Goal: Task Accomplishment & Management: Complete application form

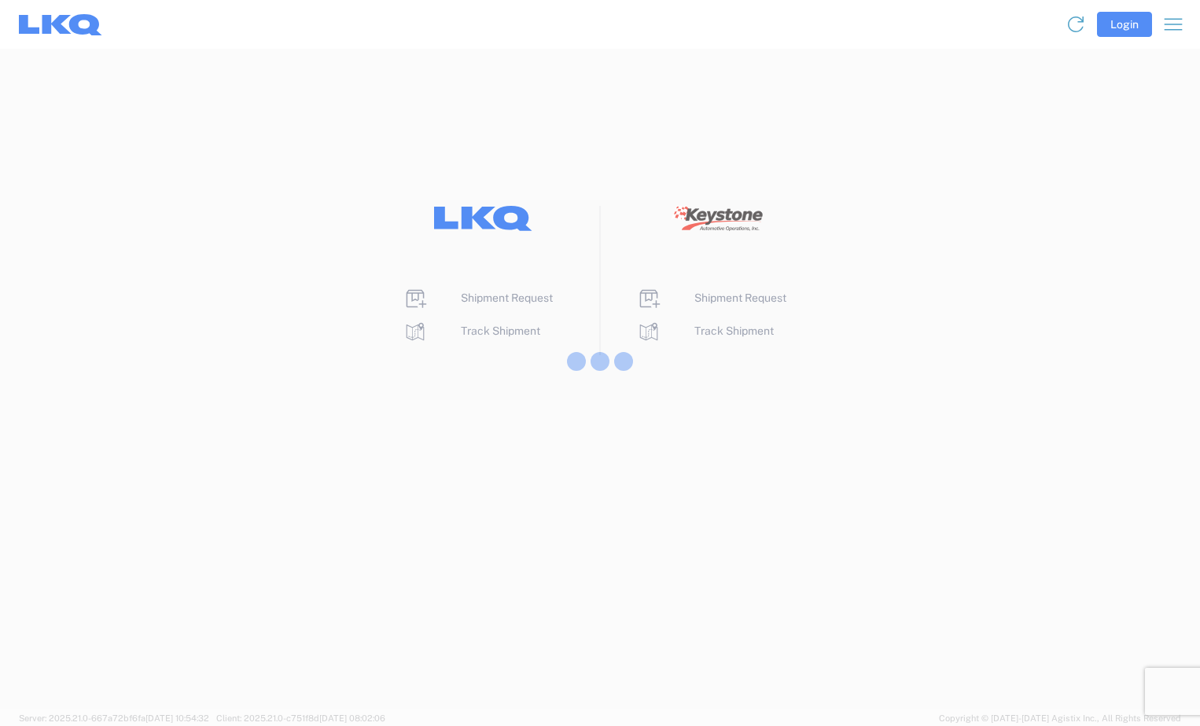
click at [522, 301] on div at bounding box center [600, 363] width 1200 height 726
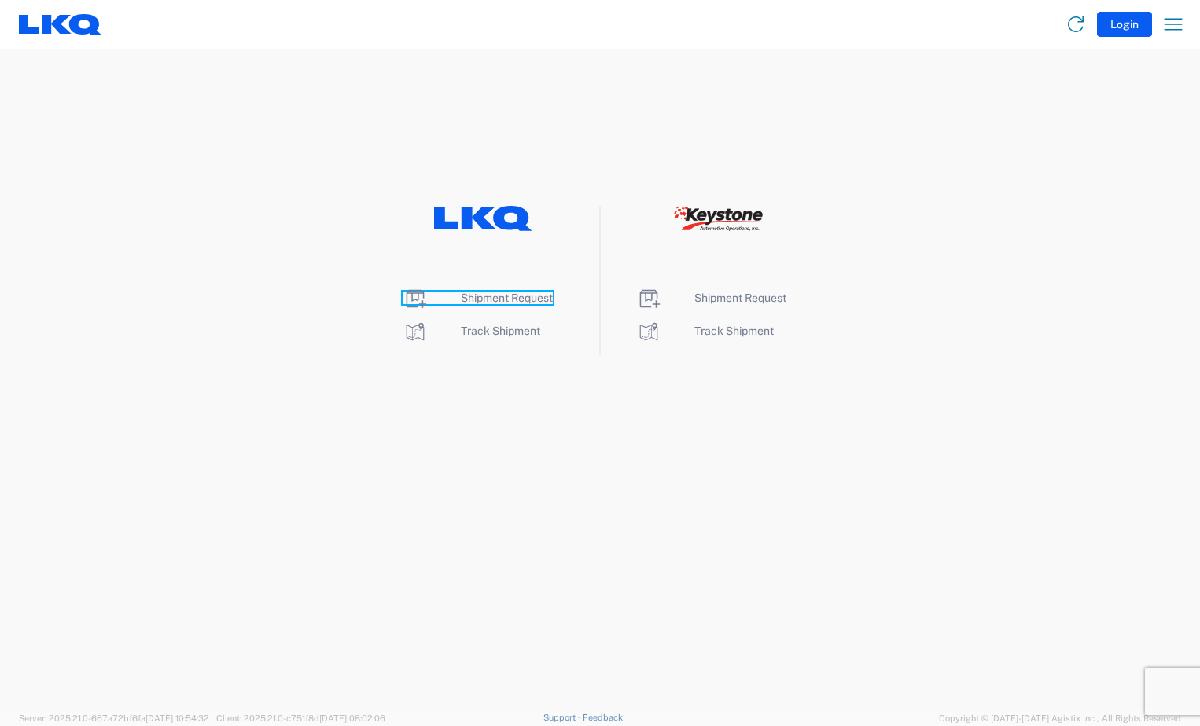
click at [518, 300] on span "Shipment Request" at bounding box center [507, 298] width 92 height 13
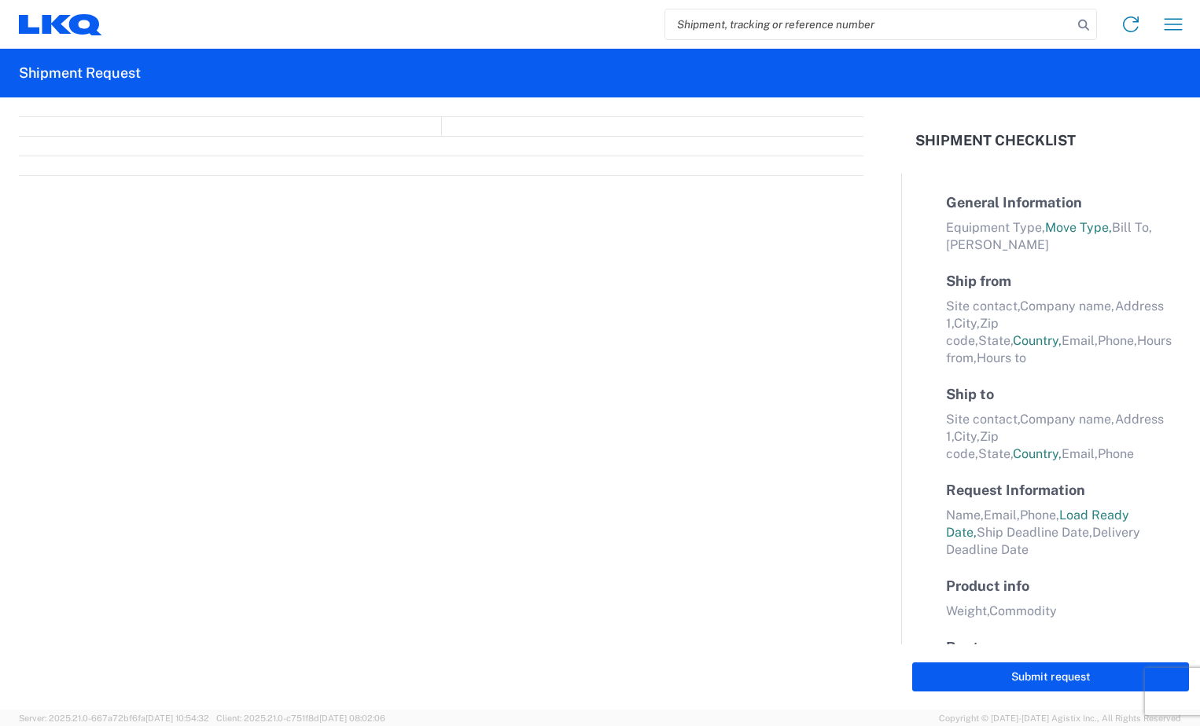
select select "FULL"
select select "LBS"
select select "IN"
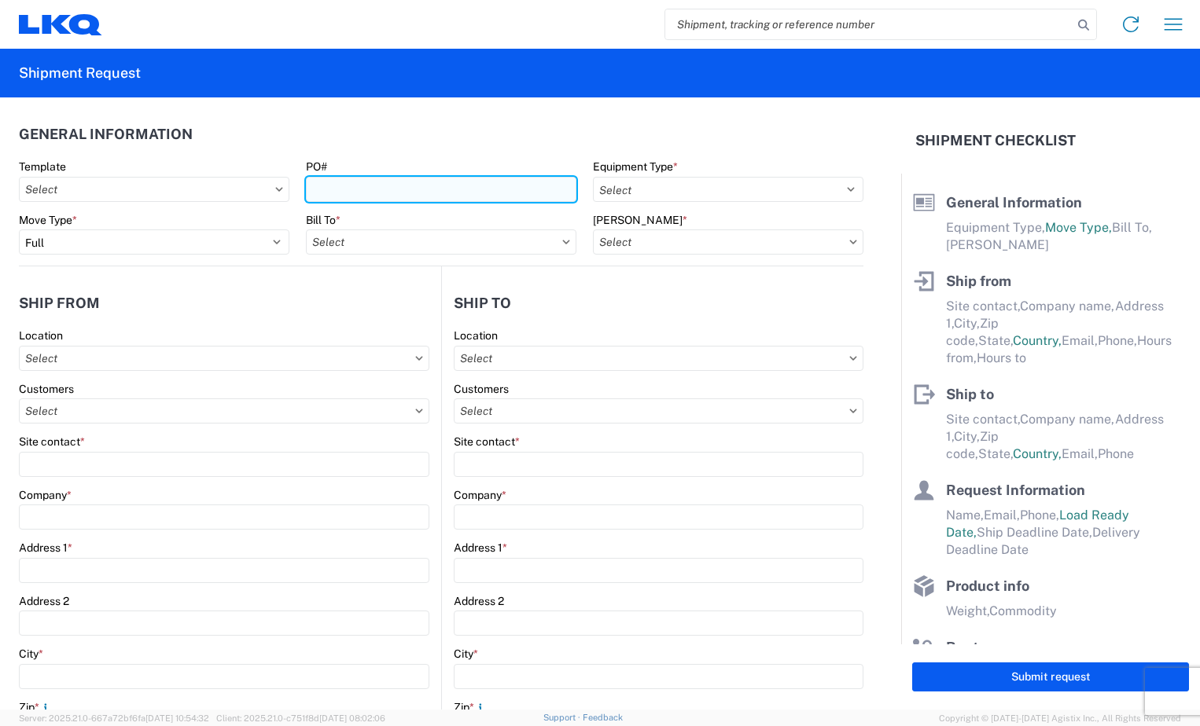
click at [443, 188] on input "PO#" at bounding box center [441, 189] width 270 height 25
type input "BR005041"
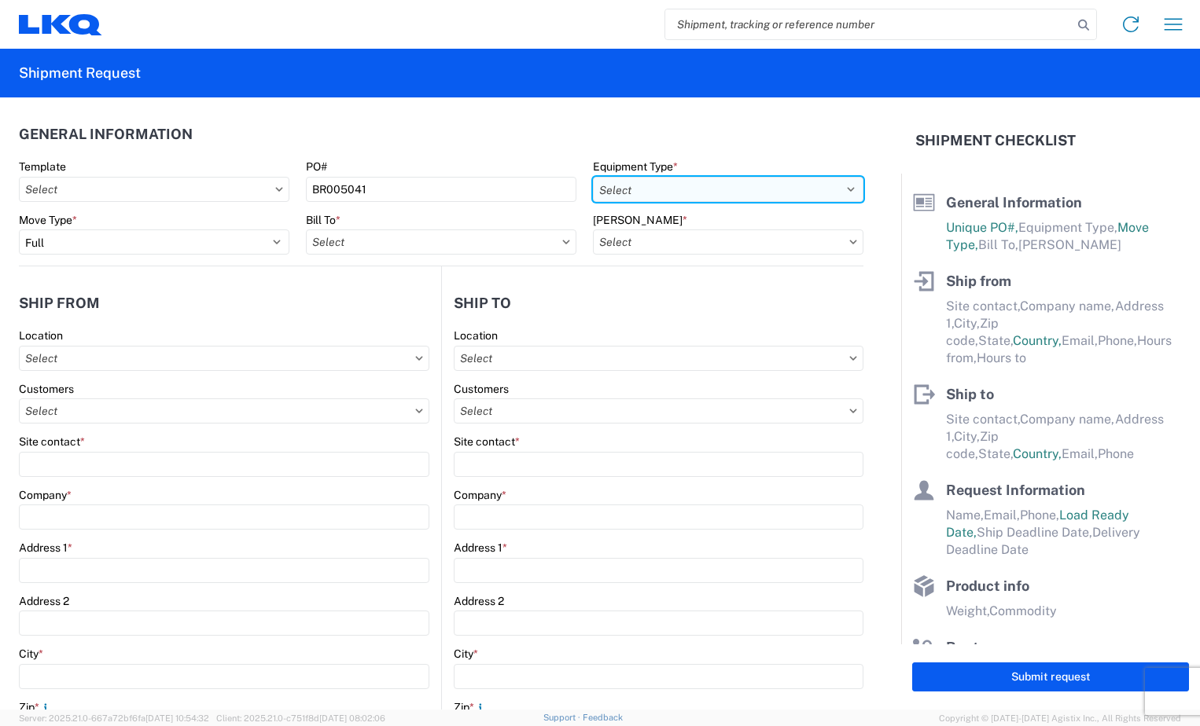
click at [829, 192] on select "Select 53’ Dry Van Flatbed Dropdeck (van) Lowboy (flatbed) Rail" at bounding box center [728, 189] width 270 height 25
select select "STDV"
click at [593, 177] on select "Select 53’ Dry Van Flatbed Dropdeck (van) Lowboy (flatbed) Rail" at bounding box center [728, 189] width 270 height 25
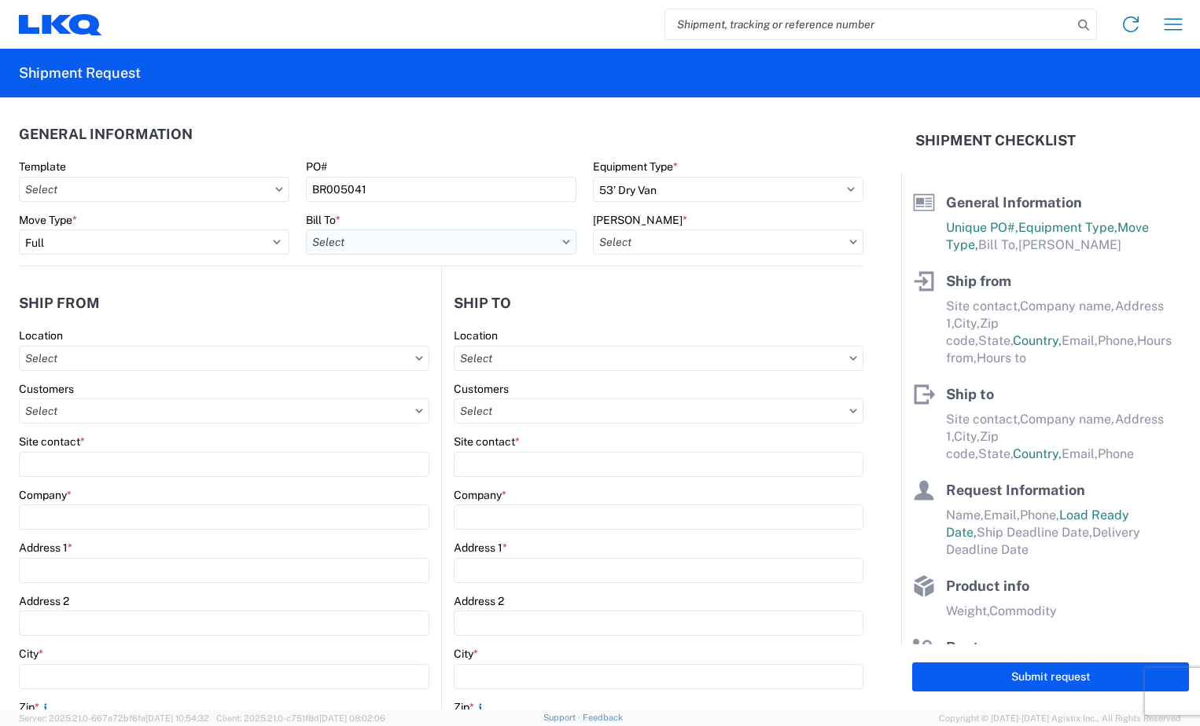
click at [459, 240] on input "text" at bounding box center [441, 242] width 270 height 25
type input "3118"
click at [470, 297] on div "3118" at bounding box center [443, 283] width 275 height 31
click at [482, 310] on div "3118 - [GEOGRAPHIC_DATA] [GEOGRAPHIC_DATA]" at bounding box center [443, 312] width 275 height 25
type input "3118 - [GEOGRAPHIC_DATA] [GEOGRAPHIC_DATA]"
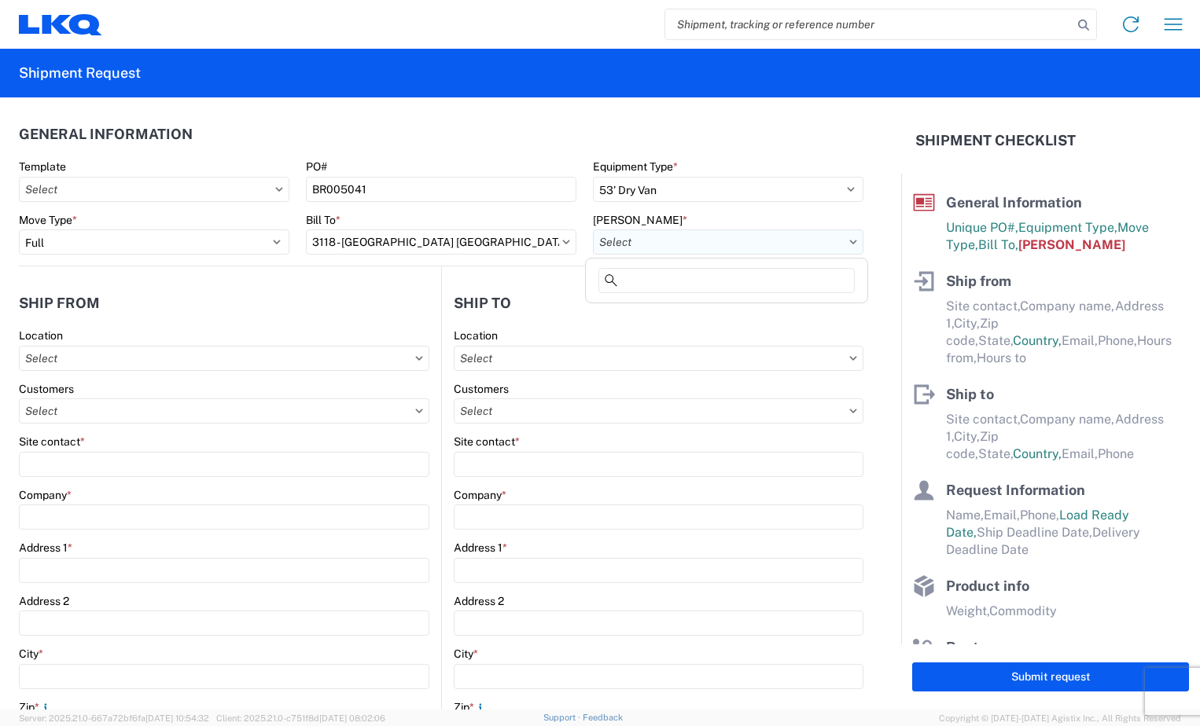
click at [840, 238] on input "text" at bounding box center [728, 242] width 270 height 25
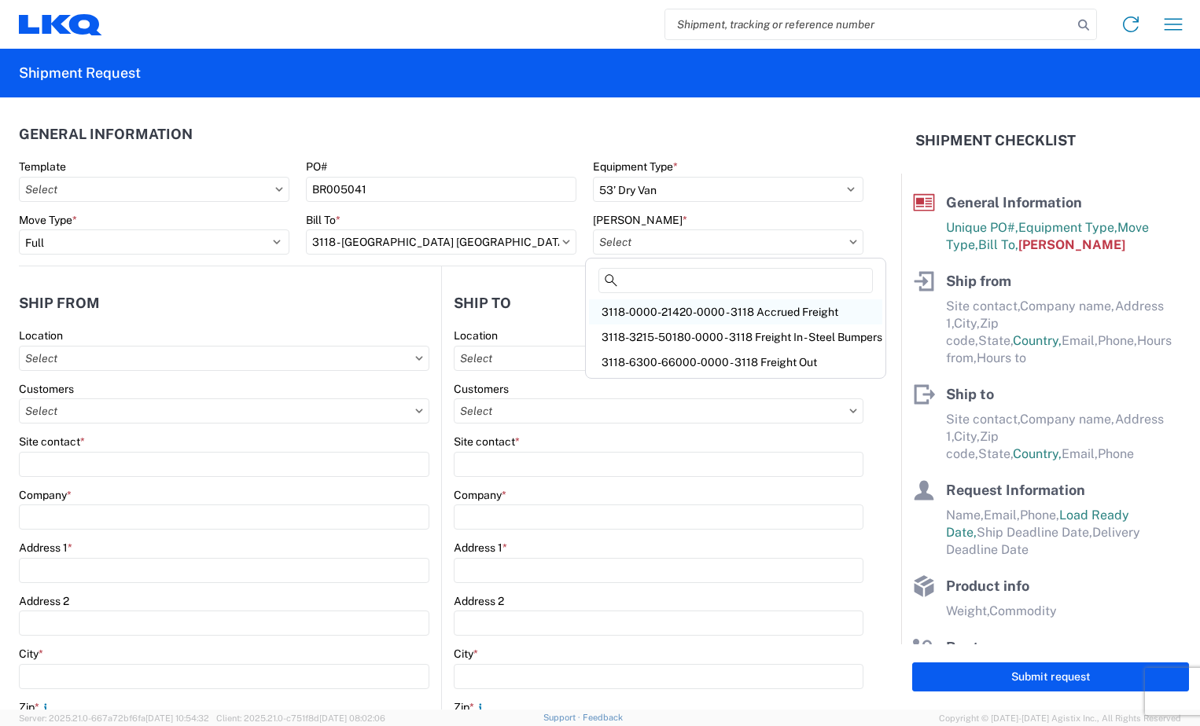
click at [744, 316] on div "3118-0000-21420-0000 - 3118 Accrued Freight" at bounding box center [735, 312] width 293 height 25
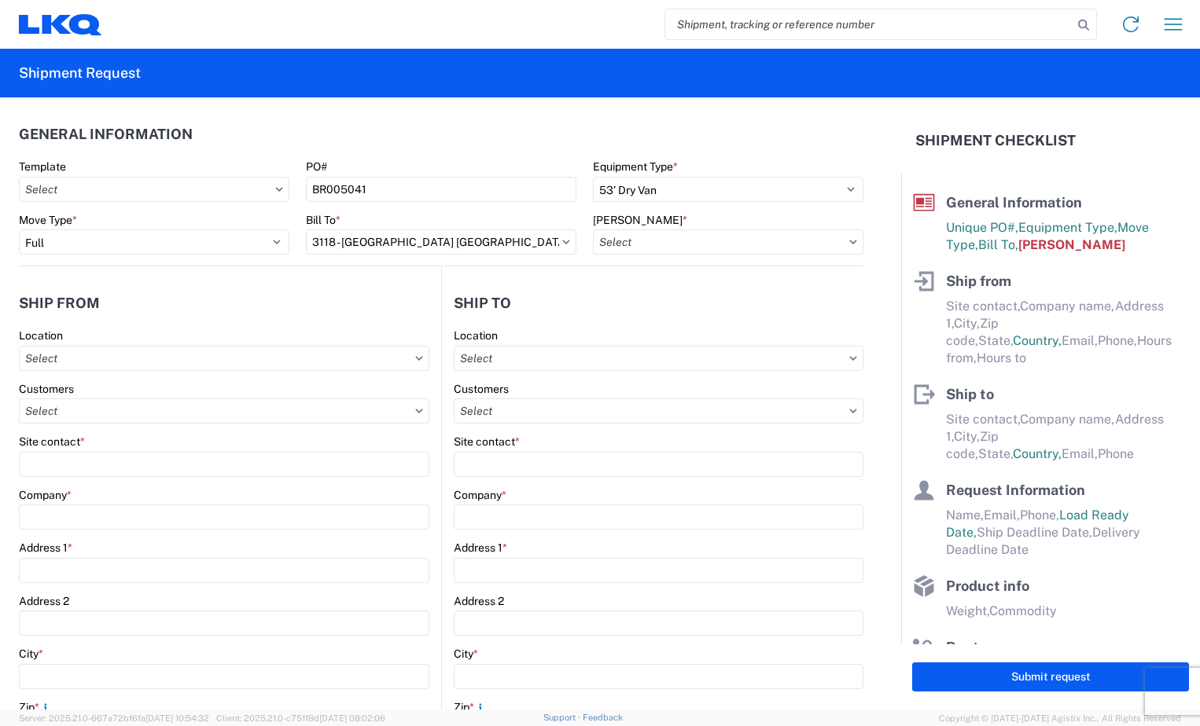
type input "3118-0000-21420-0000 - 3118 Accrued Freight"
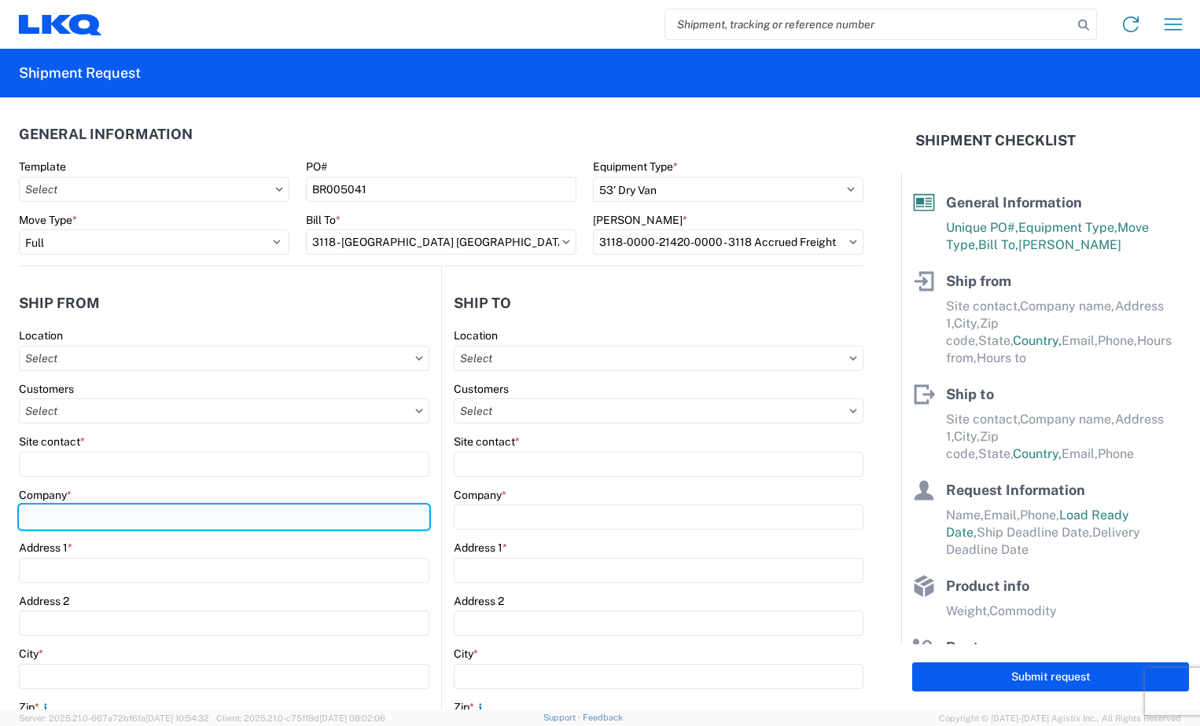
click at [160, 511] on input "Company *" at bounding box center [224, 517] width 410 height 25
click at [98, 513] on input "PRODUCTIONSTAMPING" at bounding box center [224, 517] width 410 height 25
type input "PRODUCTION BUMPER STAMPING"
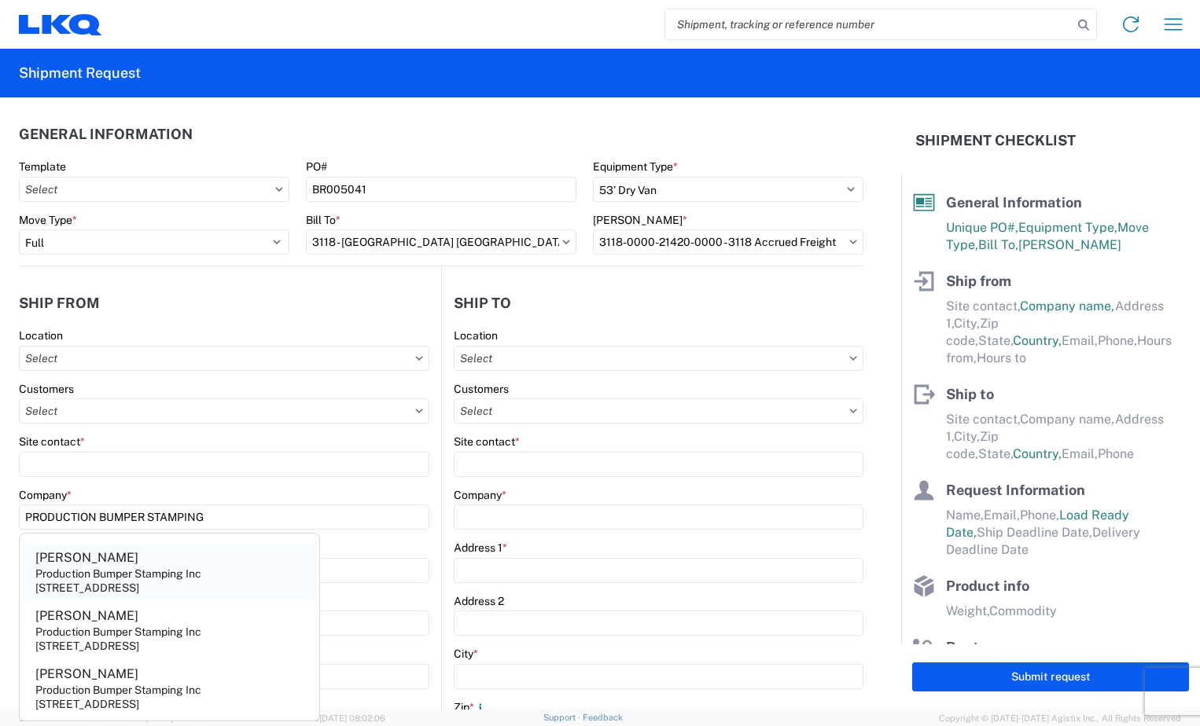
click at [101, 586] on div "[STREET_ADDRESS]" at bounding box center [87, 588] width 104 height 14
type input "[PERSON_NAME]"
type input "Production Bumper Stamping Inc"
type input "[STREET_ADDRESS]"
type input "Columbus"
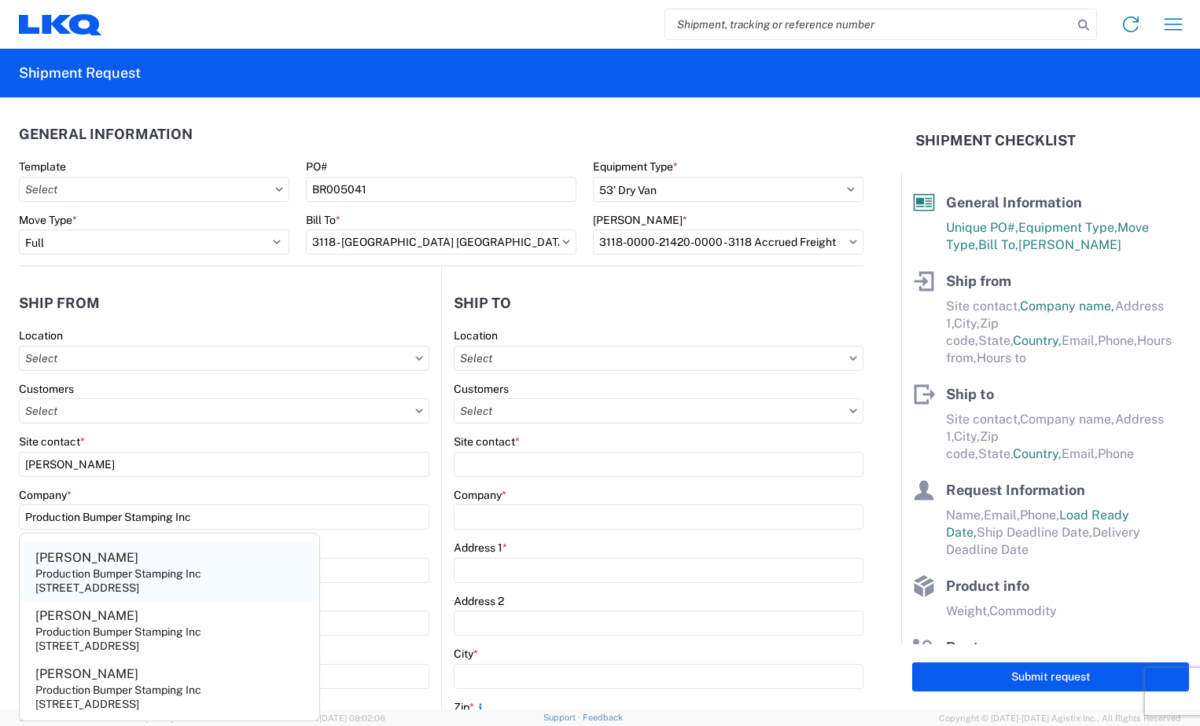
type input "43207"
select select "OH"
select select "US"
type input "6144442181"
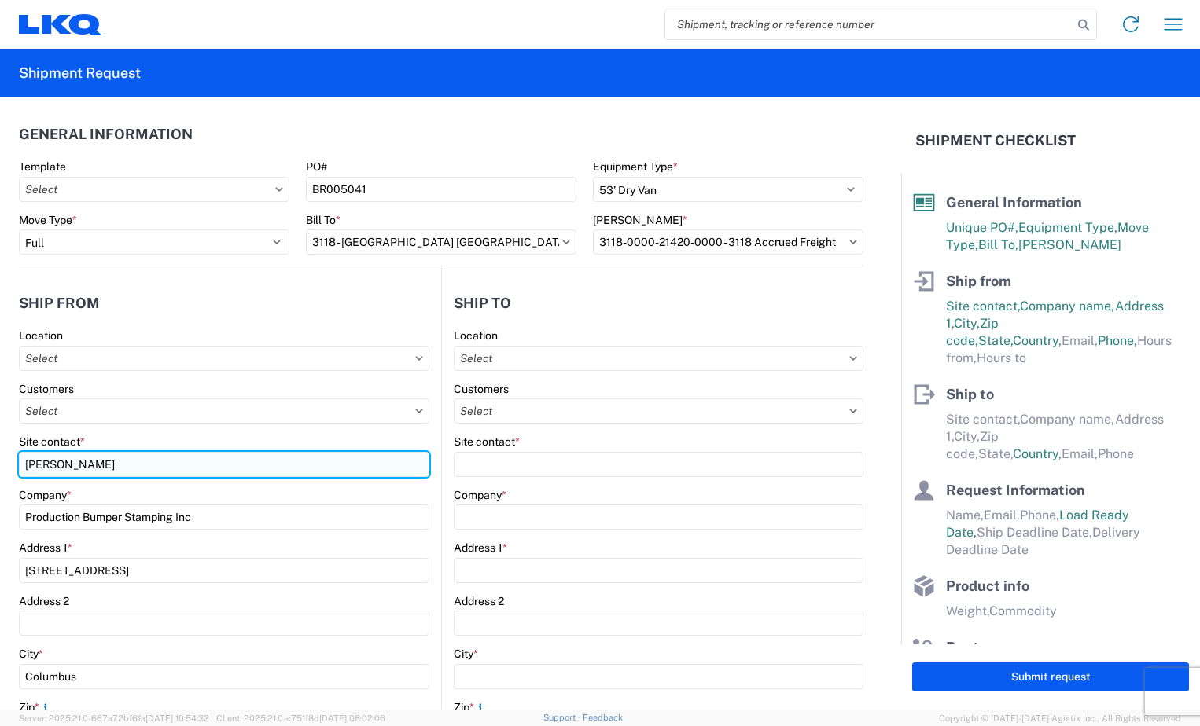
drag, startPoint x: 119, startPoint y: 464, endPoint x: 23, endPoint y: 464, distance: 95.9
click at [23, 464] on input "[PERSON_NAME]" at bounding box center [224, 464] width 410 height 25
type input "d"
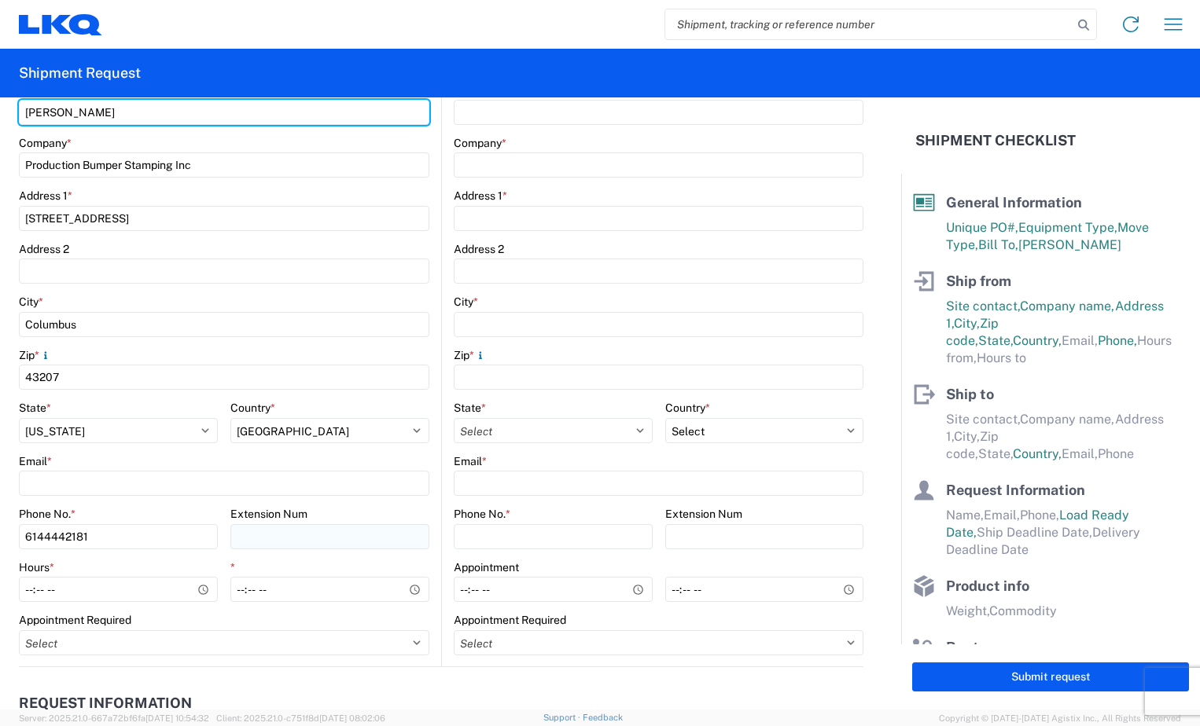
scroll to position [314, 0]
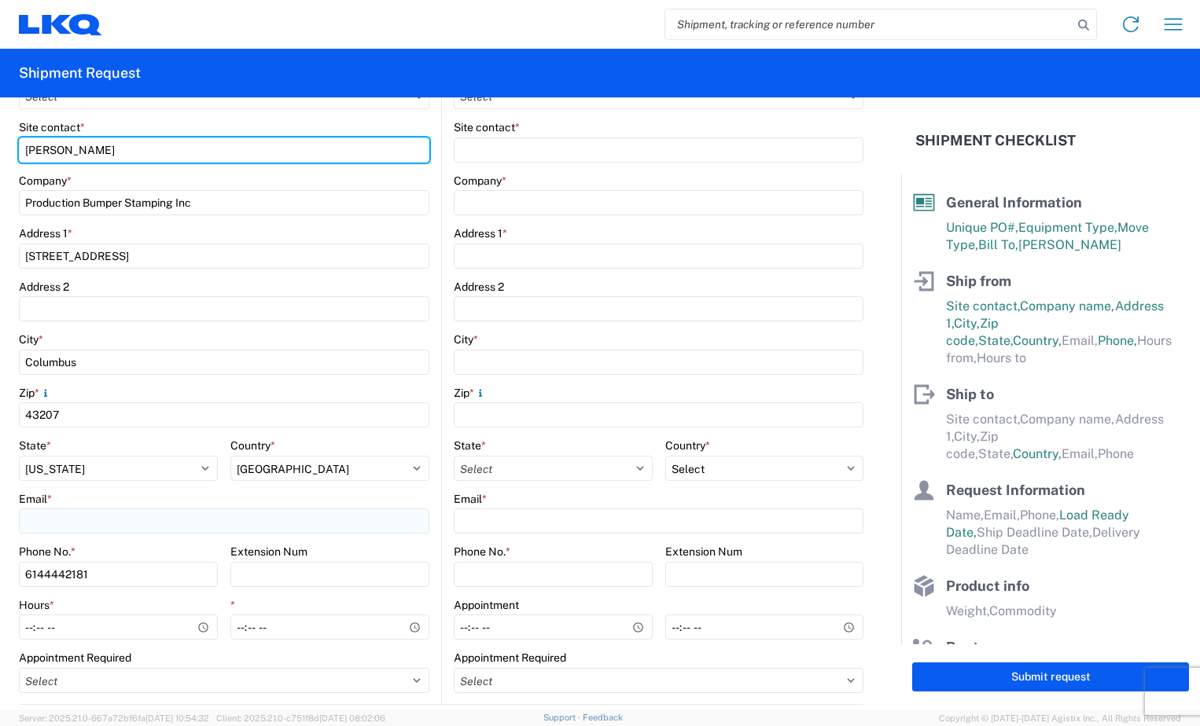
type input "[PERSON_NAME]"
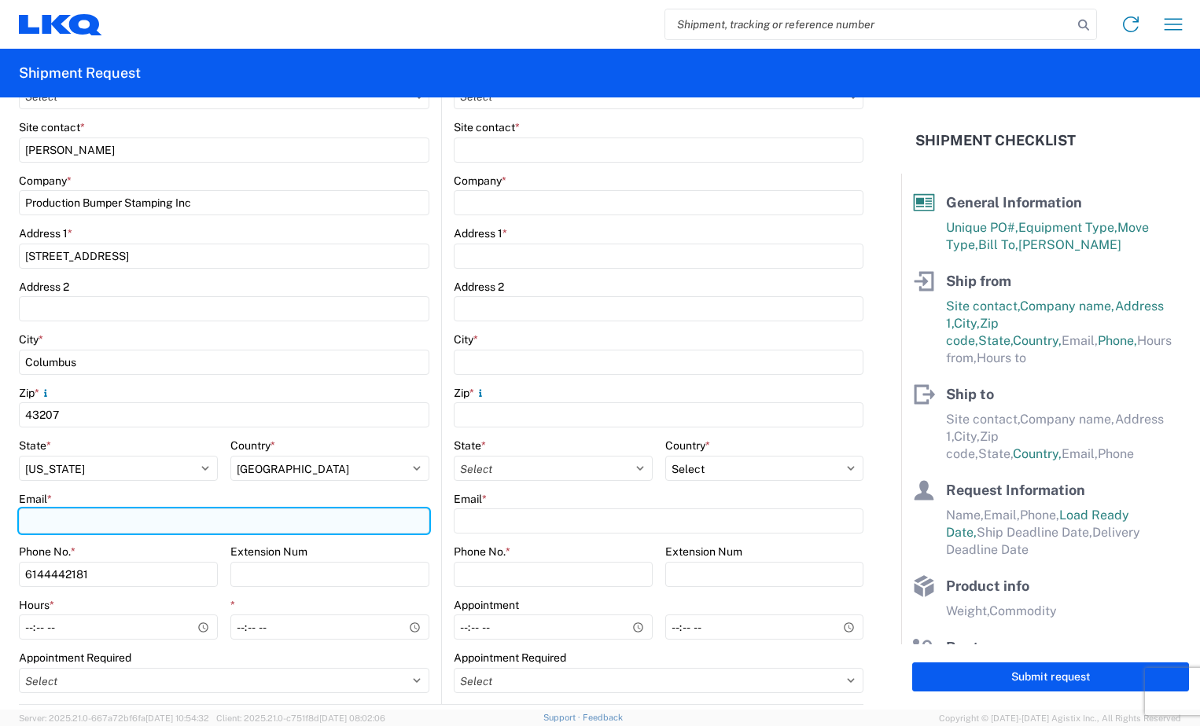
click at [226, 528] on input "Email *" at bounding box center [224, 521] width 410 height 25
type input "[EMAIL_ADDRESS][DOMAIN_NAME]"
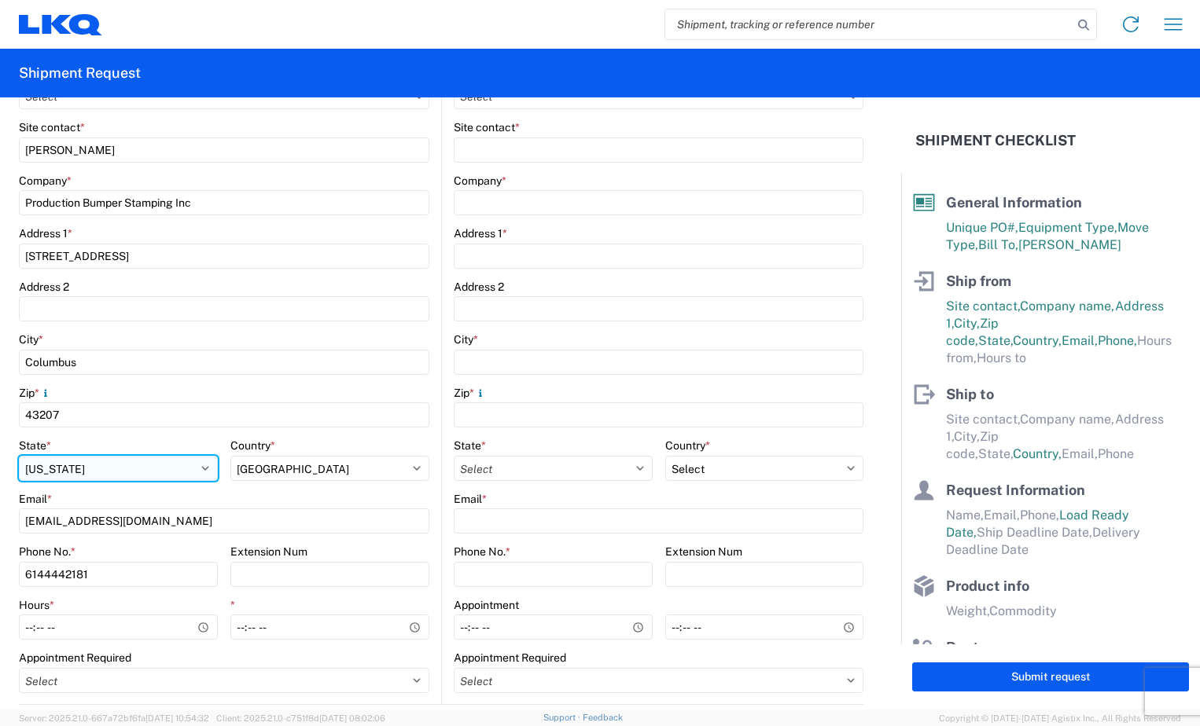
click at [132, 469] on select "Select [US_STATE] [US_STATE] [US_STATE] [US_STATE] Armed Forces Americas Armed …" at bounding box center [118, 468] width 199 height 25
select select "OH"
click at [19, 456] on select "Select [US_STATE] [US_STATE] [US_STATE] [US_STATE] Armed Forces Americas Armed …" at bounding box center [118, 468] width 199 height 25
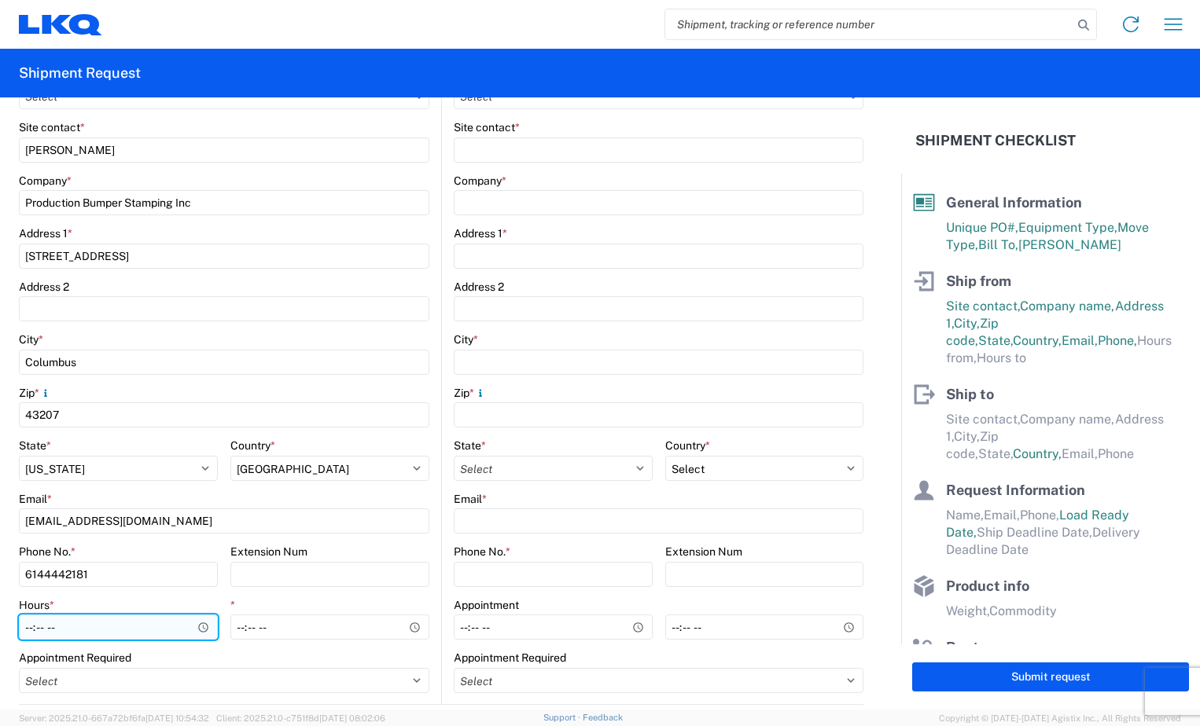
click at [29, 633] on input "Hours *" at bounding box center [118, 627] width 199 height 25
type input "06:00"
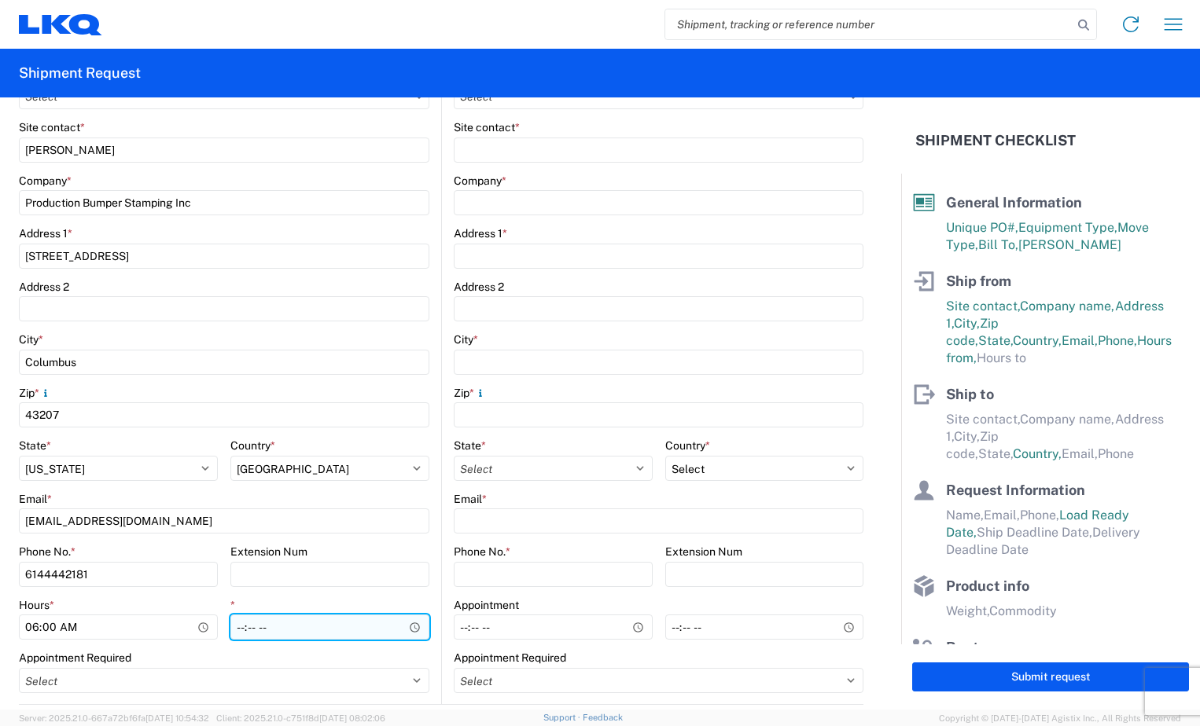
click at [248, 630] on input "*" at bounding box center [329, 627] width 199 height 25
click at [244, 630] on input "*" at bounding box center [329, 627] width 199 height 25
click at [238, 630] on input "*" at bounding box center [329, 627] width 199 height 25
type input "08:00"
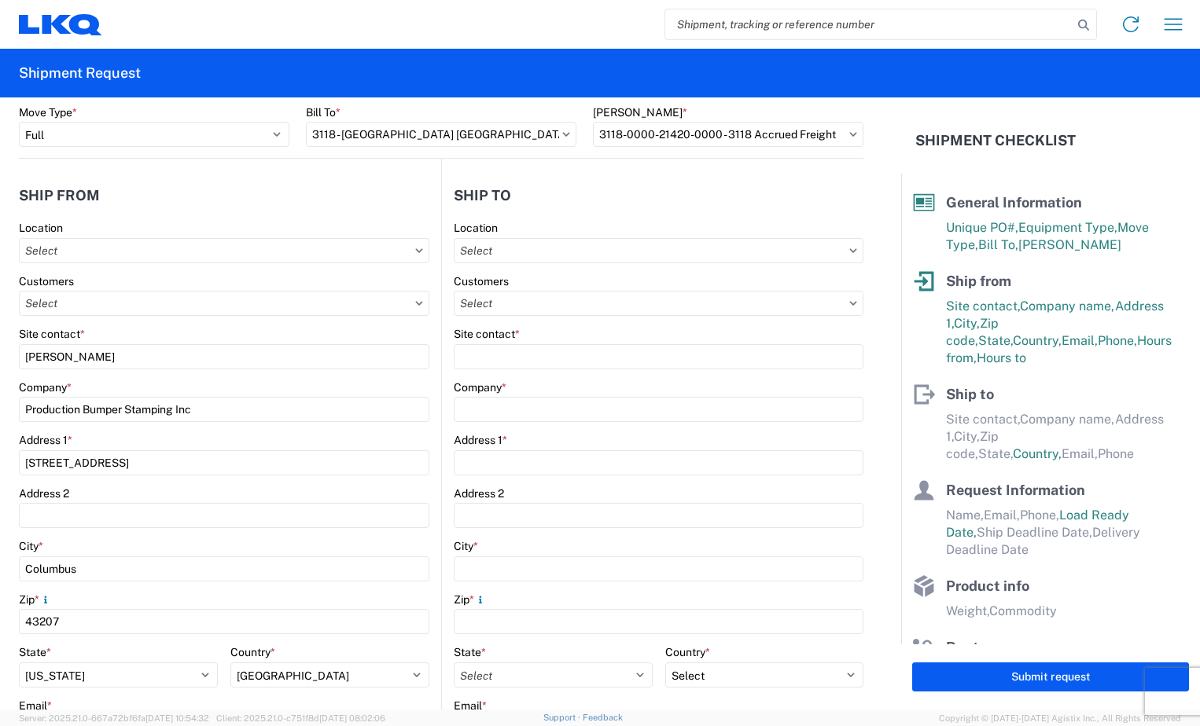
scroll to position [79, 0]
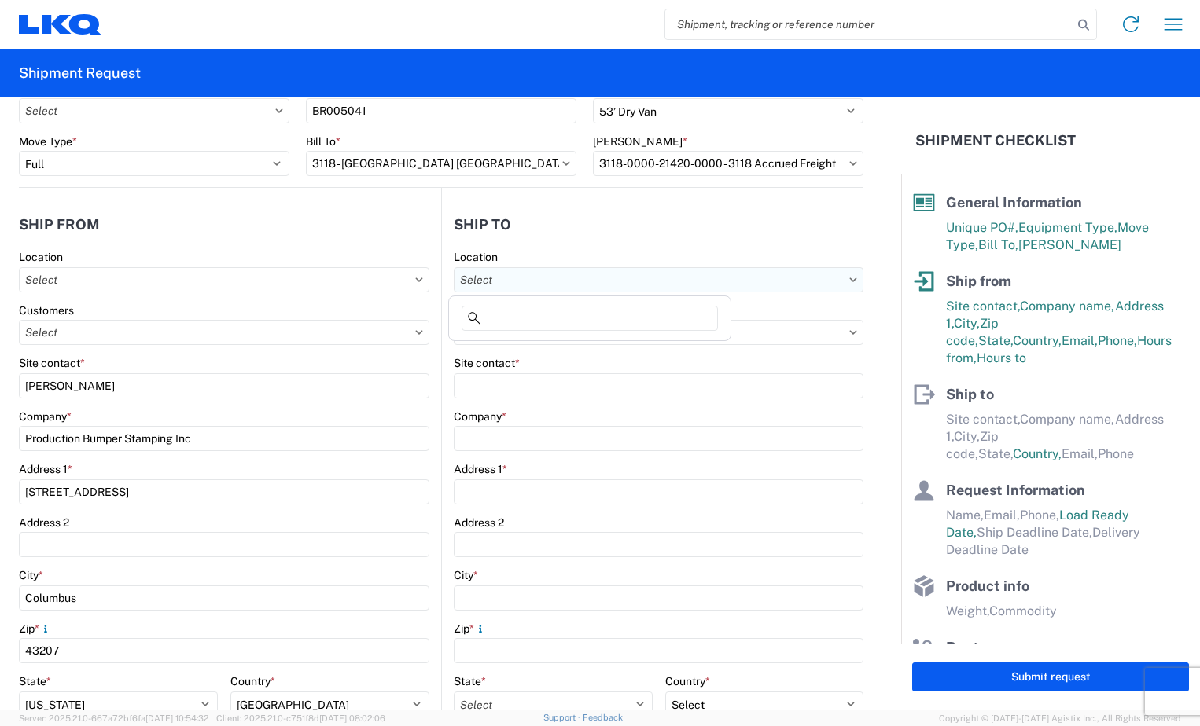
click at [824, 283] on input "text" at bounding box center [659, 279] width 410 height 25
type input "3118"
click at [587, 342] on div "3118 - [GEOGRAPHIC_DATA] [GEOGRAPHIC_DATA]" at bounding box center [589, 349] width 275 height 25
type input "3118 - [GEOGRAPHIC_DATA] [GEOGRAPHIC_DATA]"
type input "LKQ Corporation"
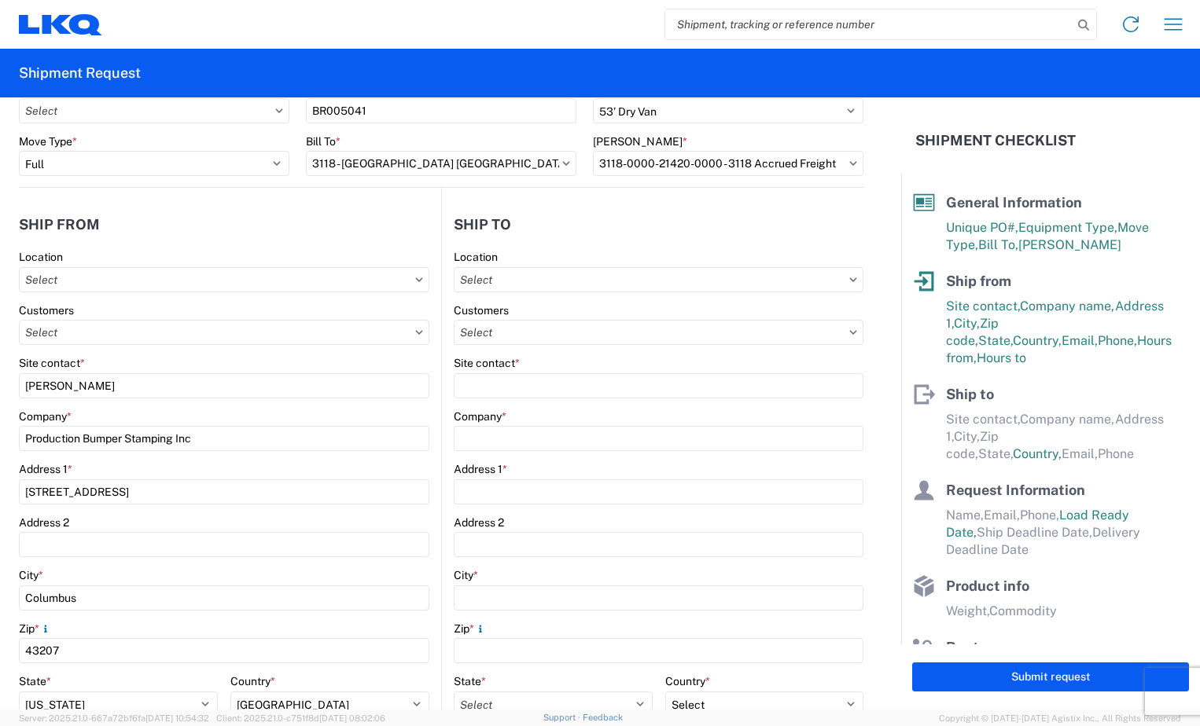
type input "[STREET_ADDRESS]"
type input "Brainerd"
type input "56401"
select select "US"
type input "07:00"
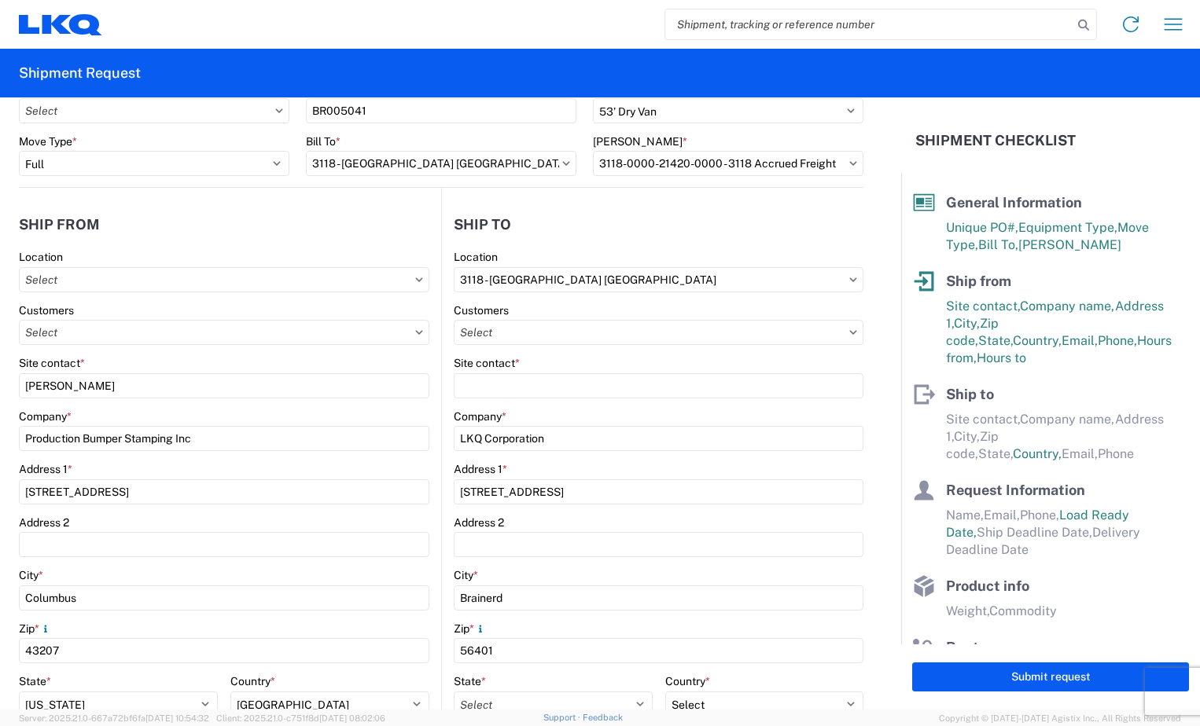
type input "16:30"
select select
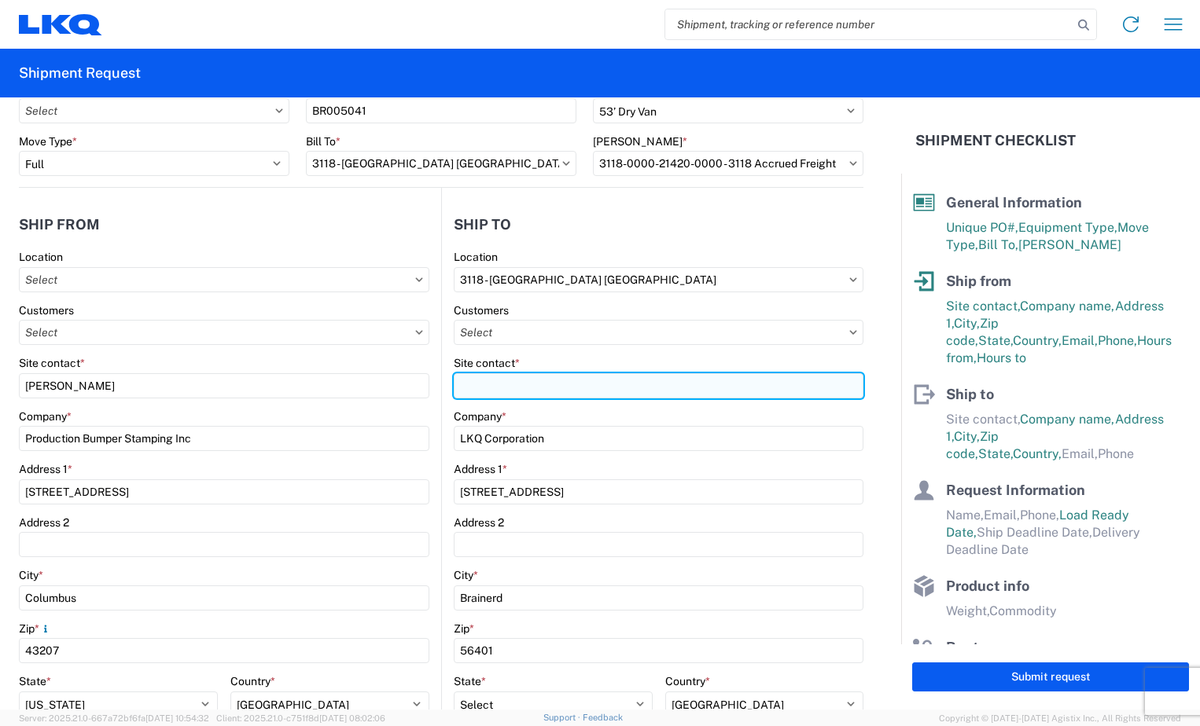
click at [574, 379] on input "Site contact *" at bounding box center [659, 385] width 410 height 25
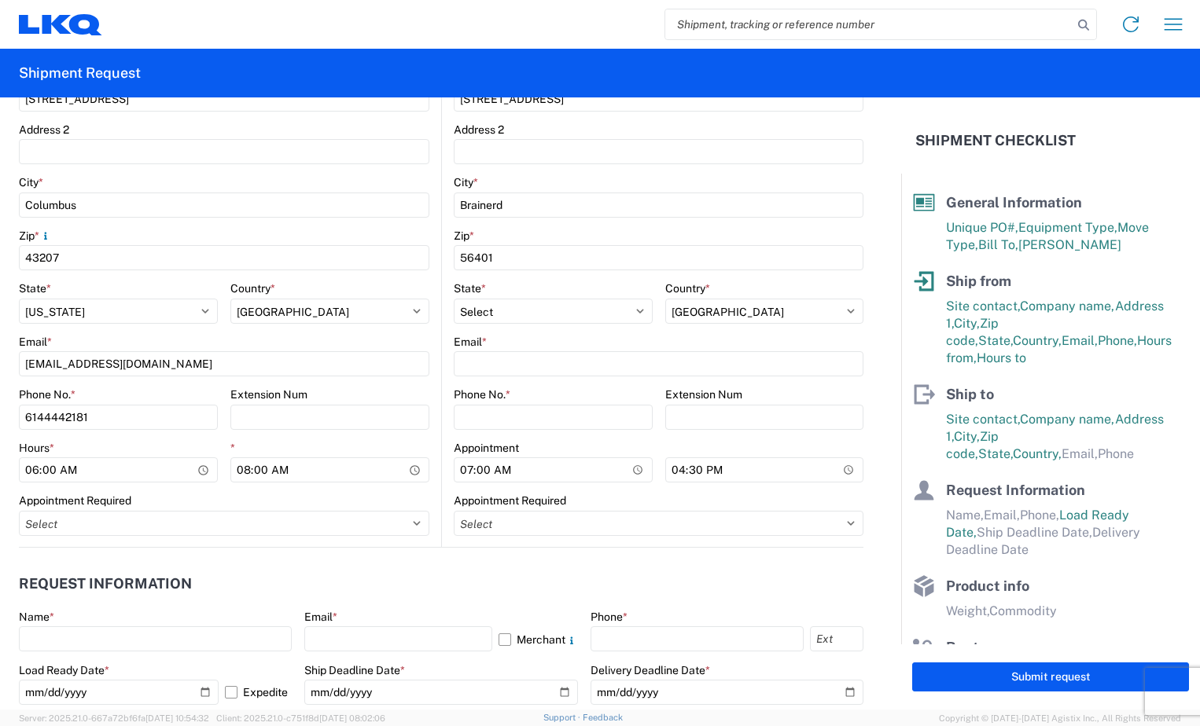
scroll to position [550, 0]
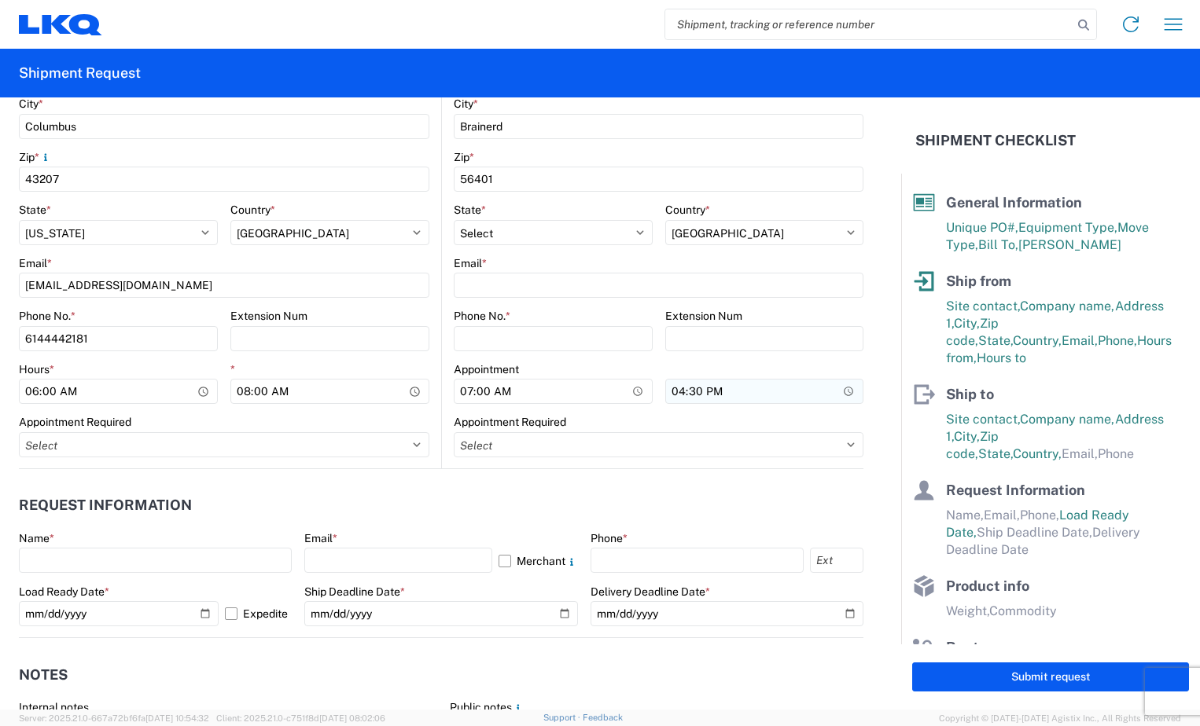
type input "[PERSON_NAME]"
click at [665, 398] on input "16:30" at bounding box center [764, 391] width 199 height 25
type input "12:00"
click at [86, 613] on input "[DATE]" at bounding box center [119, 613] width 200 height 25
click at [206, 612] on input "[DATE]" at bounding box center [119, 613] width 200 height 25
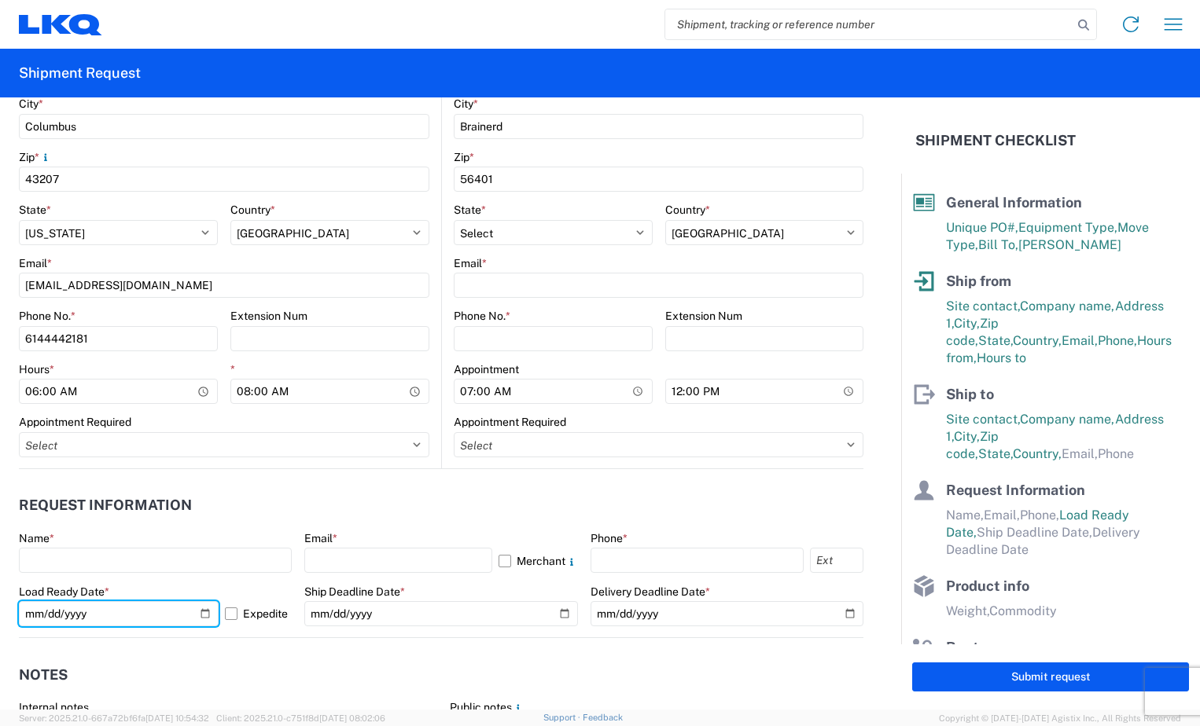
type input "2025-10-14"
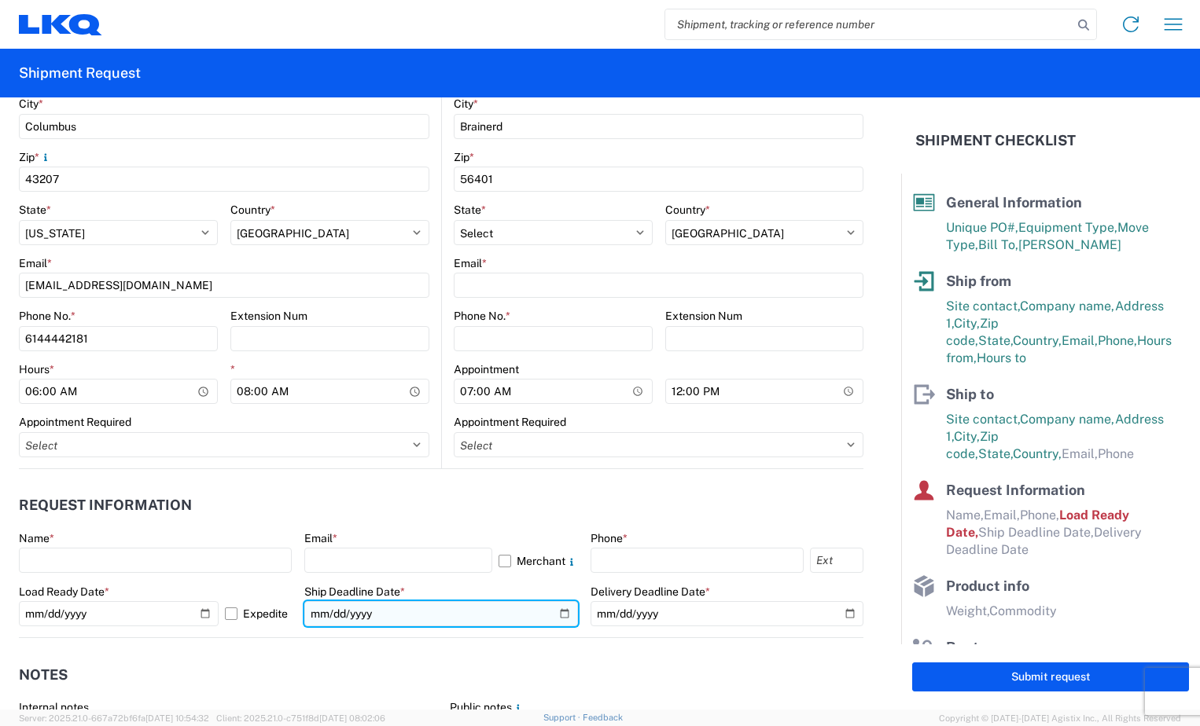
click at [556, 613] on input "date" at bounding box center [440, 613] width 273 height 25
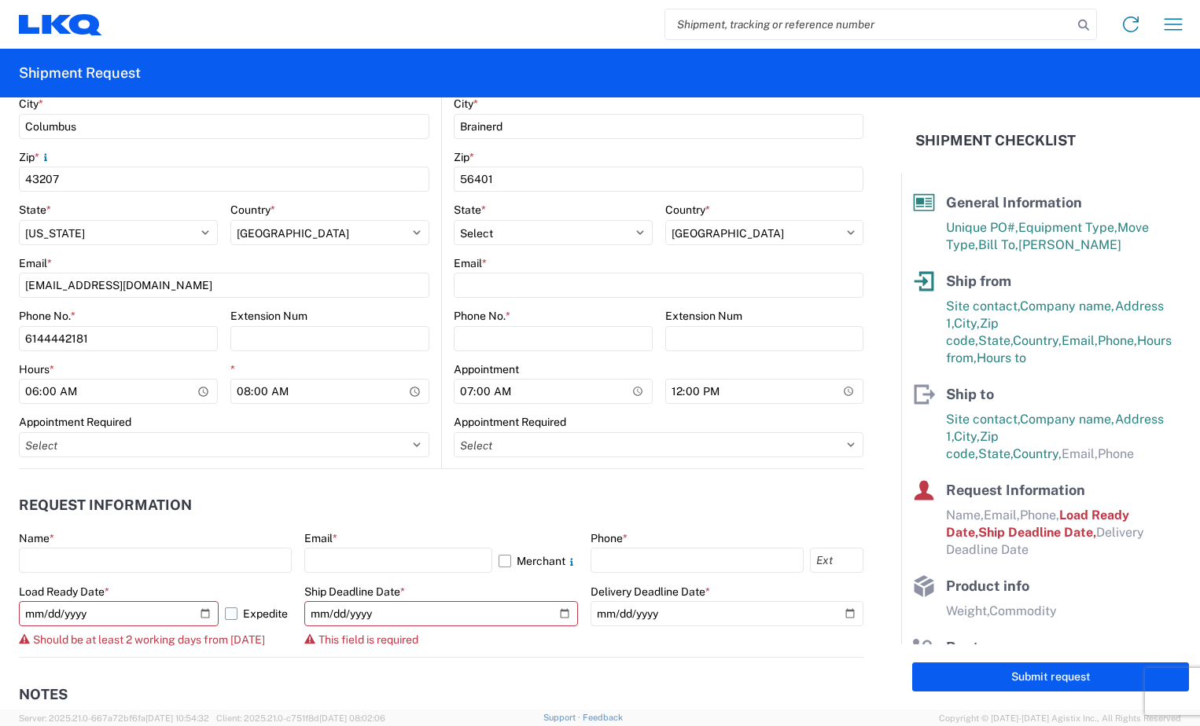
click at [228, 612] on label "Expedite" at bounding box center [258, 613] width 67 height 25
click at [0, 0] on input "Expedite" at bounding box center [0, 0] width 0 height 0
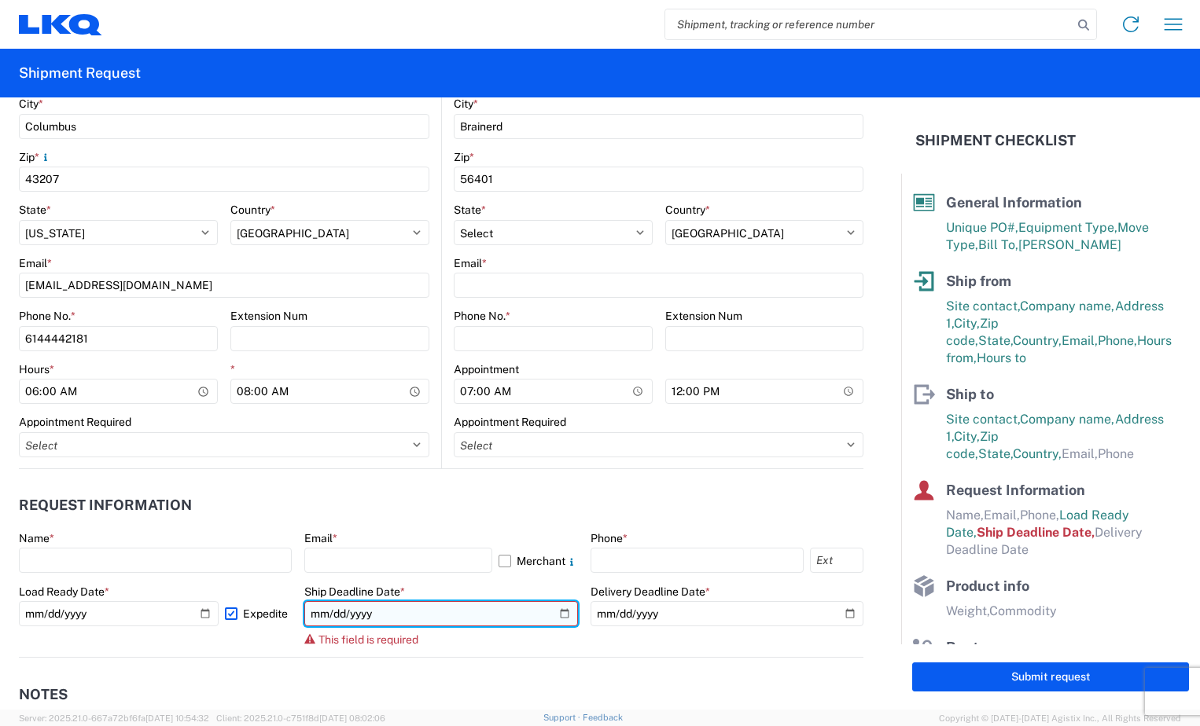
click at [561, 612] on input "date" at bounding box center [440, 613] width 273 height 25
type input "2025-10-16"
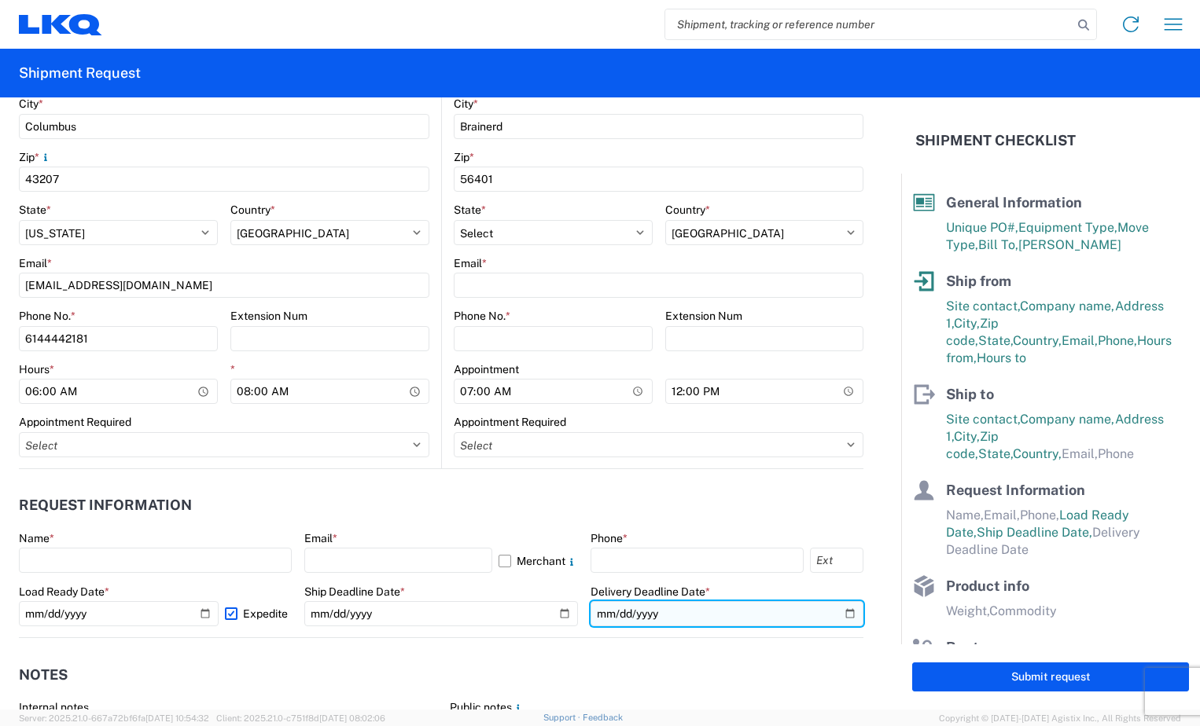
click at [839, 615] on input "date" at bounding box center [726, 613] width 273 height 25
type input "[DATE]"
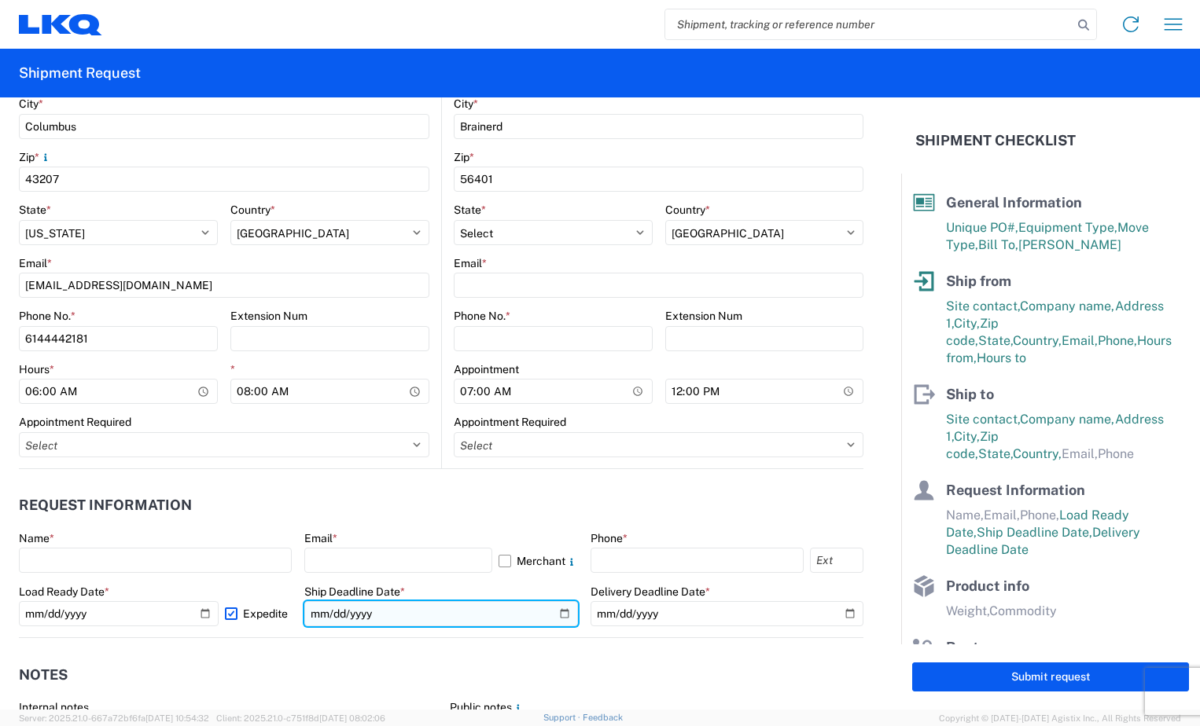
click at [560, 609] on input "2025-10-16" at bounding box center [440, 613] width 273 height 25
type input "2025-10-14"
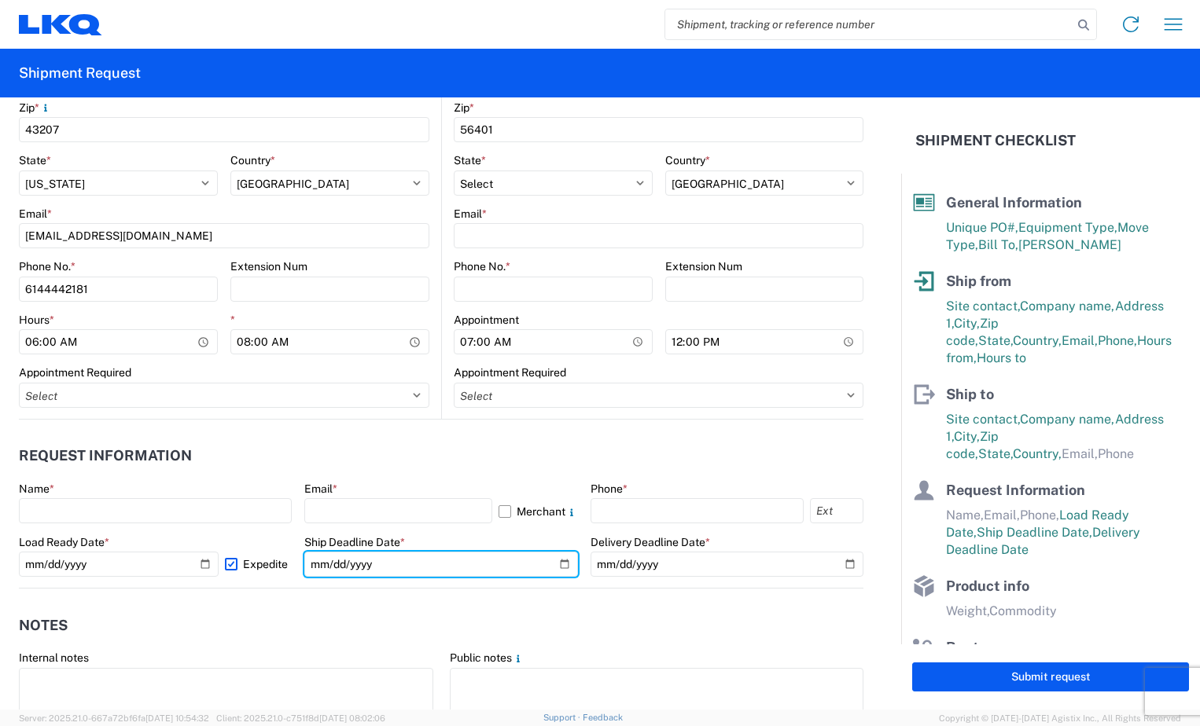
scroll to position [865, 0]
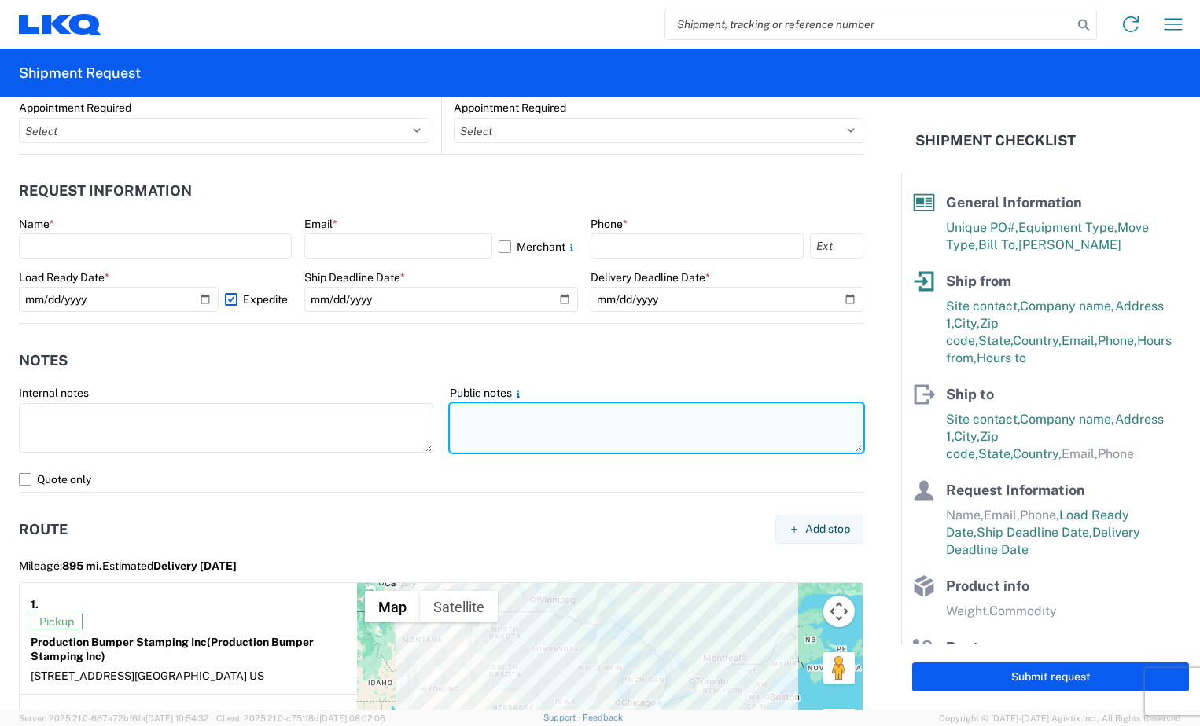
click at [471, 422] on textarea at bounding box center [657, 428] width 414 height 50
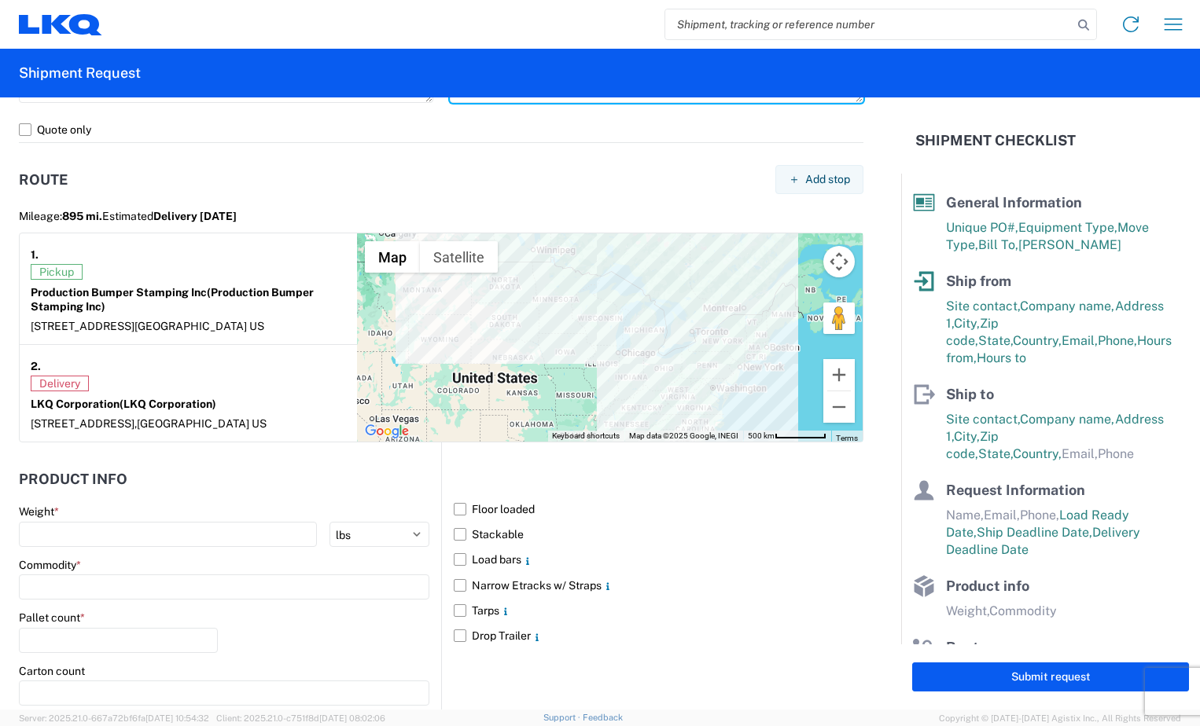
scroll to position [1258, 0]
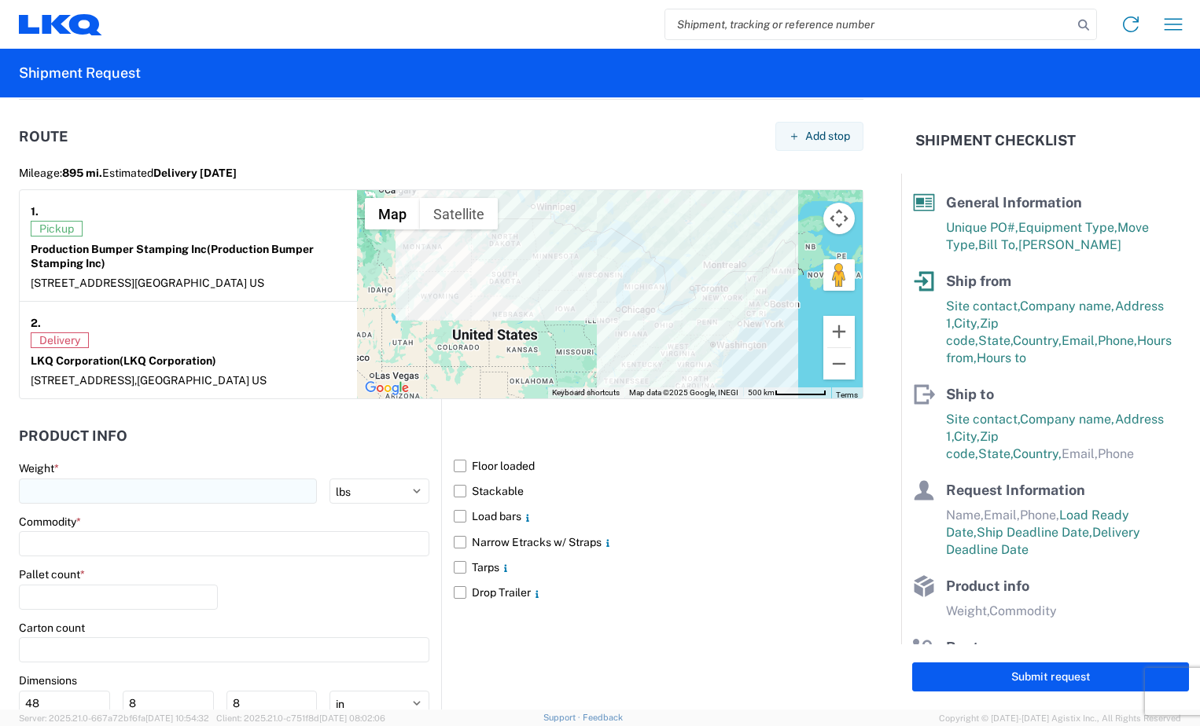
type textarea "Must have e tracks two load straps and air ride."
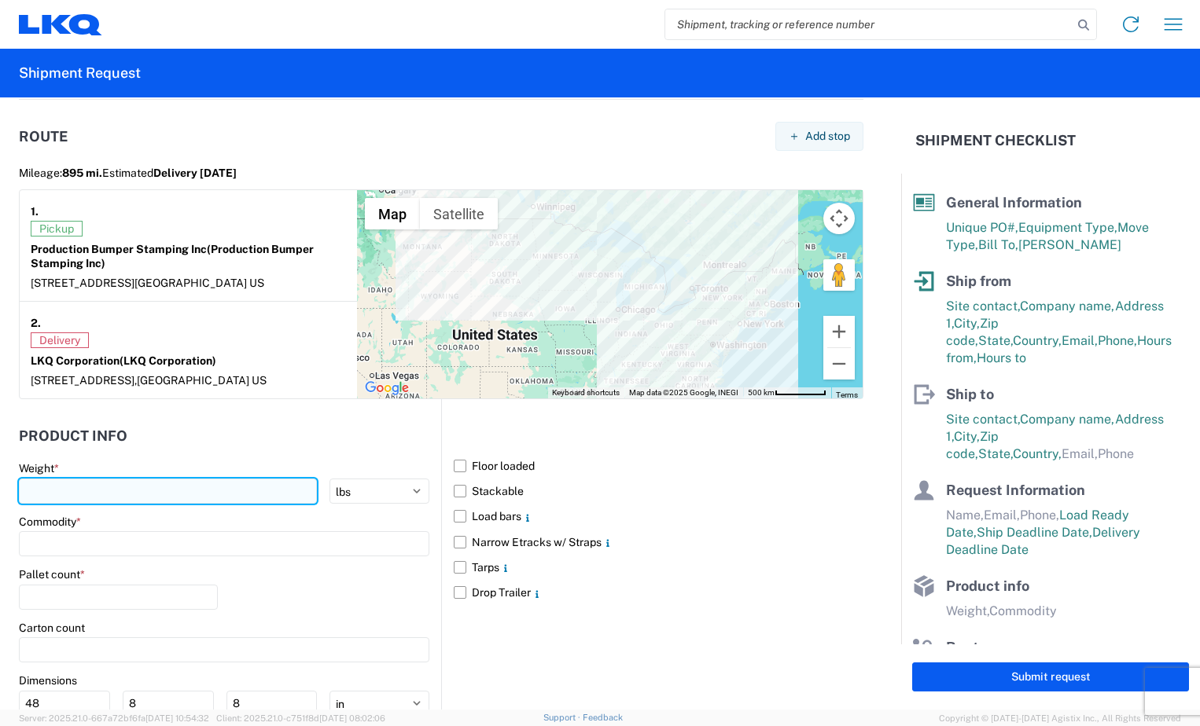
click at [259, 486] on input "number" at bounding box center [168, 491] width 298 height 25
type input "28000"
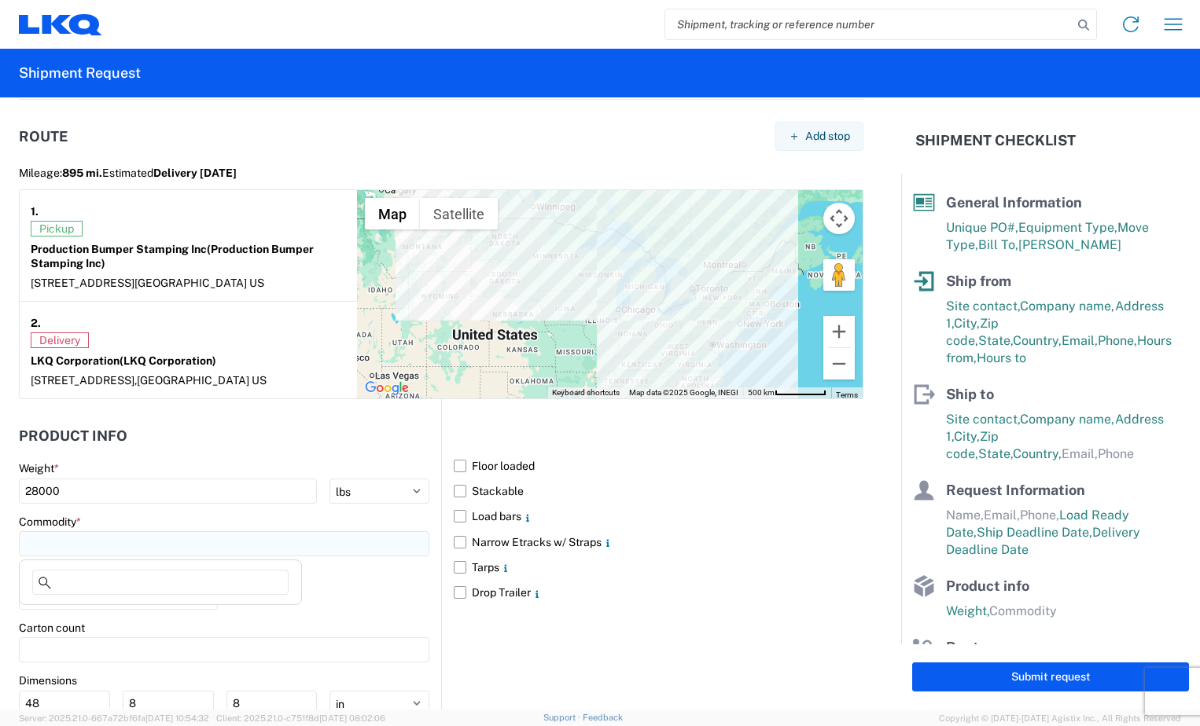
click at [139, 550] on input at bounding box center [224, 543] width 410 height 25
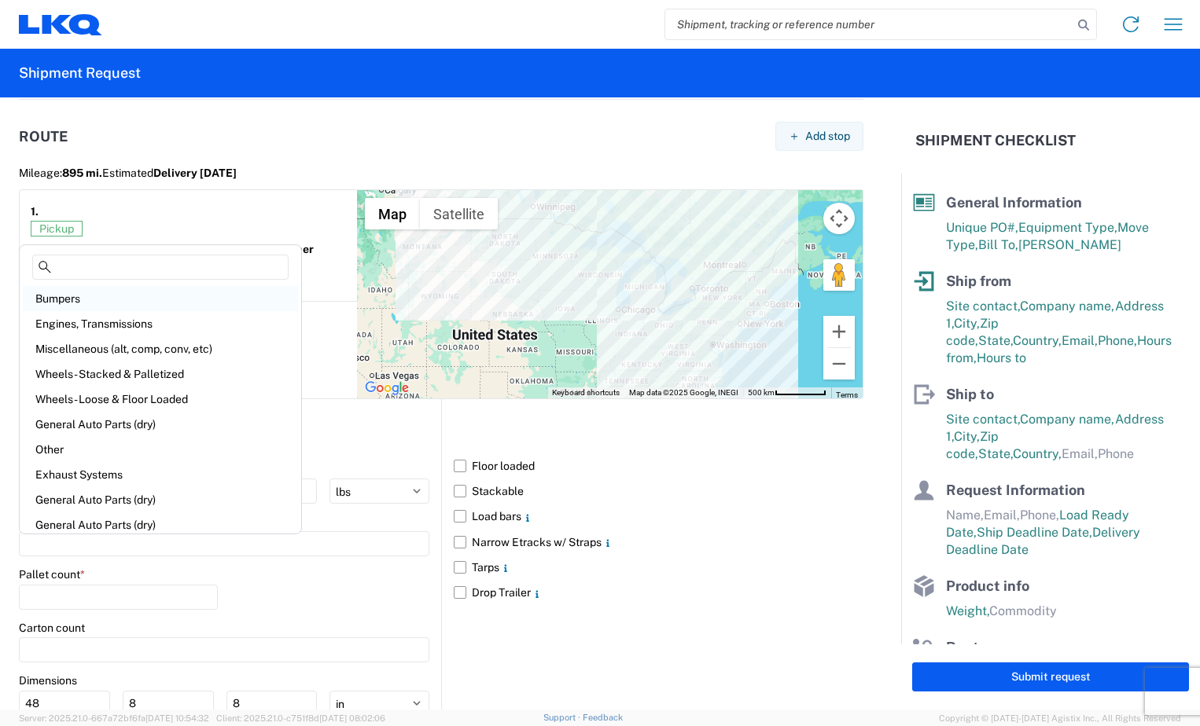
click at [189, 301] on div "Bumpers" at bounding box center [160, 298] width 275 height 25
type input "Bumpers"
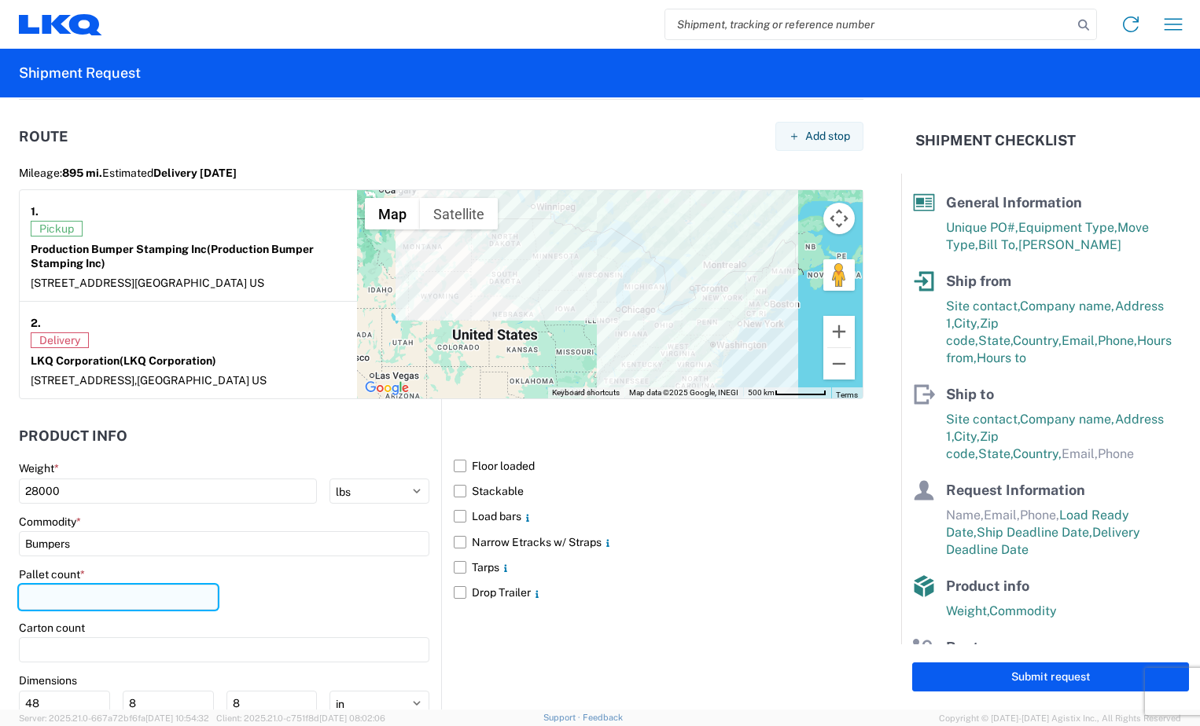
click at [116, 600] on input "number" at bounding box center [118, 597] width 199 height 25
type input "22"
click at [458, 541] on label "Narrow Etracks w/ Straps" at bounding box center [659, 542] width 410 height 25
click at [0, 0] on input "Narrow Etracks w/ Straps" at bounding box center [0, 0] width 0 height 0
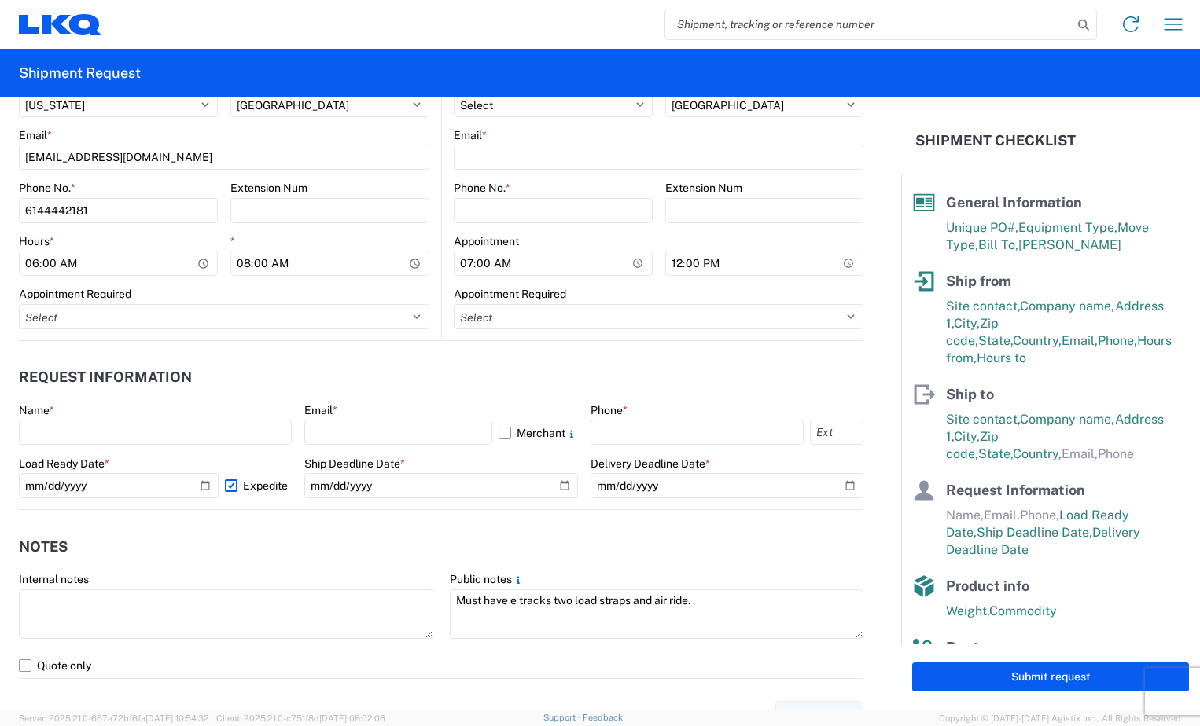
scroll to position [629, 0]
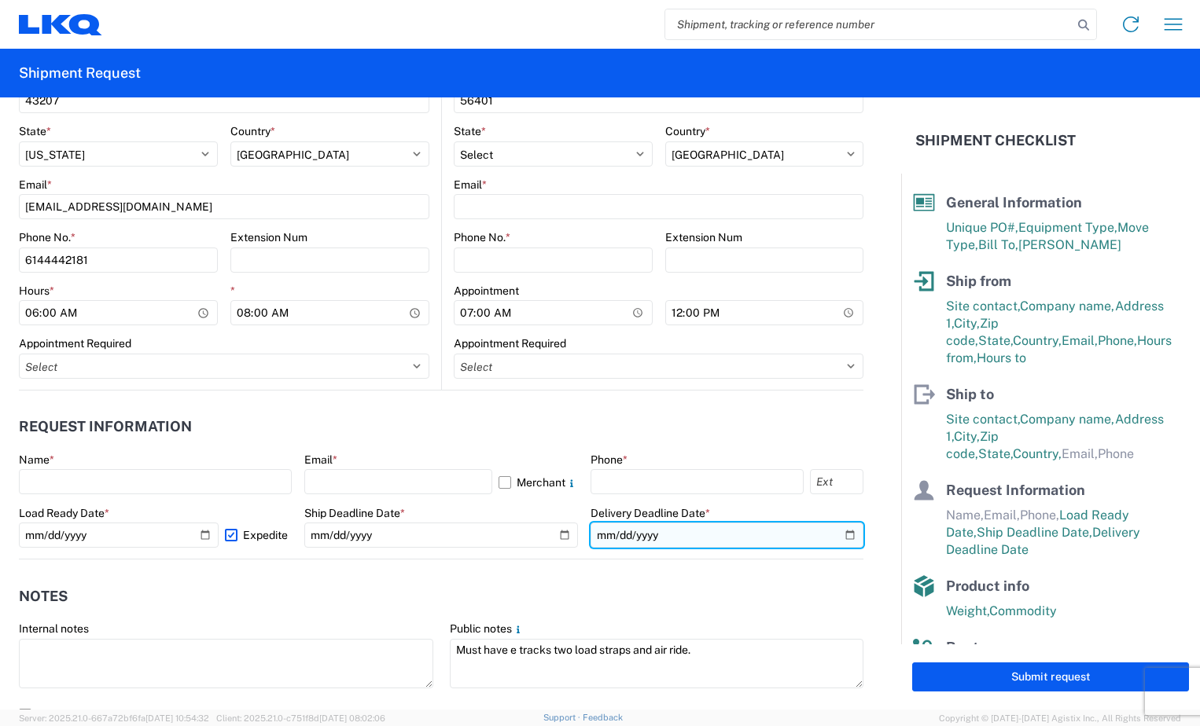
click at [839, 538] on input "[DATE]" at bounding box center [726, 535] width 273 height 25
type input "2025-10-16"
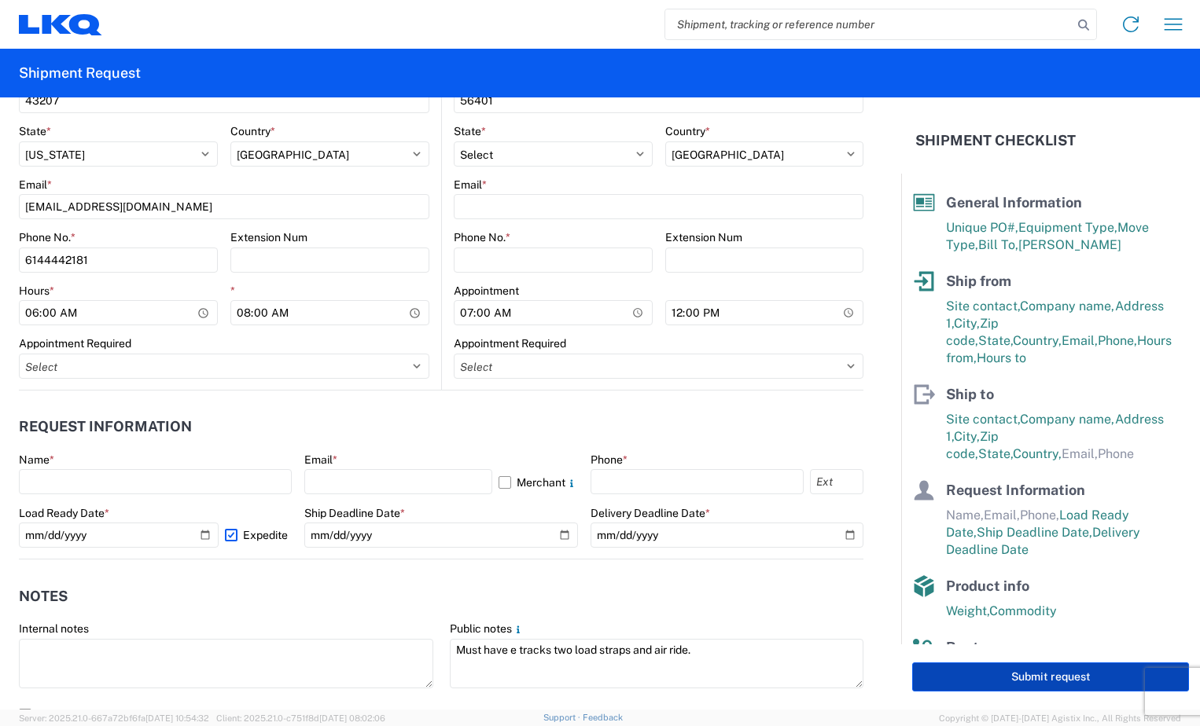
click at [1067, 672] on button "Submit request" at bounding box center [1050, 677] width 277 height 29
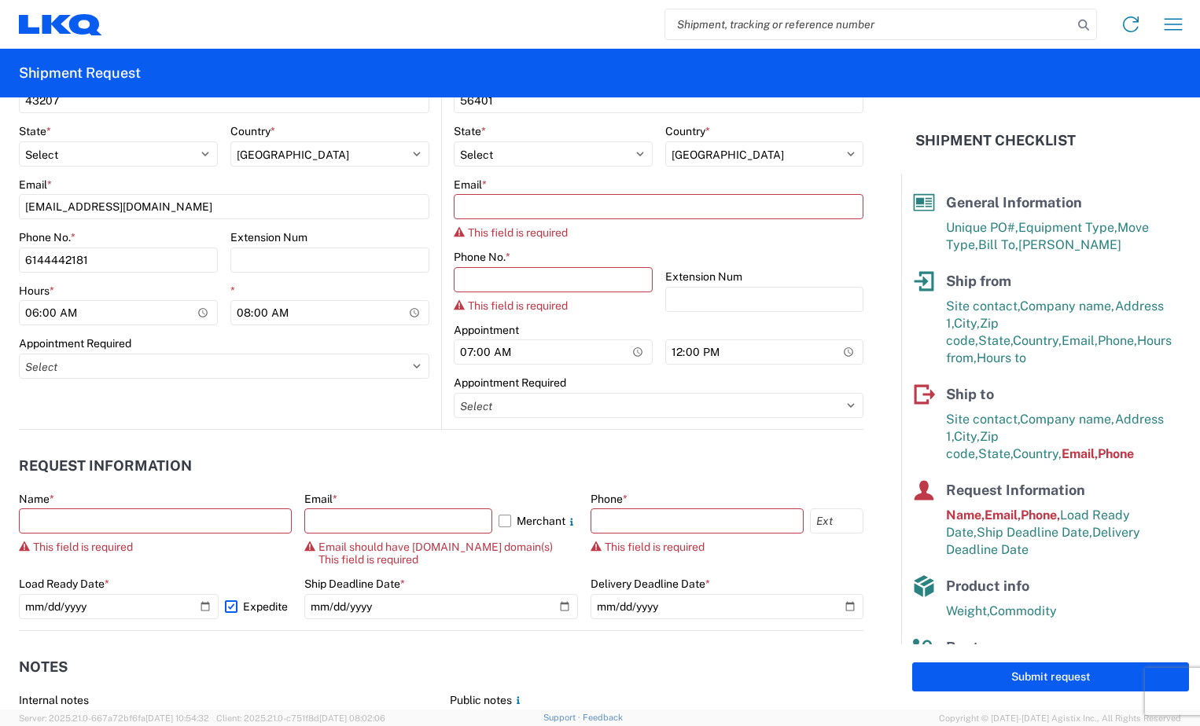
scroll to position [43, 0]
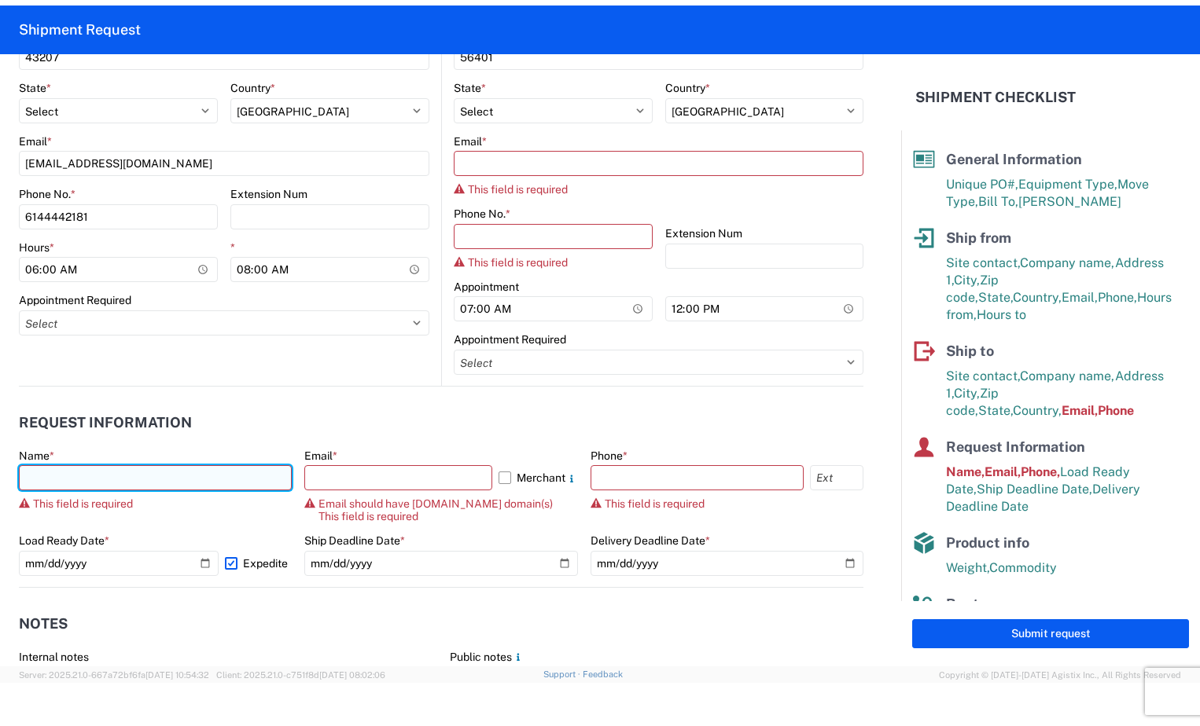
click at [179, 473] on input "text" at bounding box center [155, 477] width 273 height 25
type input "[PERSON_NAME]"
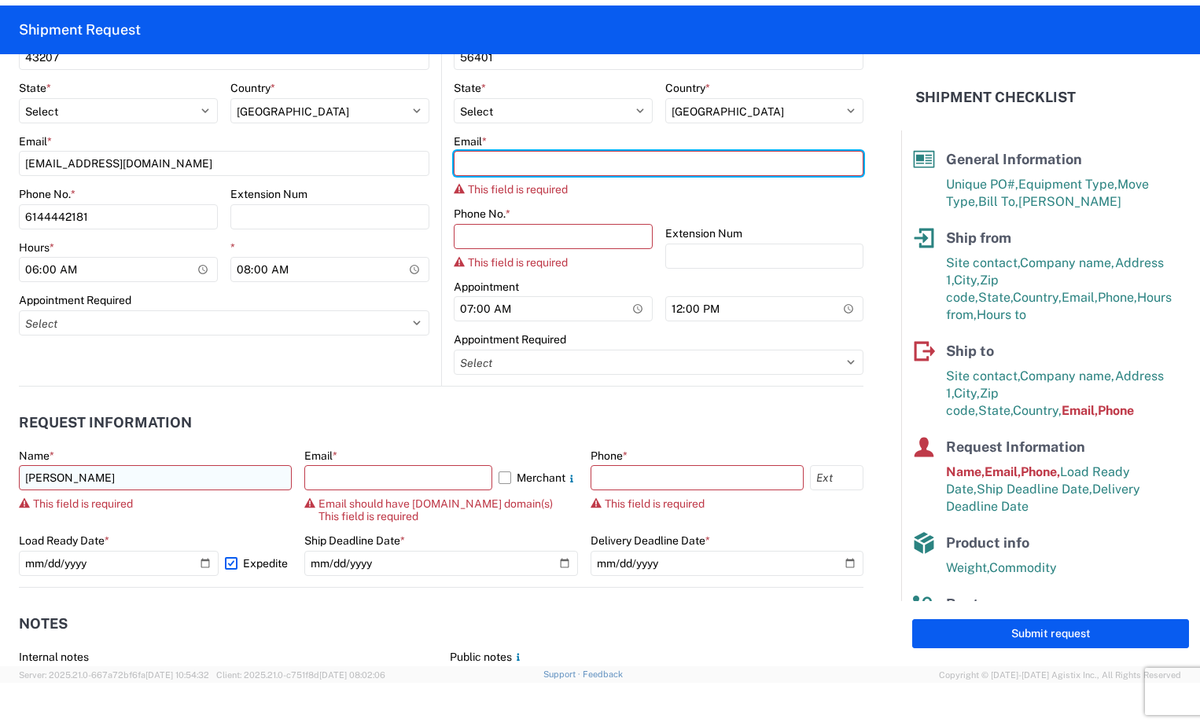
type input "[EMAIL_ADDRESS][DOMAIN_NAME]"
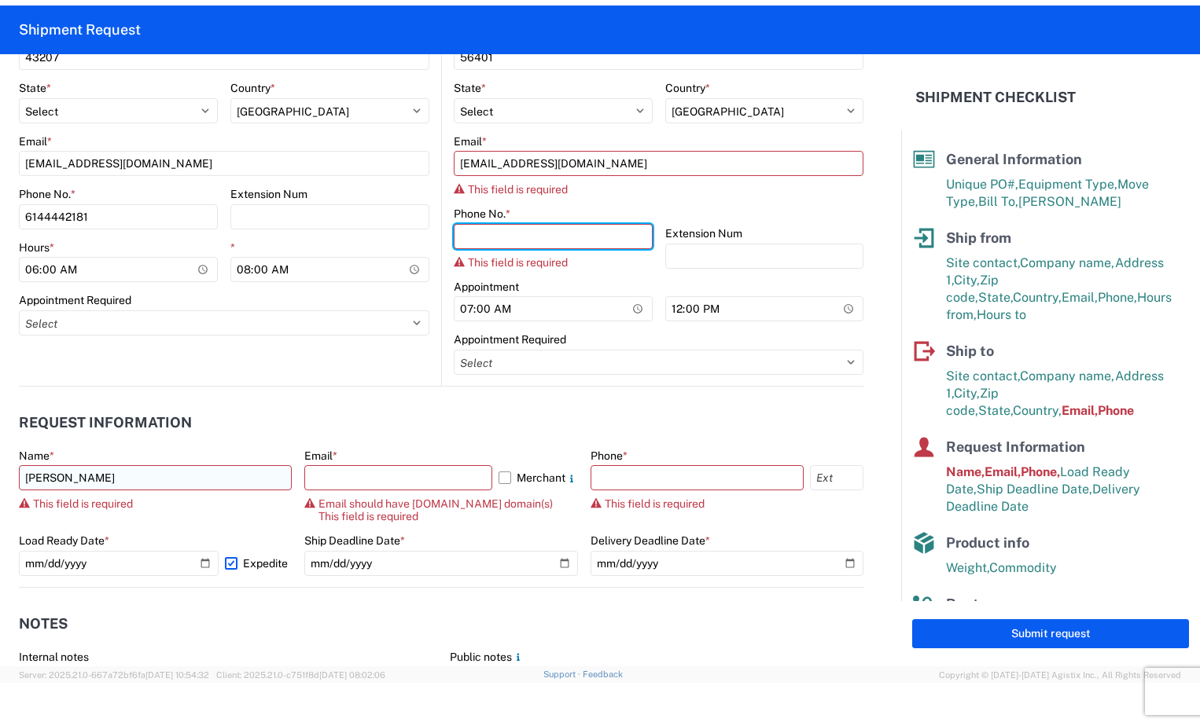
type input "2188296324"
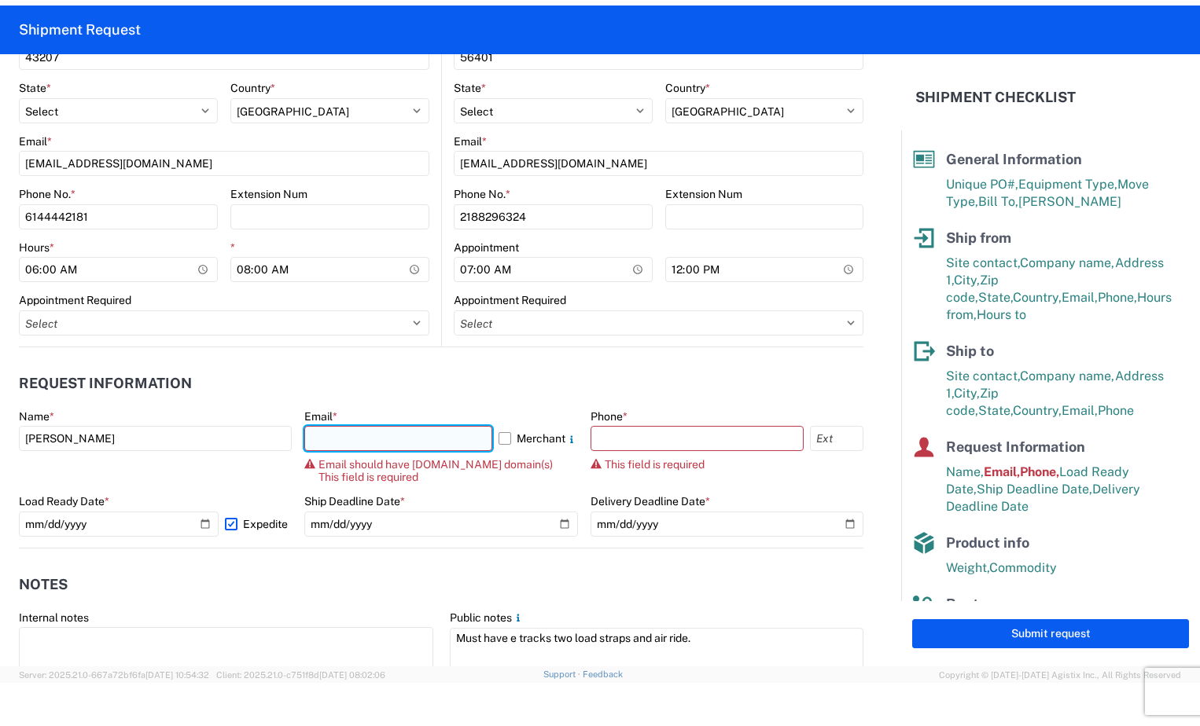
click at [318, 447] on input "text" at bounding box center [397, 438] width 187 height 25
type input "[EMAIL_ADDRESS][DOMAIN_NAME]"
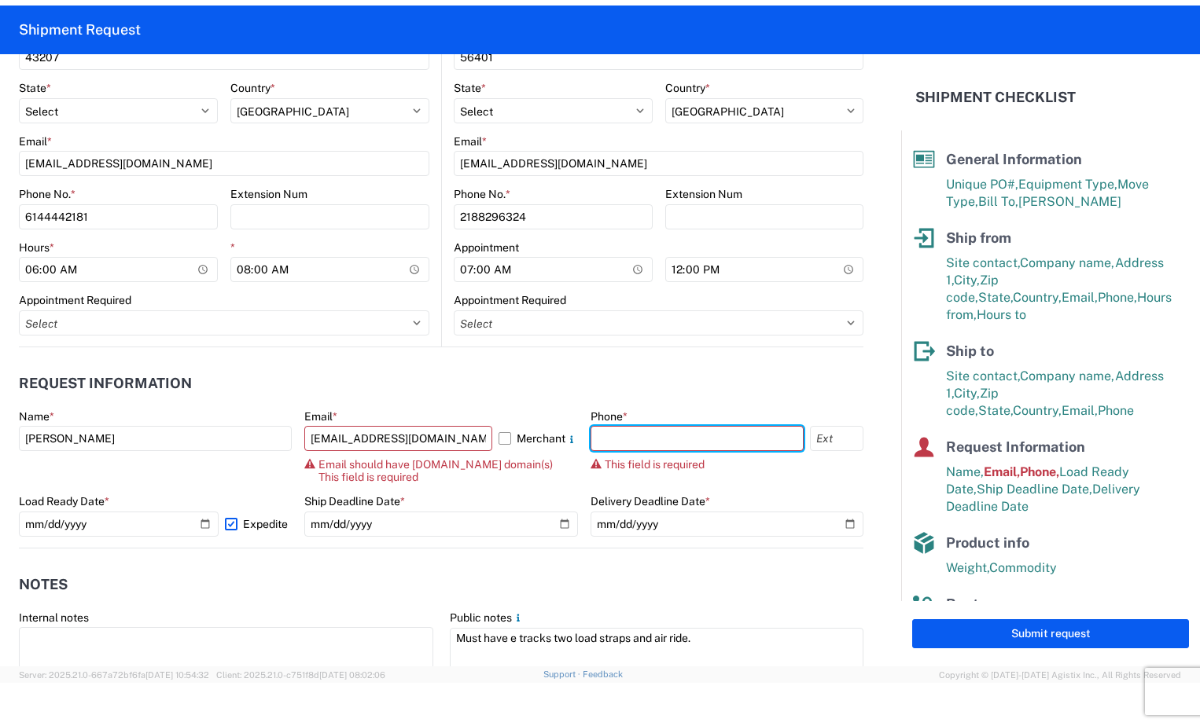
type input "2188296324"
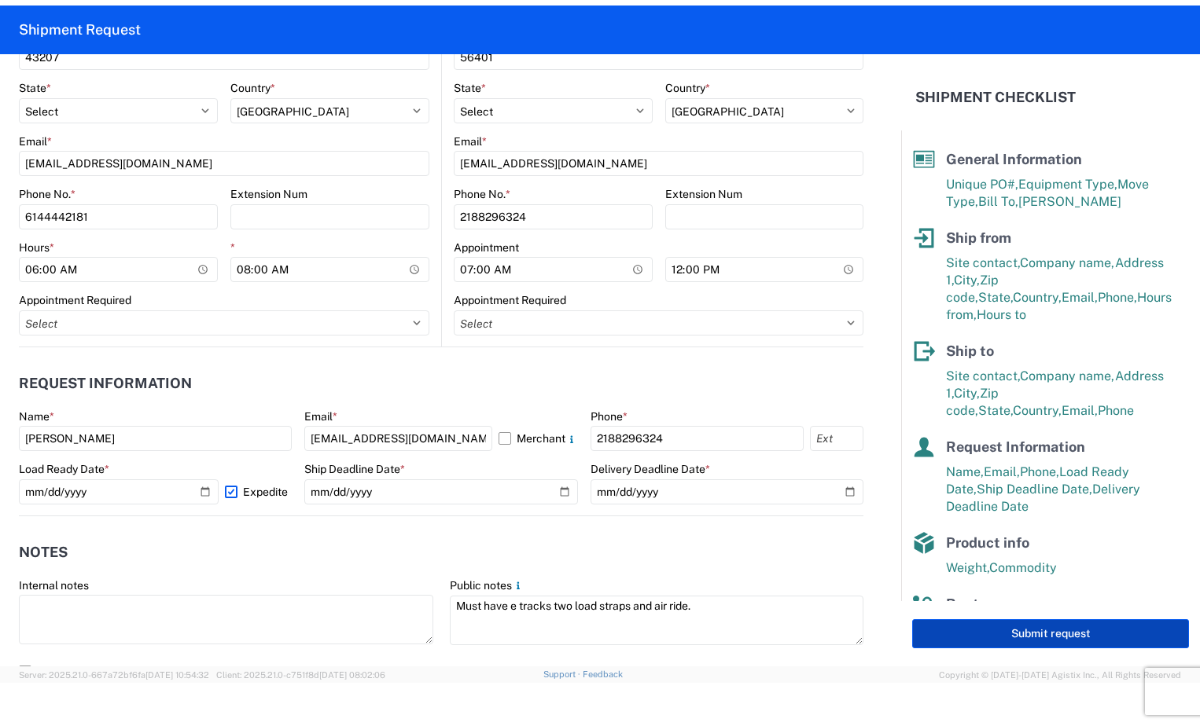
click at [935, 627] on button "Submit request" at bounding box center [1050, 634] width 277 height 29
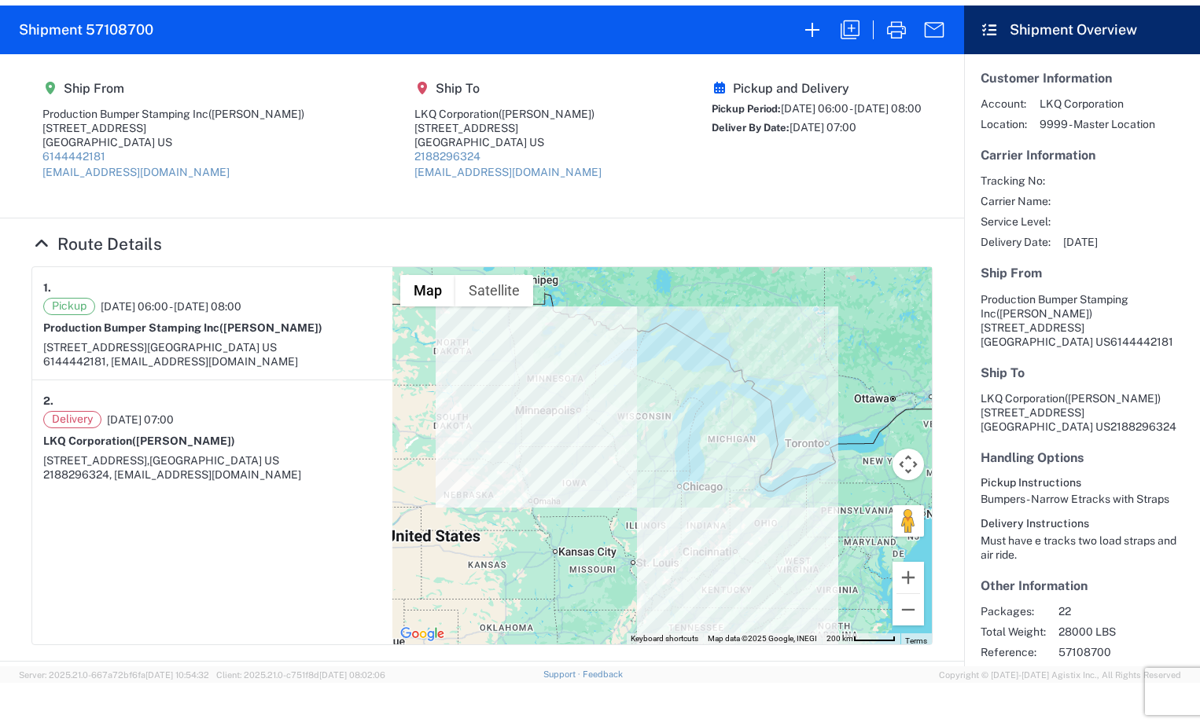
select select "FULL"
select select "US"
select select "LBS"
select select "IN"
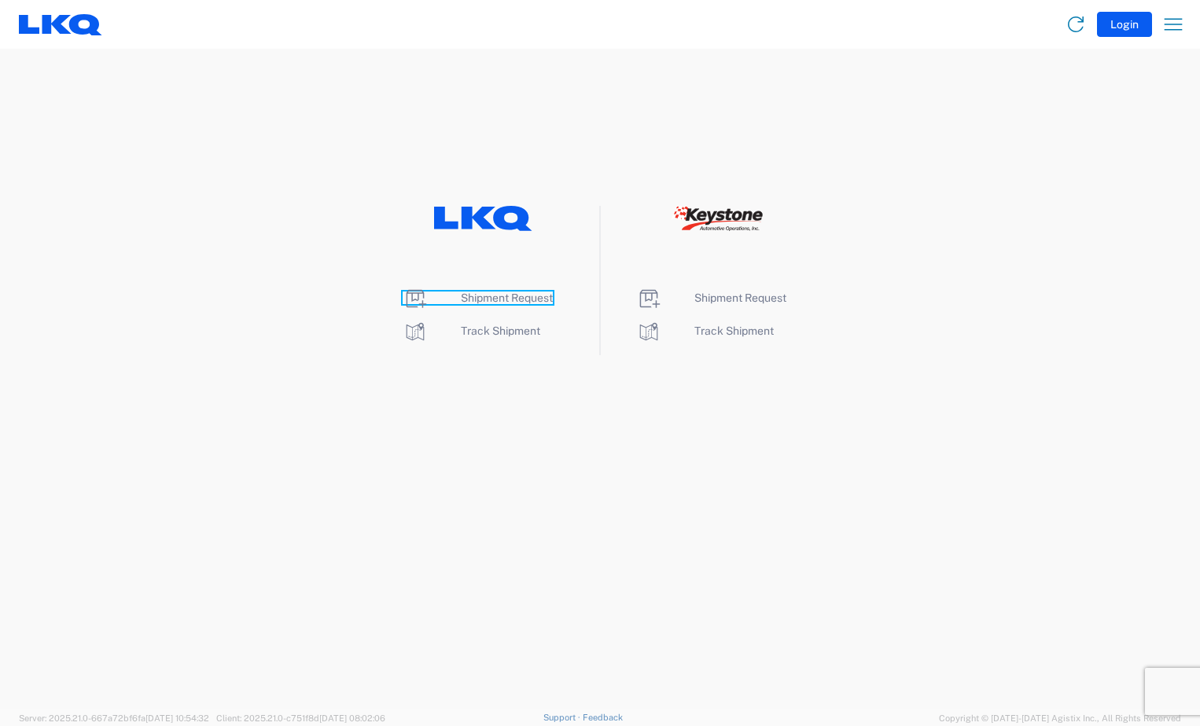
click at [510, 297] on span "Shipment Request" at bounding box center [507, 298] width 92 height 13
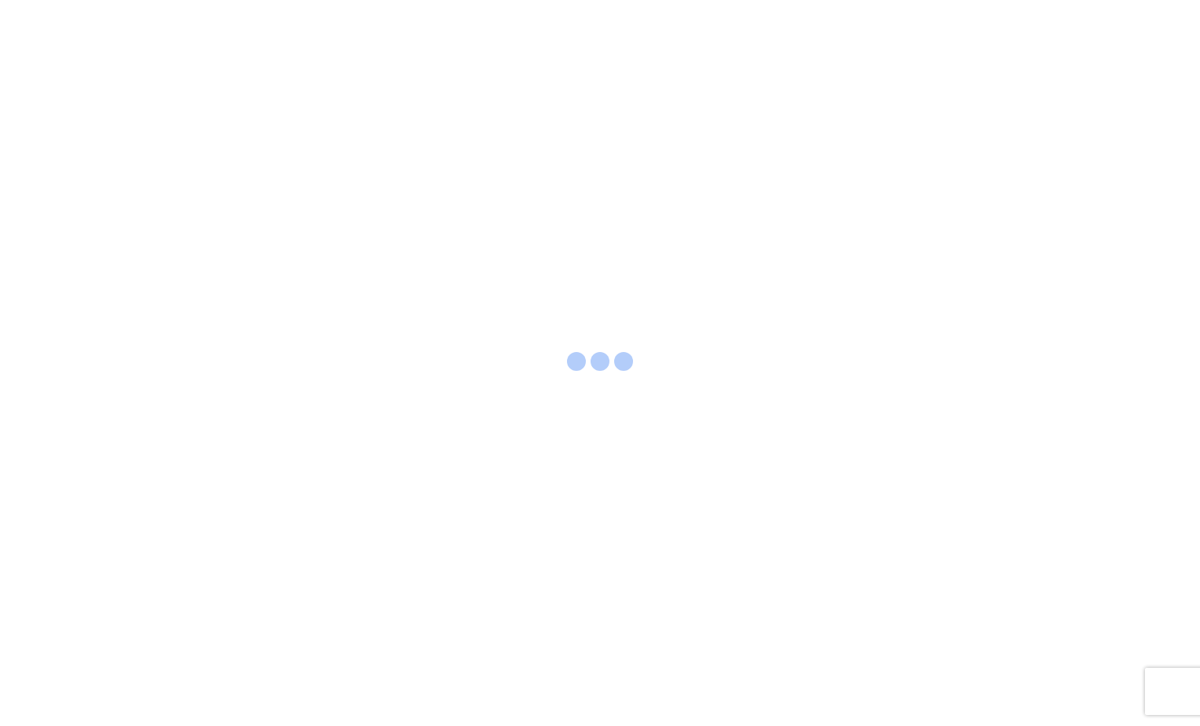
select select "FULL"
select select "LBS"
select select "IN"
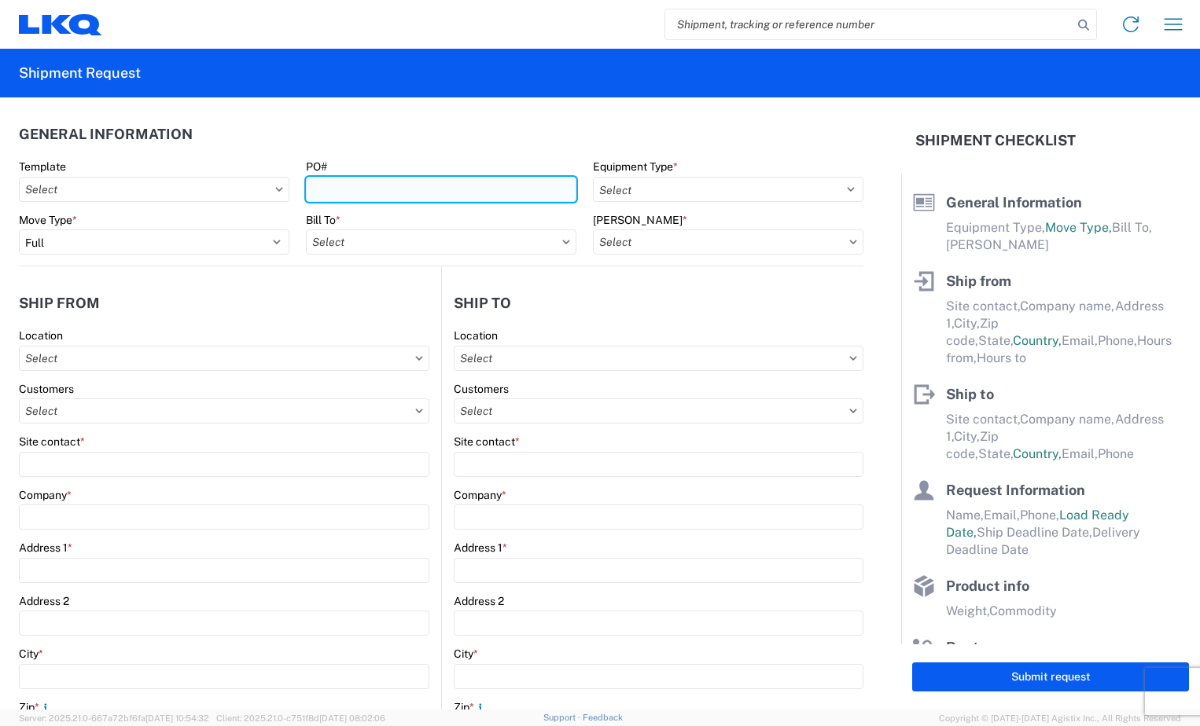
click at [308, 193] on input "PO#" at bounding box center [441, 189] width 270 height 25
type input "BR005042"
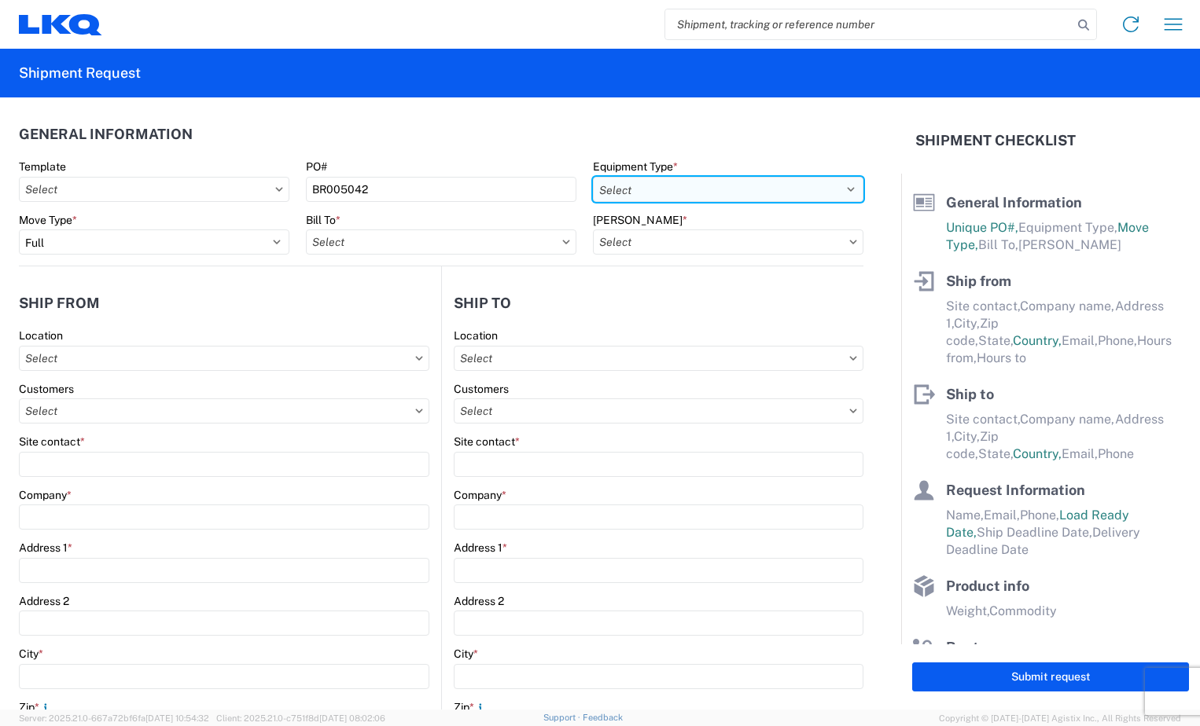
click at [834, 187] on select "Select 53’ Dry Van Flatbed Dropdeck (van) Lowboy (flatbed) Rail" at bounding box center [728, 189] width 270 height 25
select select "STDV"
click at [593, 177] on select "Select 53’ Dry Van Flatbed Dropdeck (van) Lowboy (flatbed) Rail" at bounding box center [728, 189] width 270 height 25
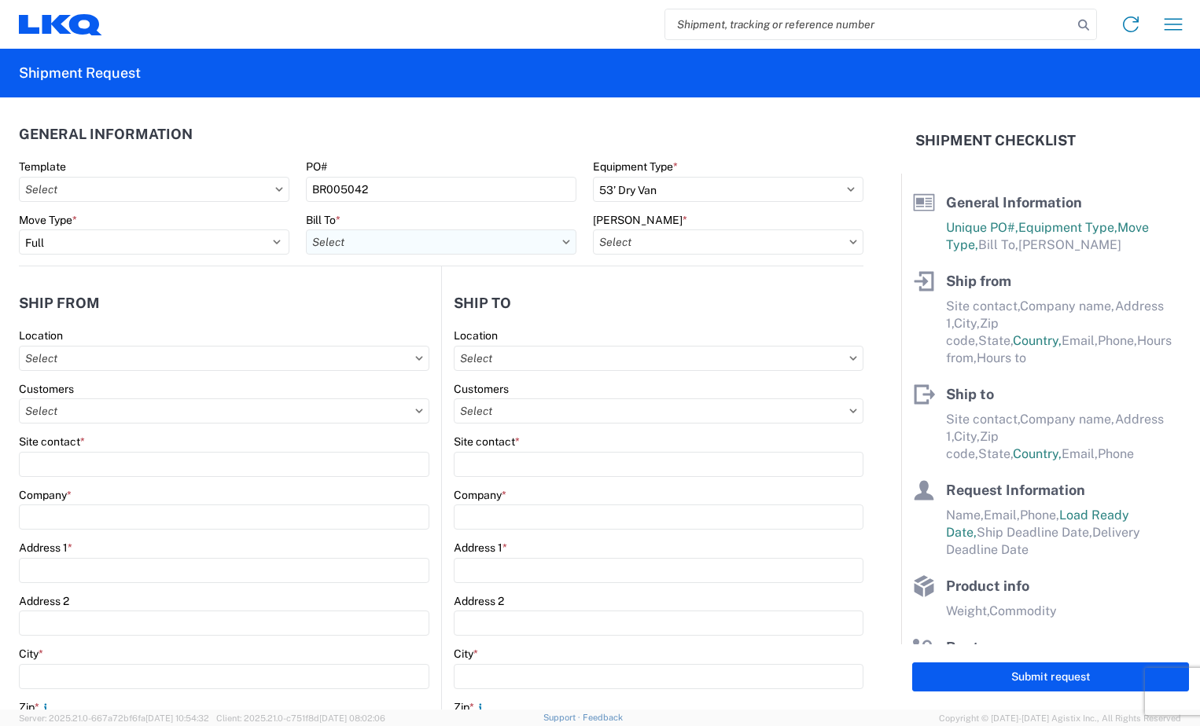
click at [470, 248] on input "text" at bounding box center [441, 242] width 270 height 25
type input "3118"
click at [471, 305] on div "3118 - [GEOGRAPHIC_DATA] [GEOGRAPHIC_DATA]" at bounding box center [443, 312] width 275 height 25
type input "3118 - [GEOGRAPHIC_DATA] [GEOGRAPHIC_DATA]"
click at [840, 239] on input "text" at bounding box center [728, 242] width 270 height 25
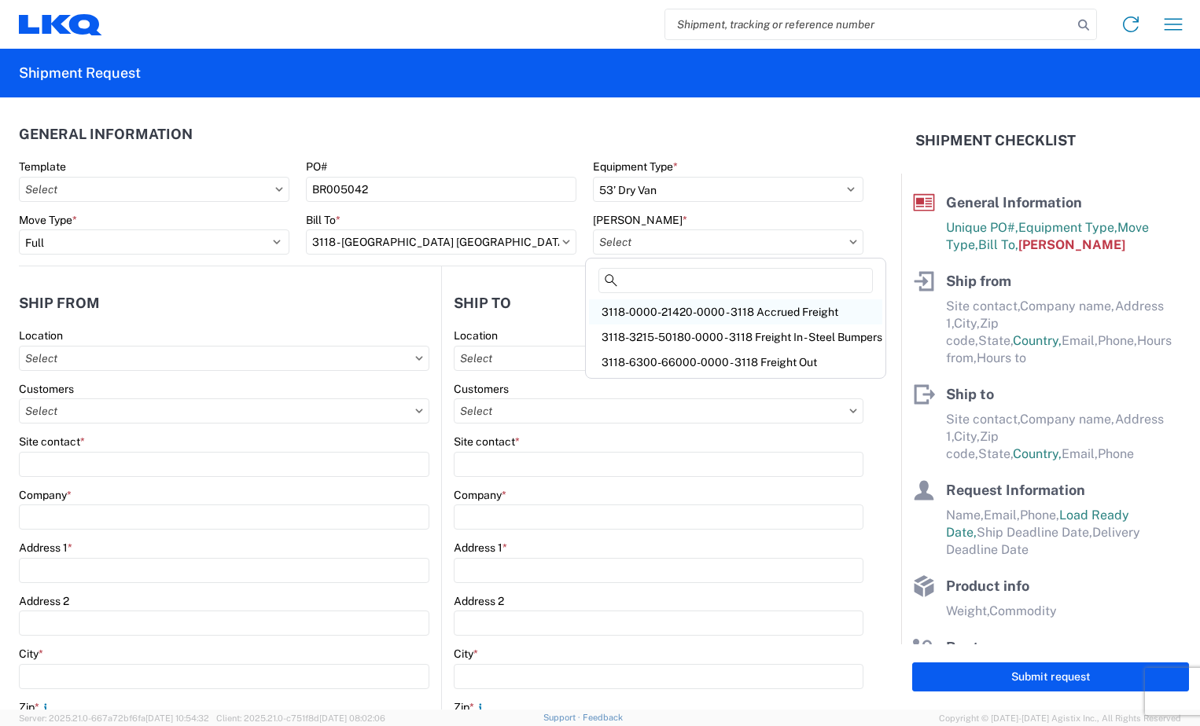
click at [797, 311] on div "3118-0000-21420-0000 - 3118 Accrued Freight" at bounding box center [735, 312] width 293 height 25
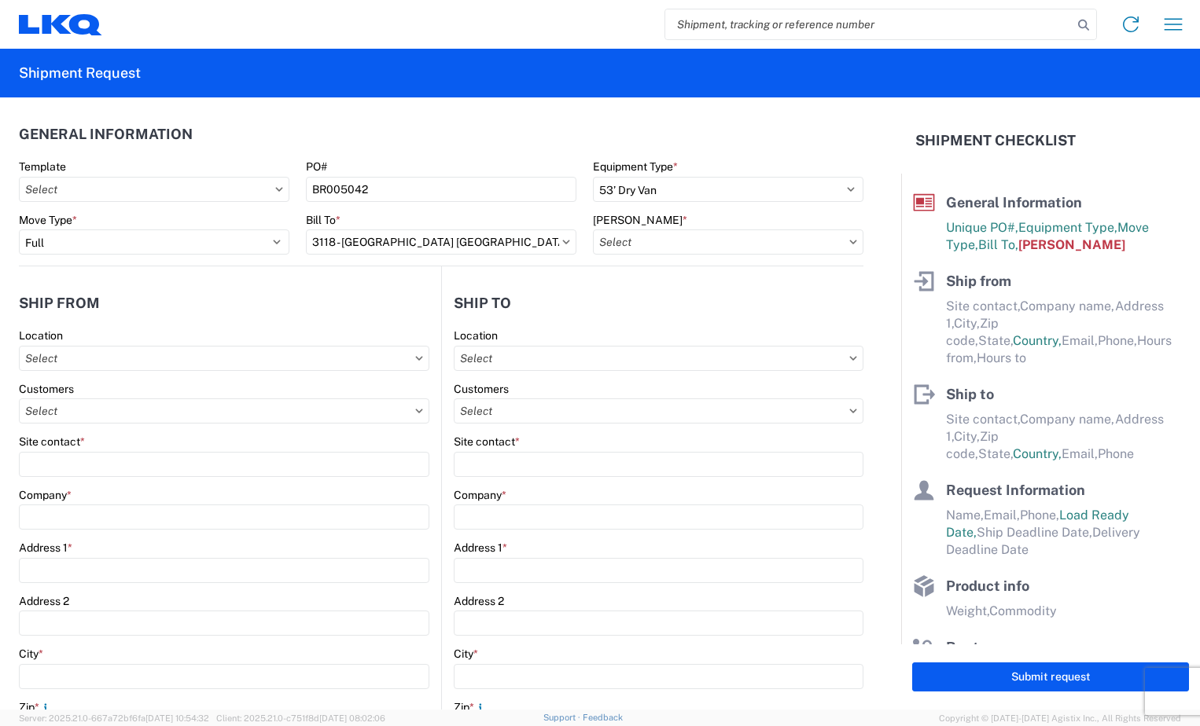
type input "3118-0000-21420-0000 - 3118 Accrued Freight"
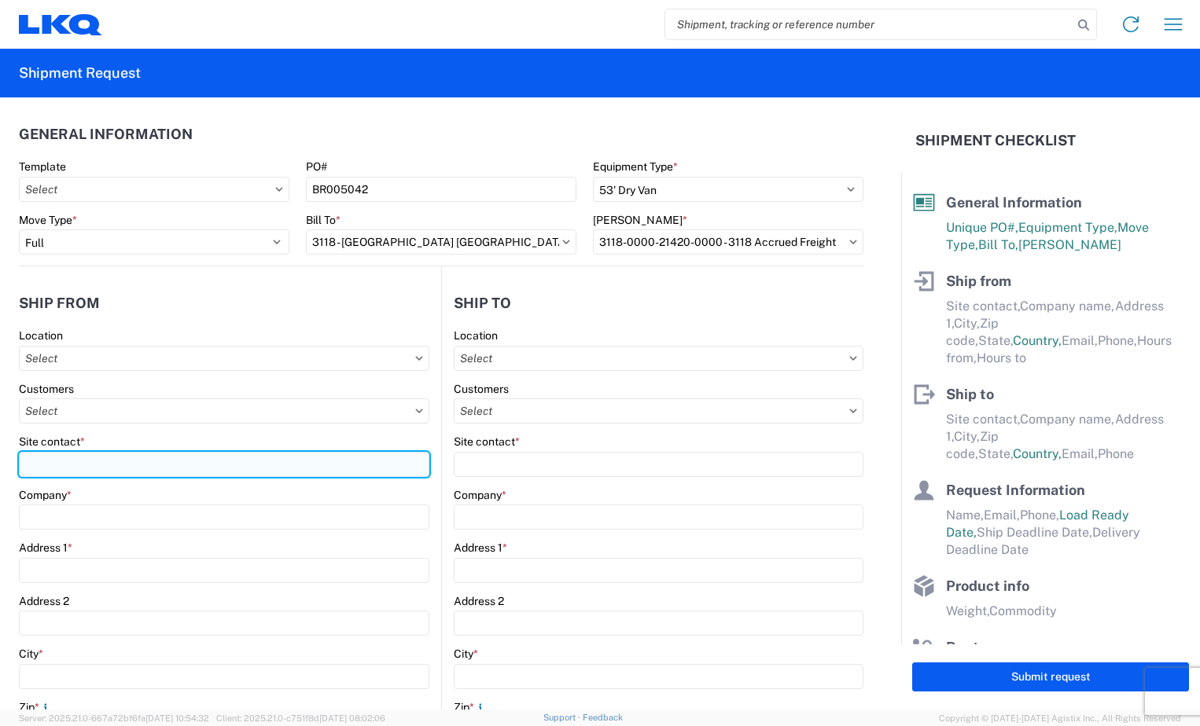
click at [166, 468] on input "Site contact *" at bounding box center [224, 464] width 410 height 25
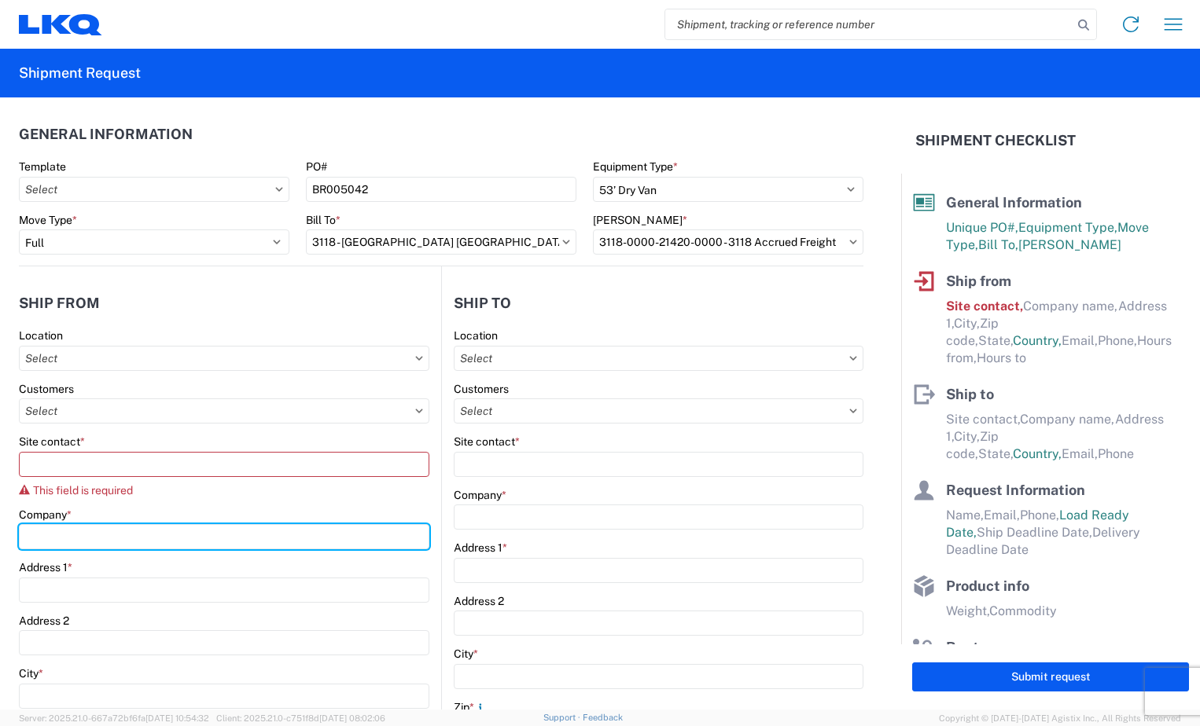
click at [189, 519] on div "Company *" at bounding box center [224, 529] width 410 height 42
type input "Production Bumper Stamping Inc"
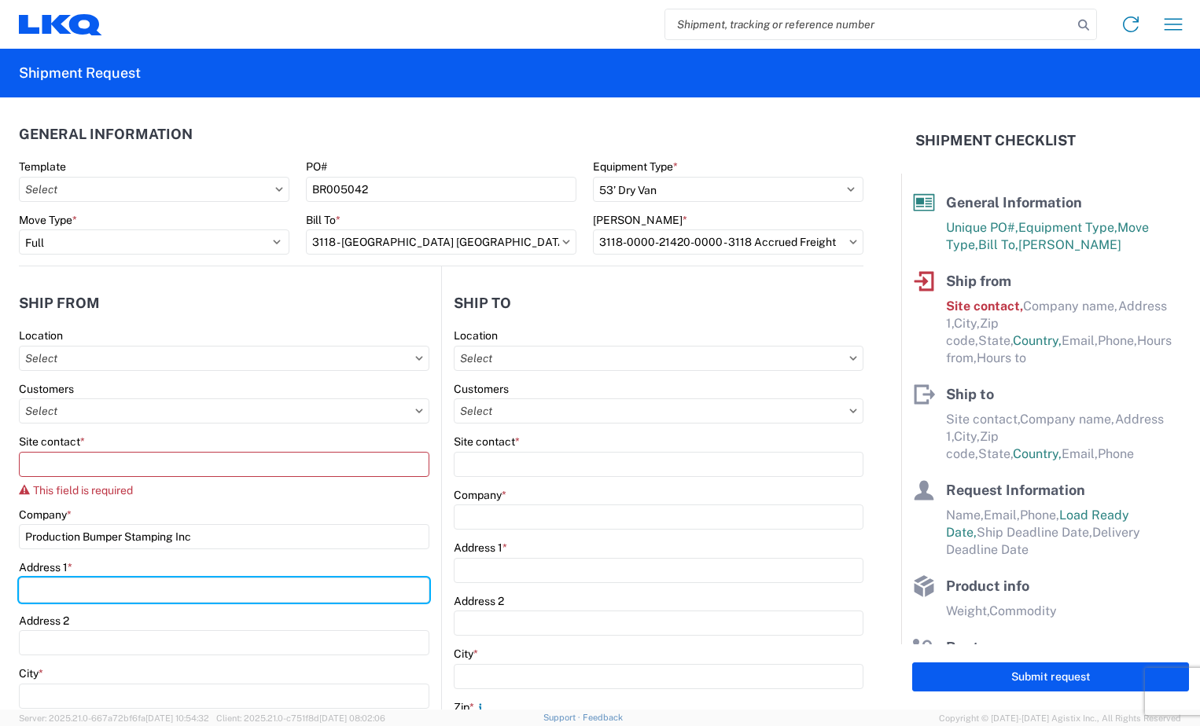
type input "[STREET_ADDRESS]"
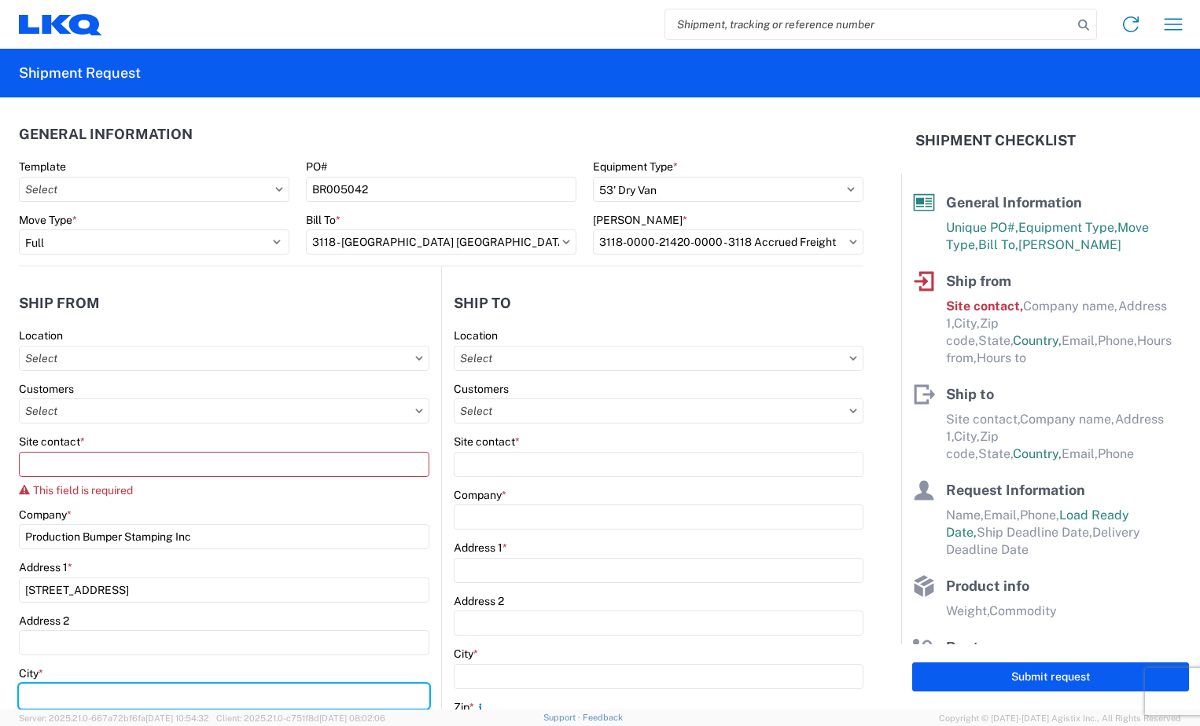
type input "Columbus"
type input "43207"
select select "OH"
type input "[EMAIL_ADDRESS][DOMAIN_NAME]"
type input "2188299664"
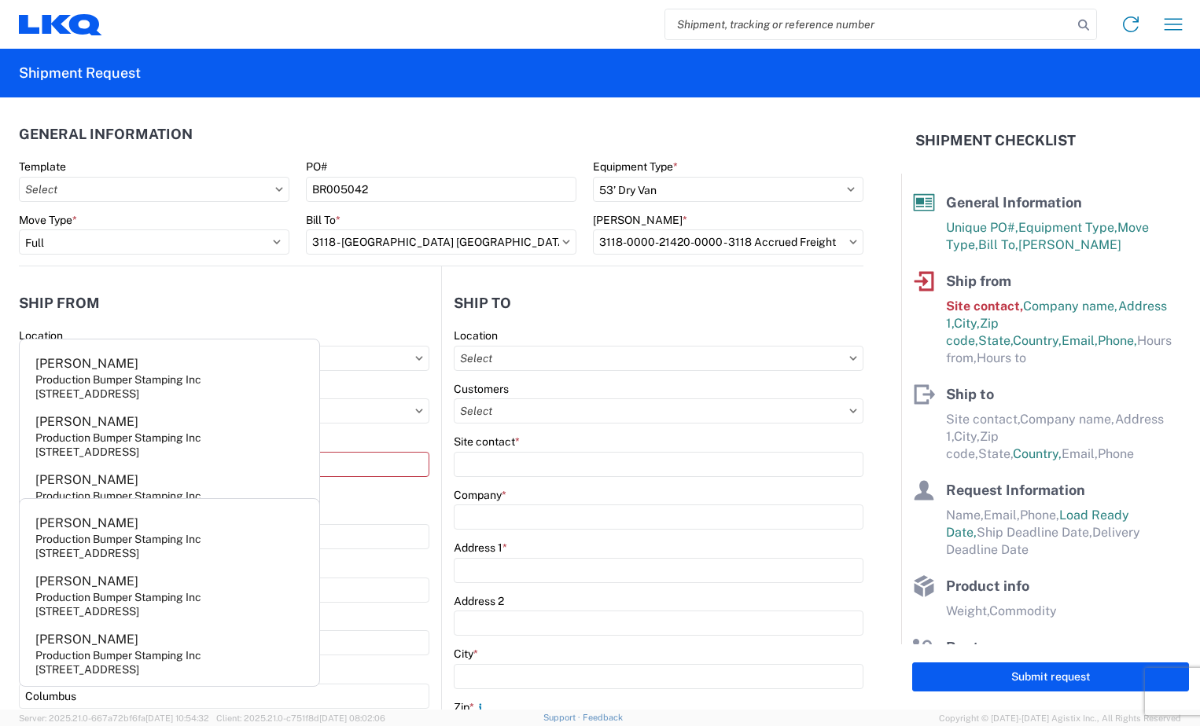
click at [305, 312] on header "Ship from" at bounding box center [230, 302] width 422 height 35
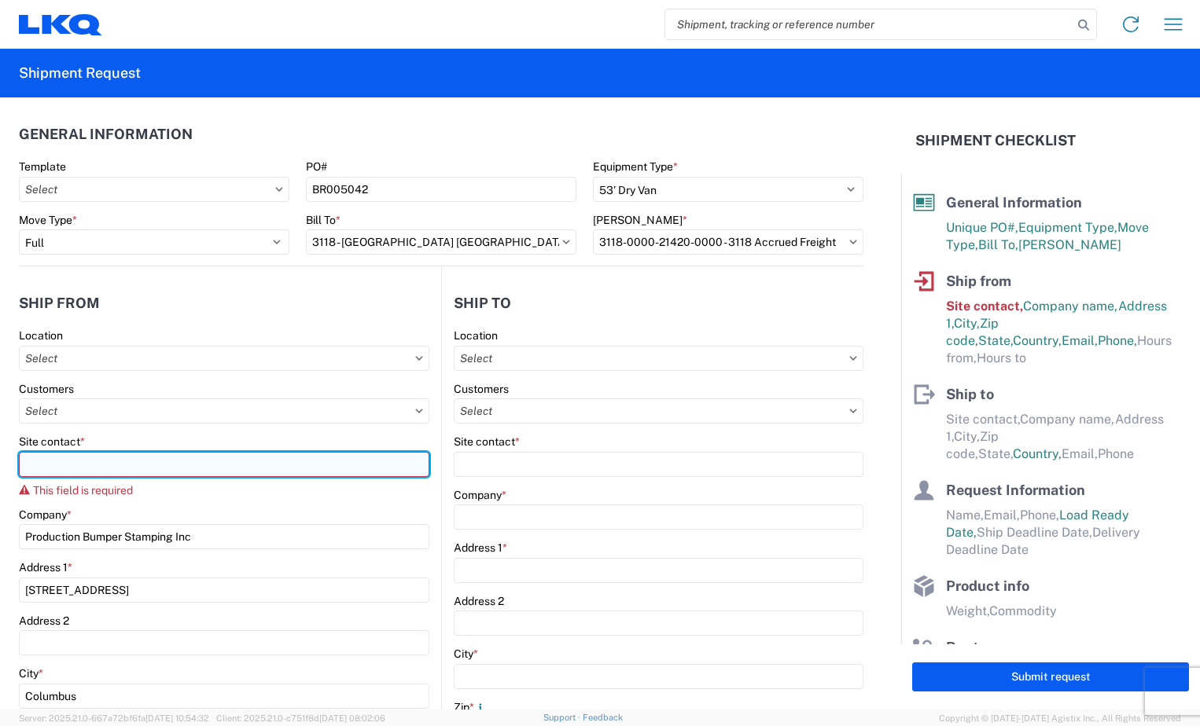
click at [61, 467] on input "Site contact *" at bounding box center [224, 464] width 410 height 25
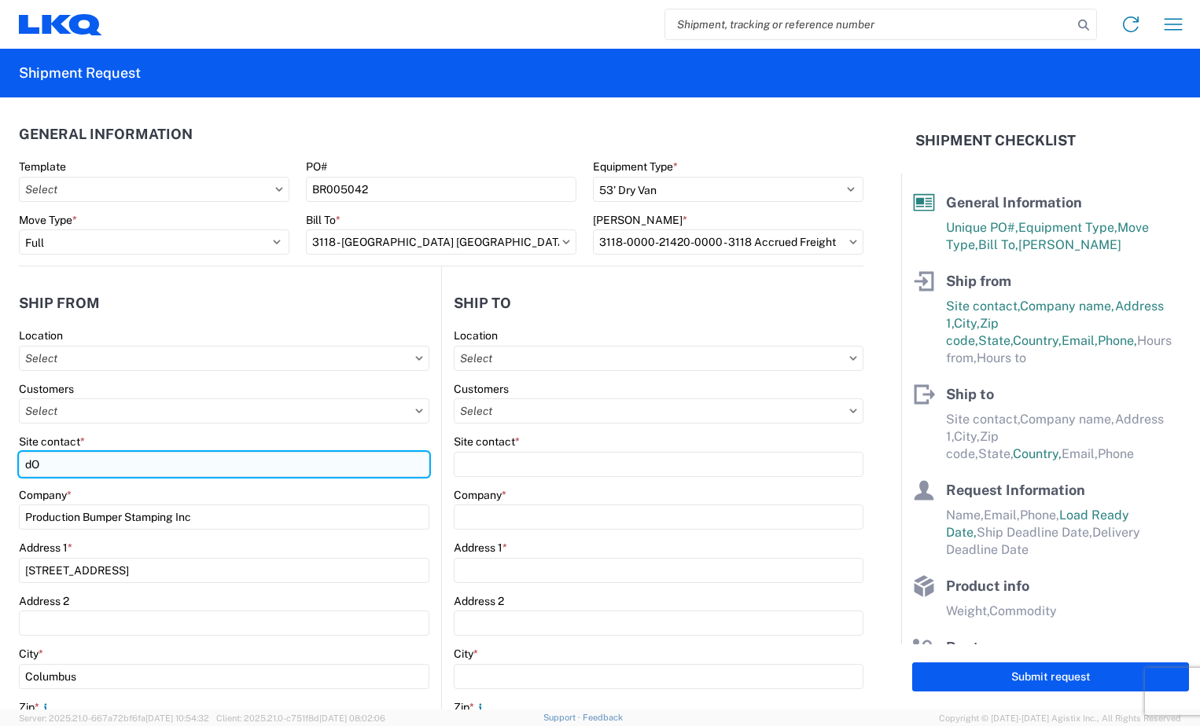
type input "d"
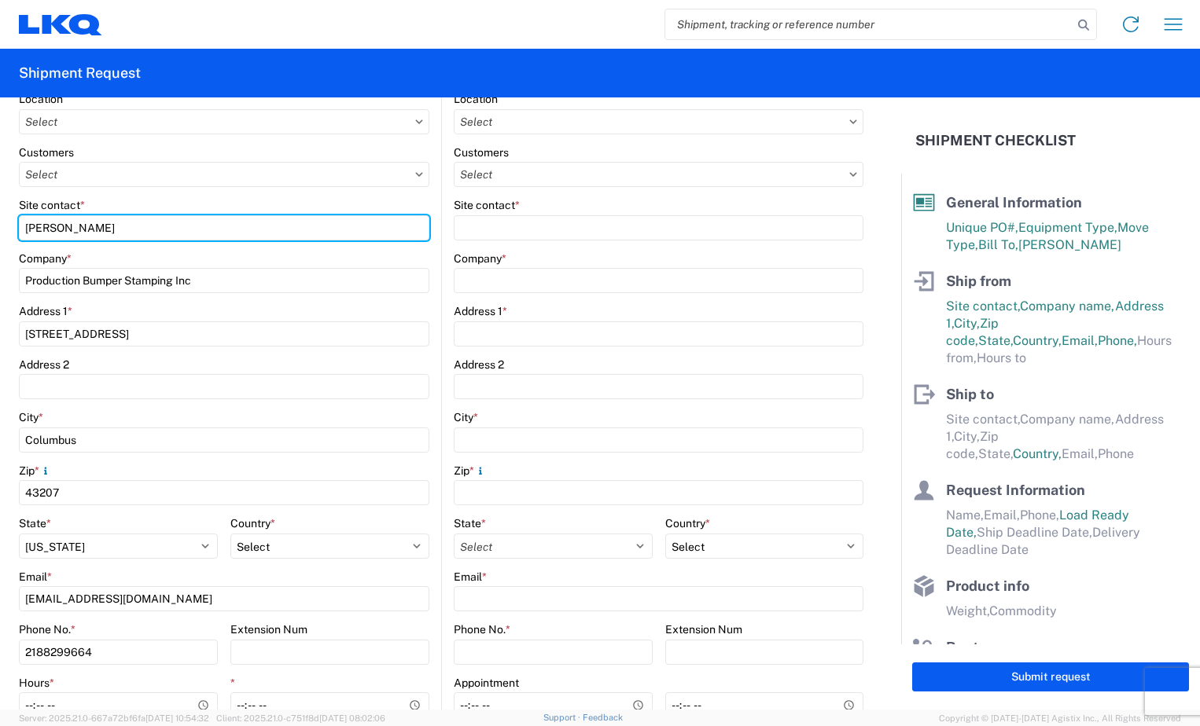
scroll to position [314, 0]
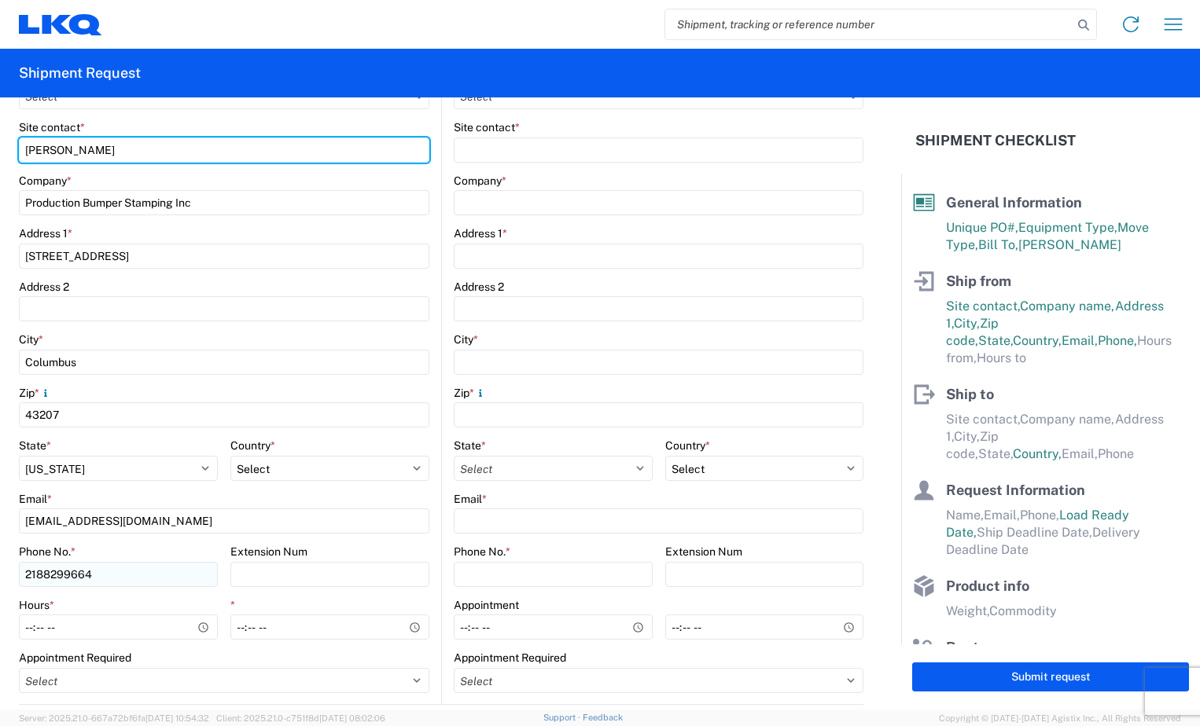
type input "[PERSON_NAME]"
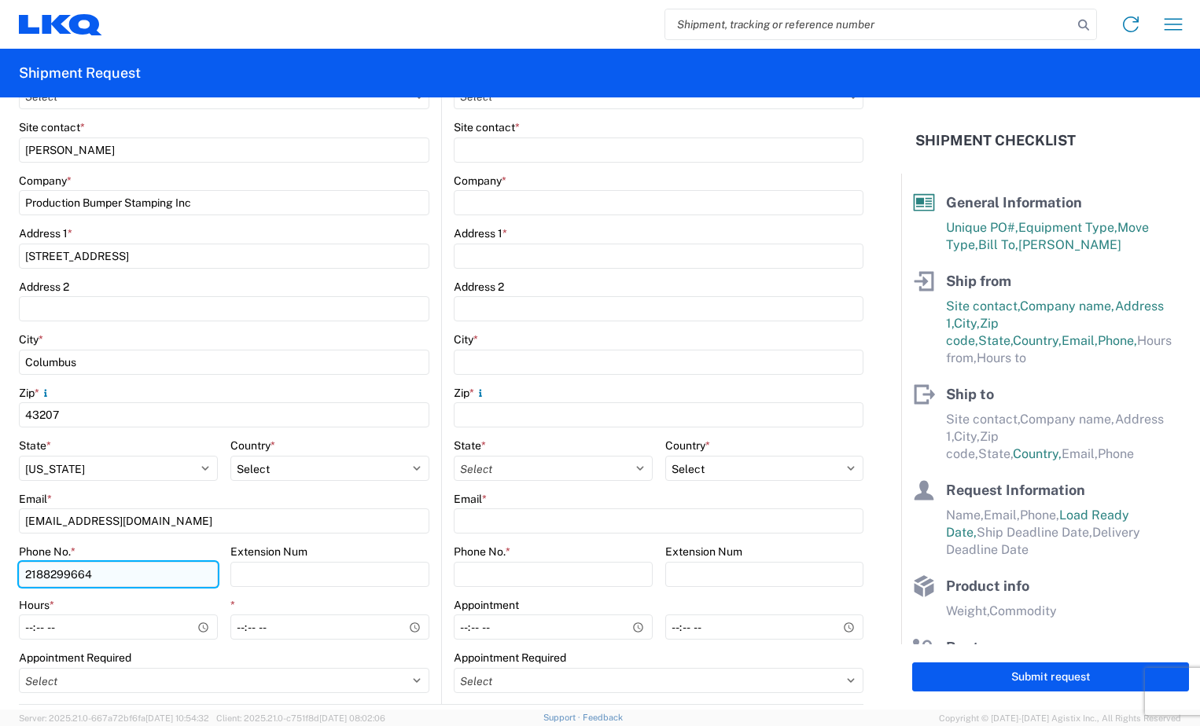
click at [100, 568] on input "2188299664" at bounding box center [118, 574] width 199 height 25
click at [208, 610] on div "Hours *" at bounding box center [118, 605] width 199 height 14
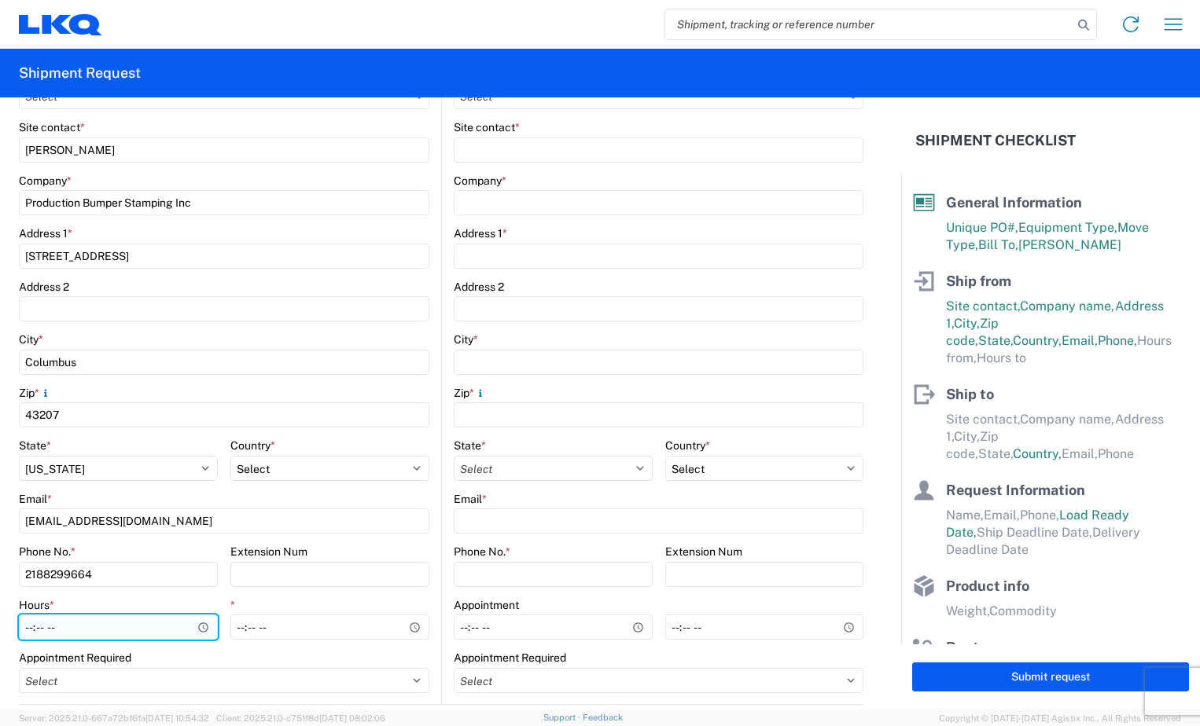
click at [24, 638] on input "Hours *" at bounding box center [118, 627] width 199 height 25
click at [56, 627] on input "Hours *" at bounding box center [118, 627] width 199 height 25
click at [69, 623] on input "Hours *" at bounding box center [118, 627] width 199 height 25
click at [64, 631] on input "Hours *" at bounding box center [118, 627] width 199 height 25
type input "06:00"
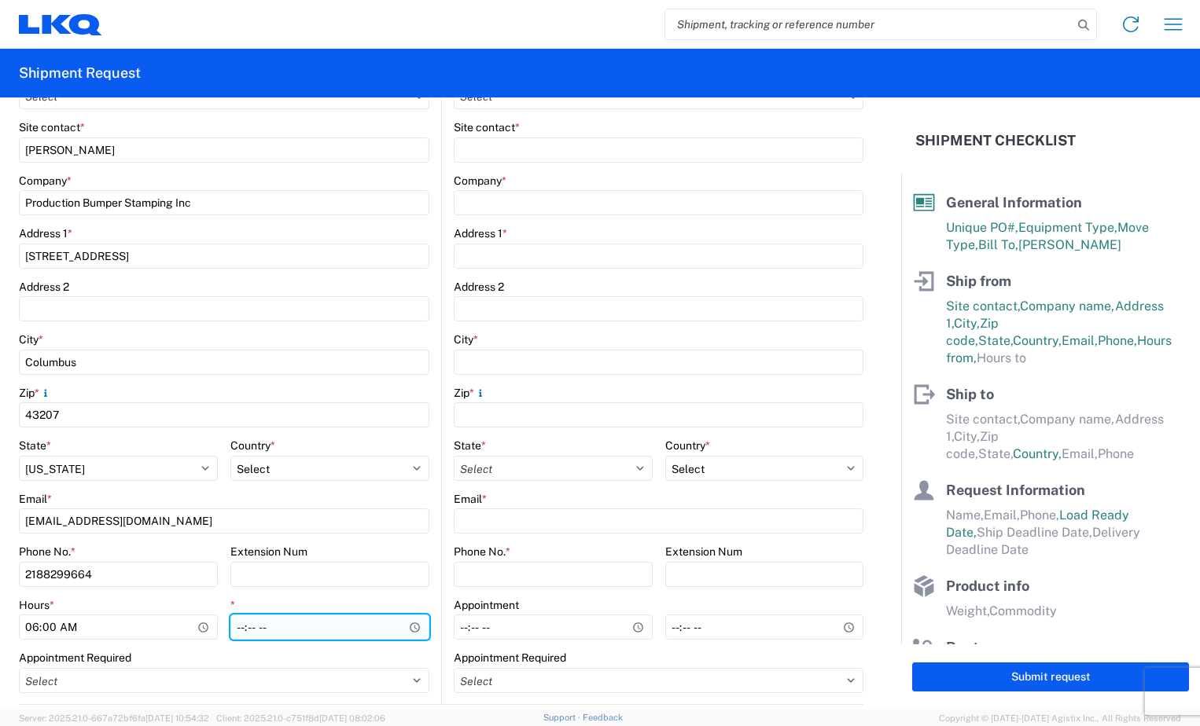
click at [230, 633] on input "*" at bounding box center [329, 627] width 199 height 25
type input "08:00"
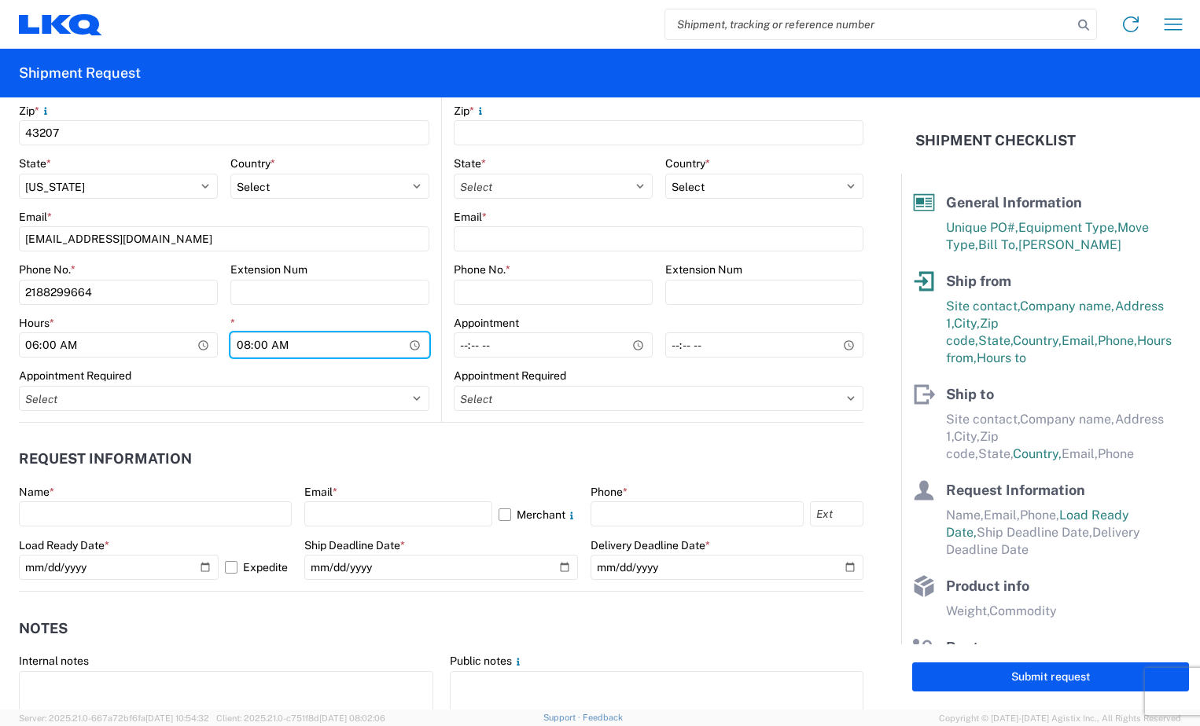
scroll to position [629, 0]
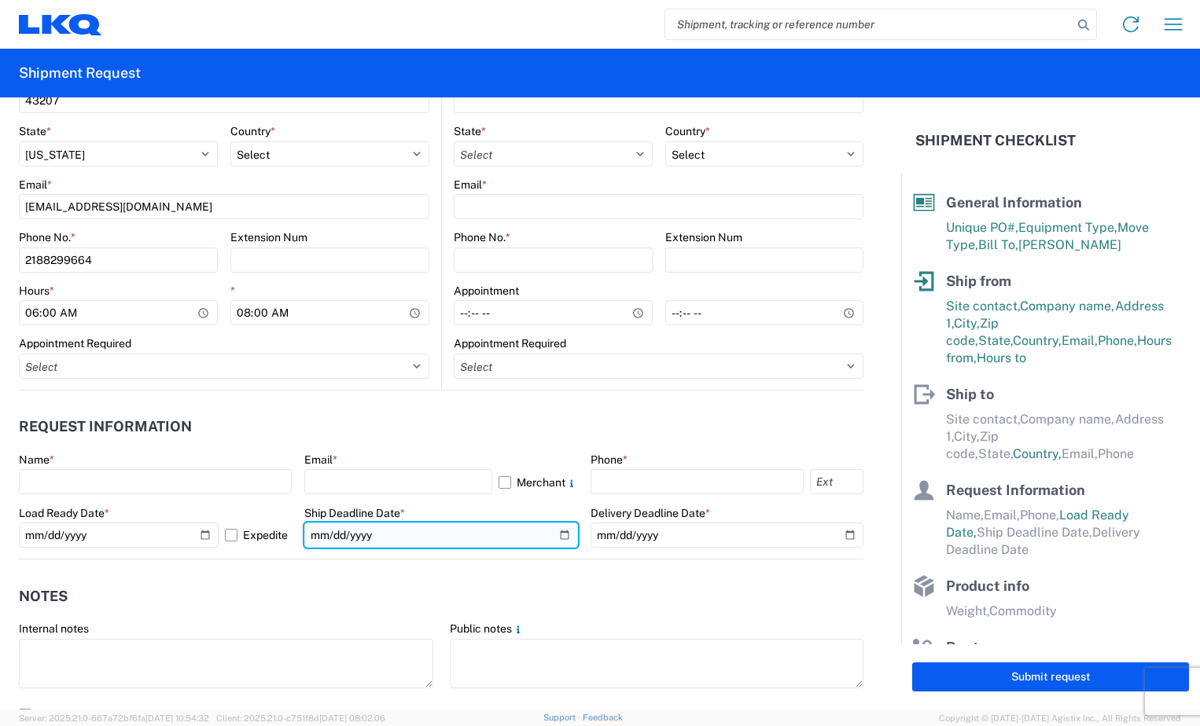
click at [557, 538] on input "date" at bounding box center [440, 535] width 273 height 25
type input "[DATE]"
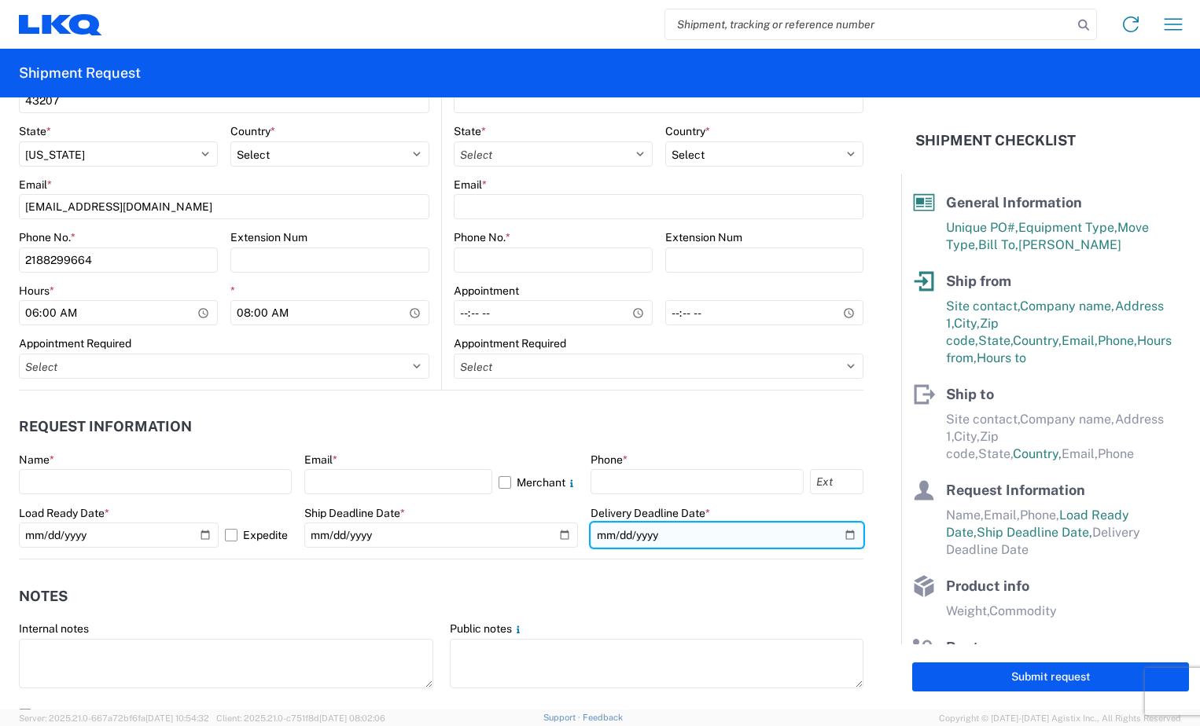
click at [838, 539] on input "date" at bounding box center [726, 535] width 273 height 25
type input "[DATE]"
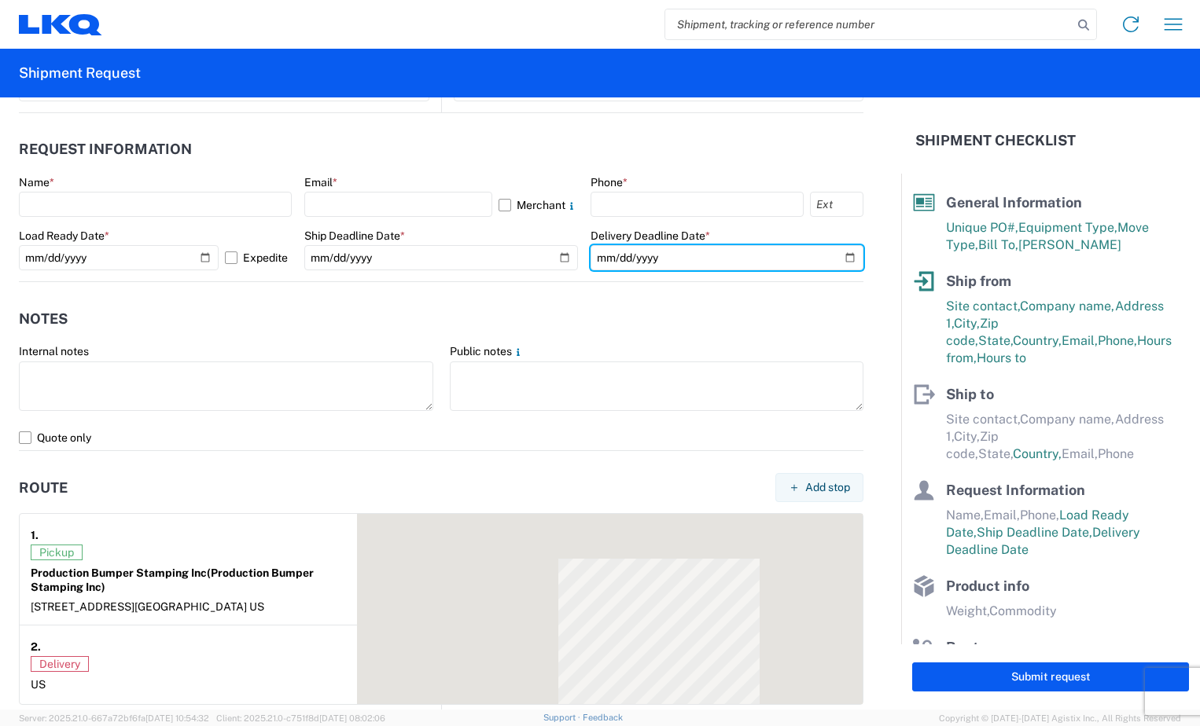
scroll to position [943, 0]
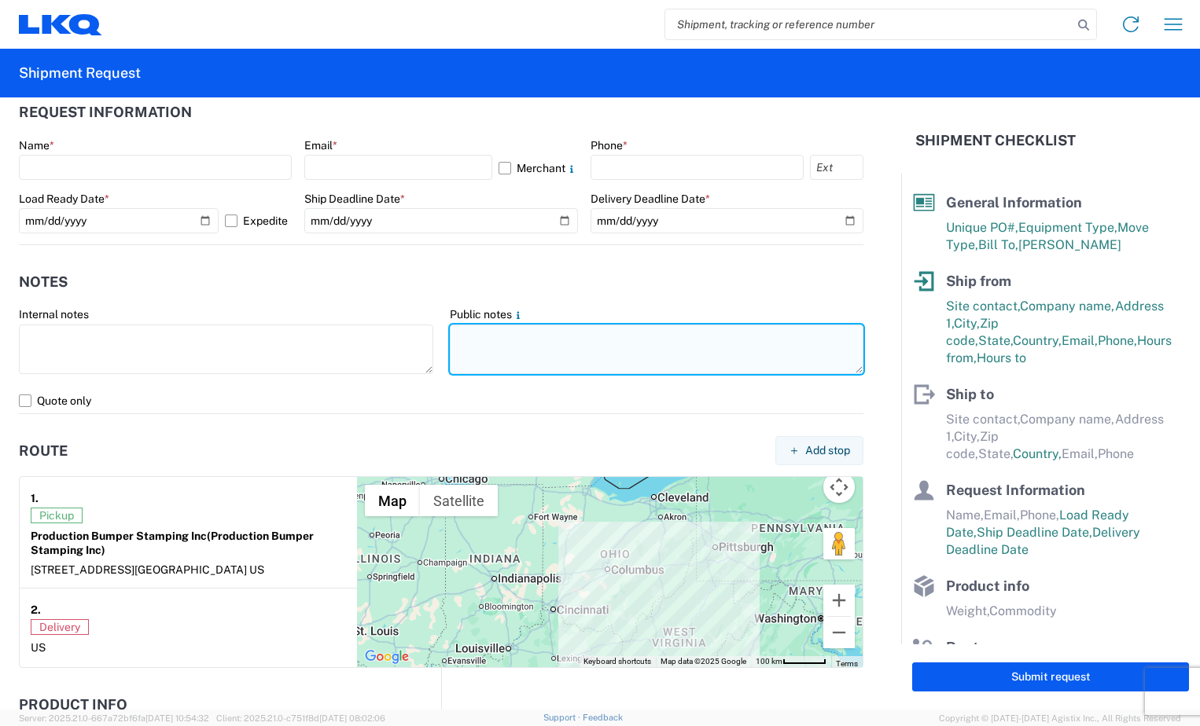
click at [491, 325] on textarea at bounding box center [657, 350] width 414 height 50
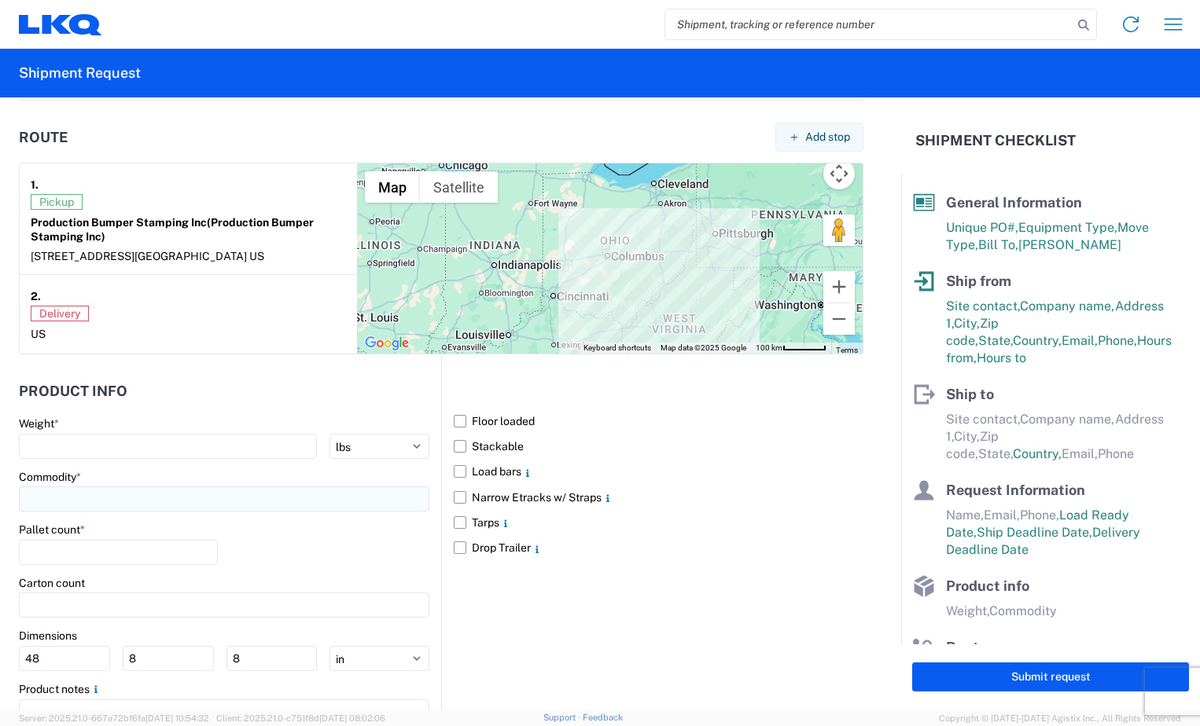
scroll to position [1258, 0]
type textarea "Must have E tracks two load straps and air ride."
click at [195, 439] on input "number" at bounding box center [168, 445] width 298 height 25
type input "28000"
click at [146, 501] on input at bounding box center [224, 498] width 410 height 25
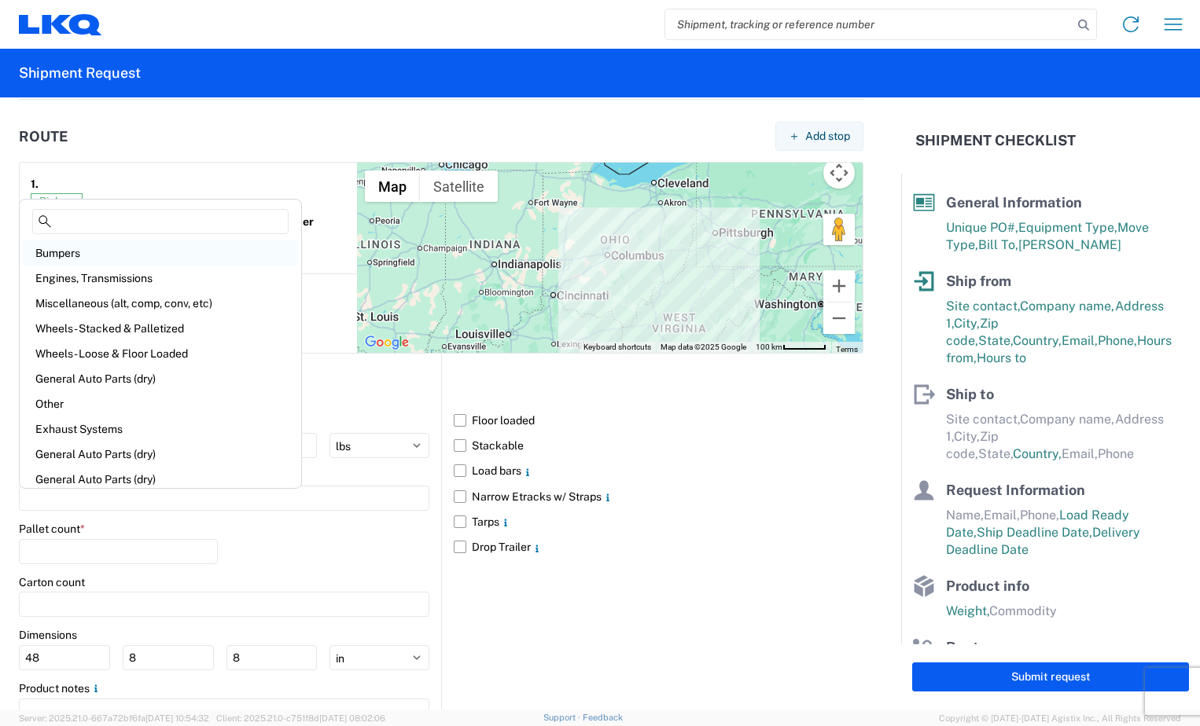
click at [138, 257] on div "Bumpers" at bounding box center [160, 253] width 275 height 25
type input "Bumpers"
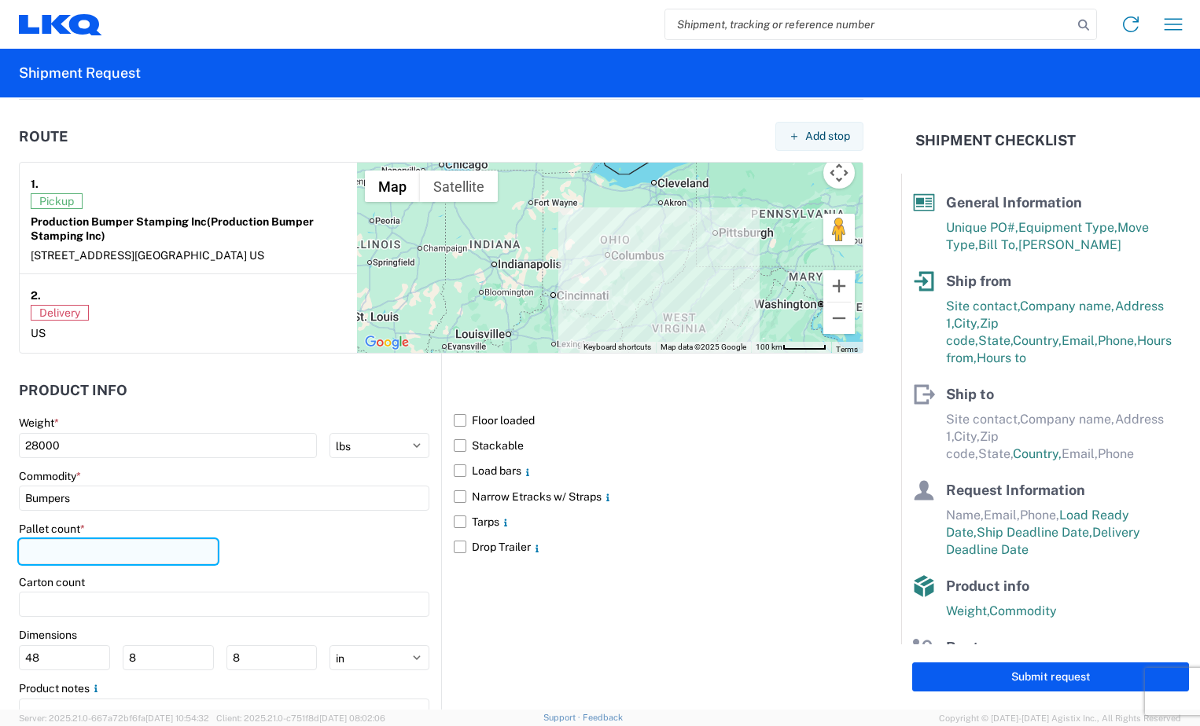
click at [113, 555] on input "number" at bounding box center [118, 551] width 199 height 25
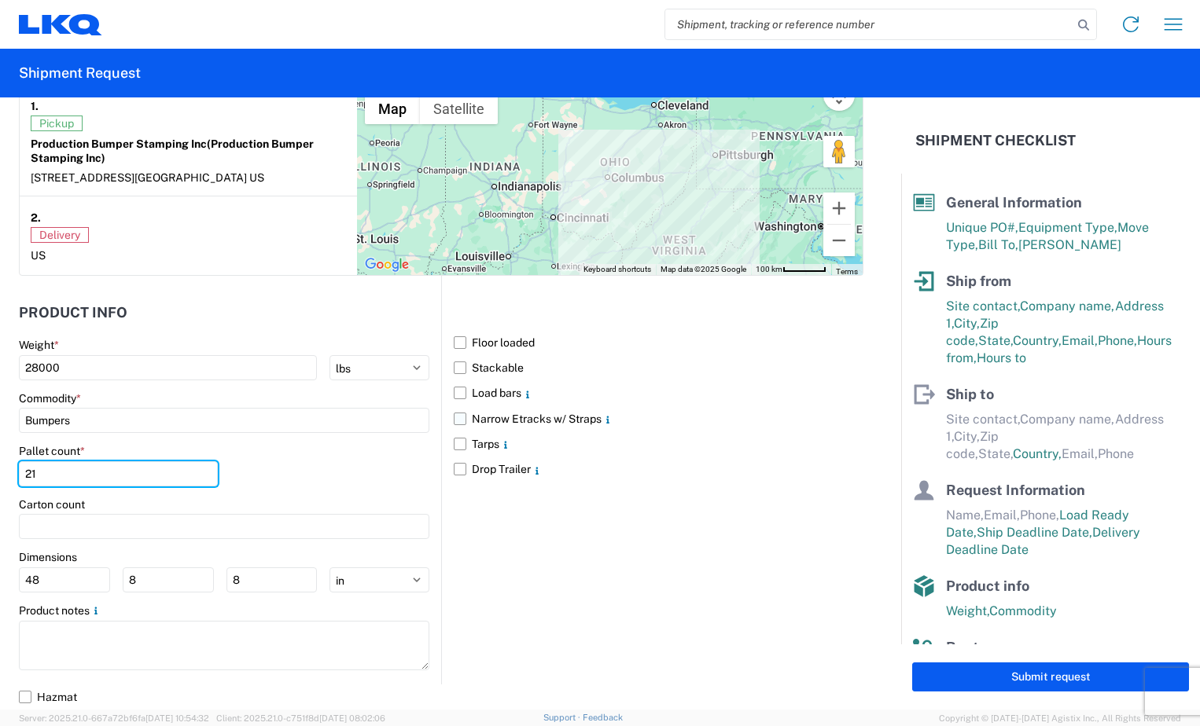
type input "21"
click at [462, 415] on label "Narrow Etracks w/ Straps" at bounding box center [659, 418] width 410 height 25
click at [0, 0] on input "Narrow Etracks w/ Straps" at bounding box center [0, 0] width 0 height 0
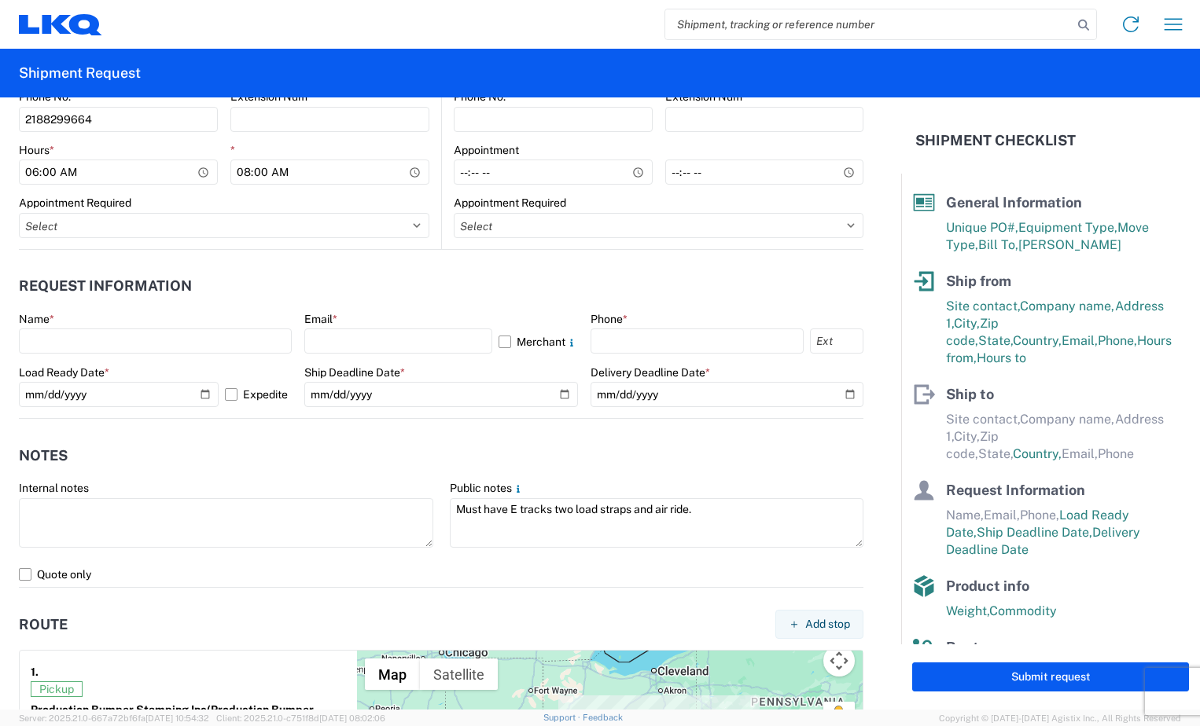
scroll to position [707, 0]
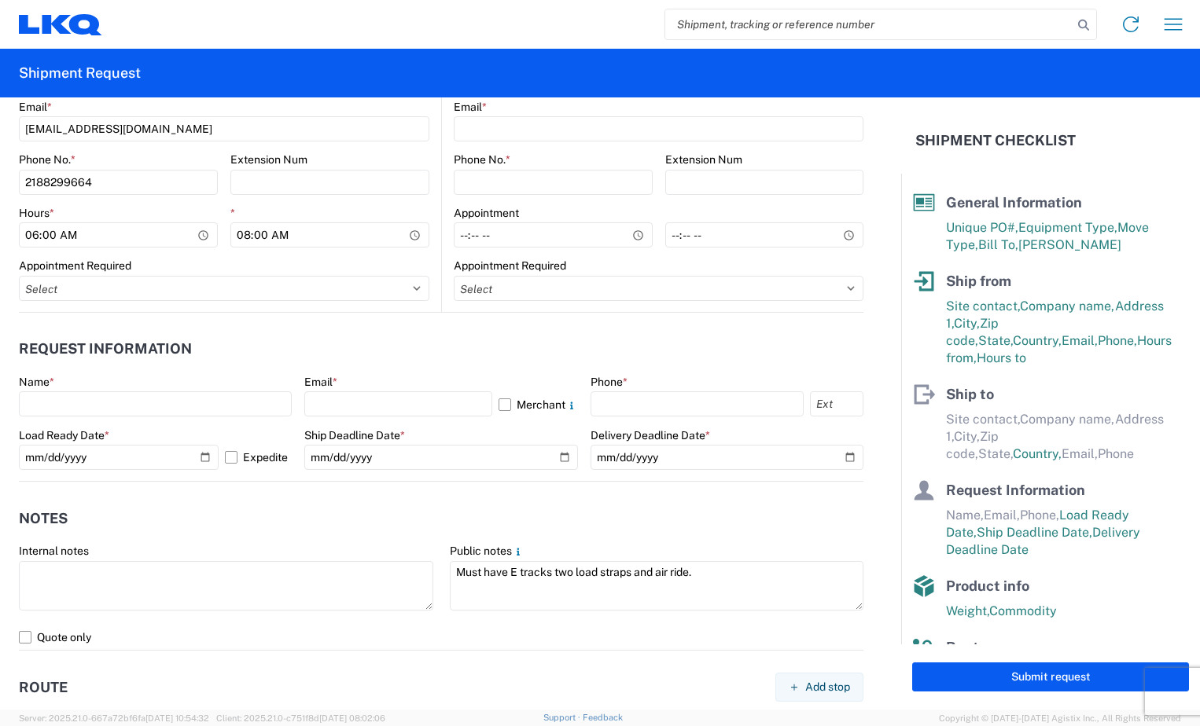
click at [257, 389] on div "Name *" at bounding box center [155, 396] width 273 height 42
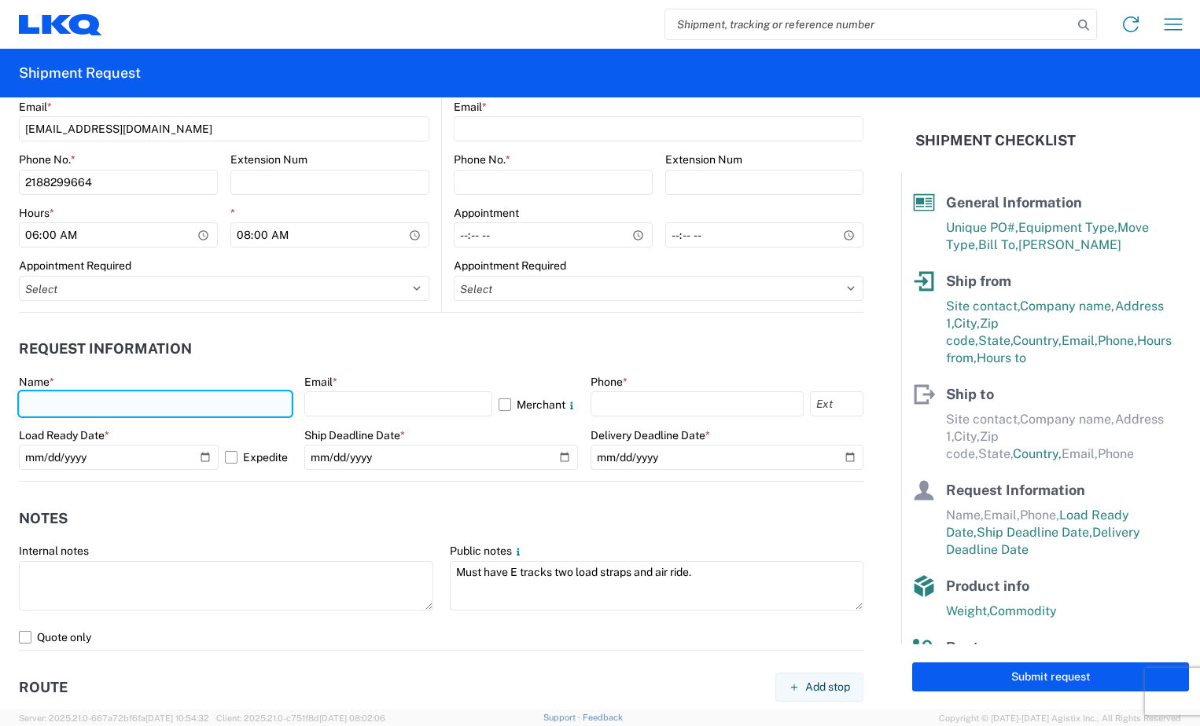
click at [258, 392] on input "text" at bounding box center [155, 404] width 273 height 25
type input "[PERSON_NAME]"
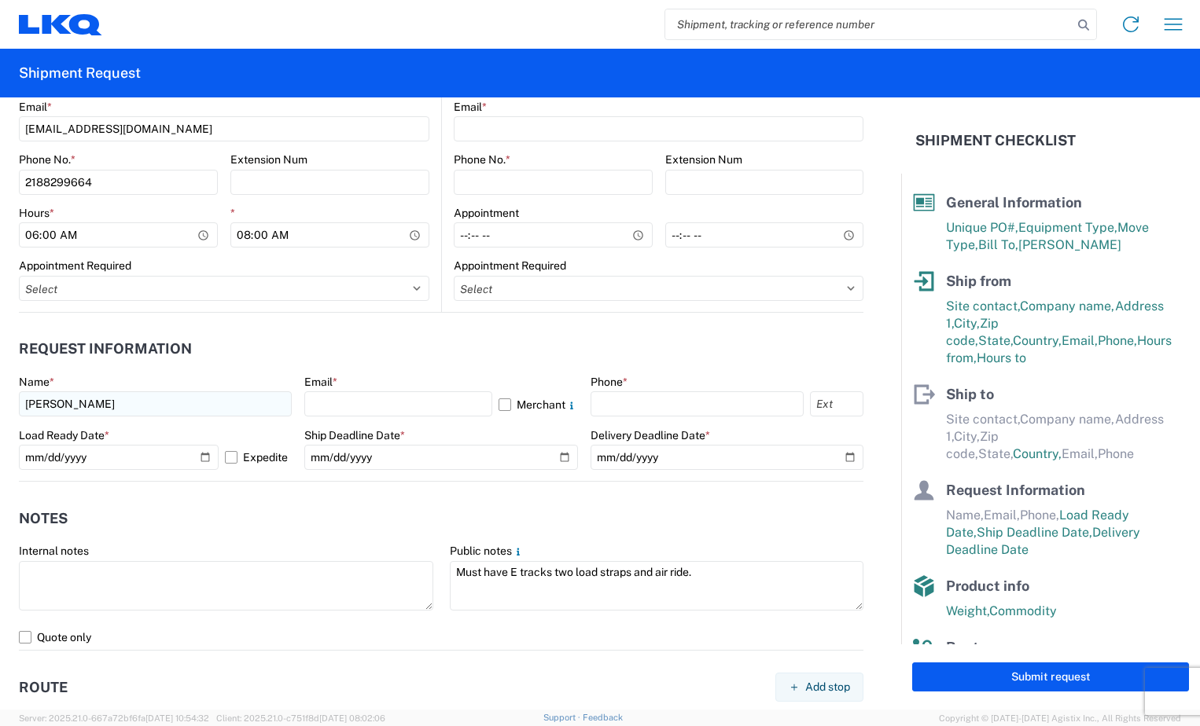
type input "Keystone auto motive industry"
type input "218-829-6324 2110 south 10th street"
type input "Brainerd"
type input "56401"
select select "MN"
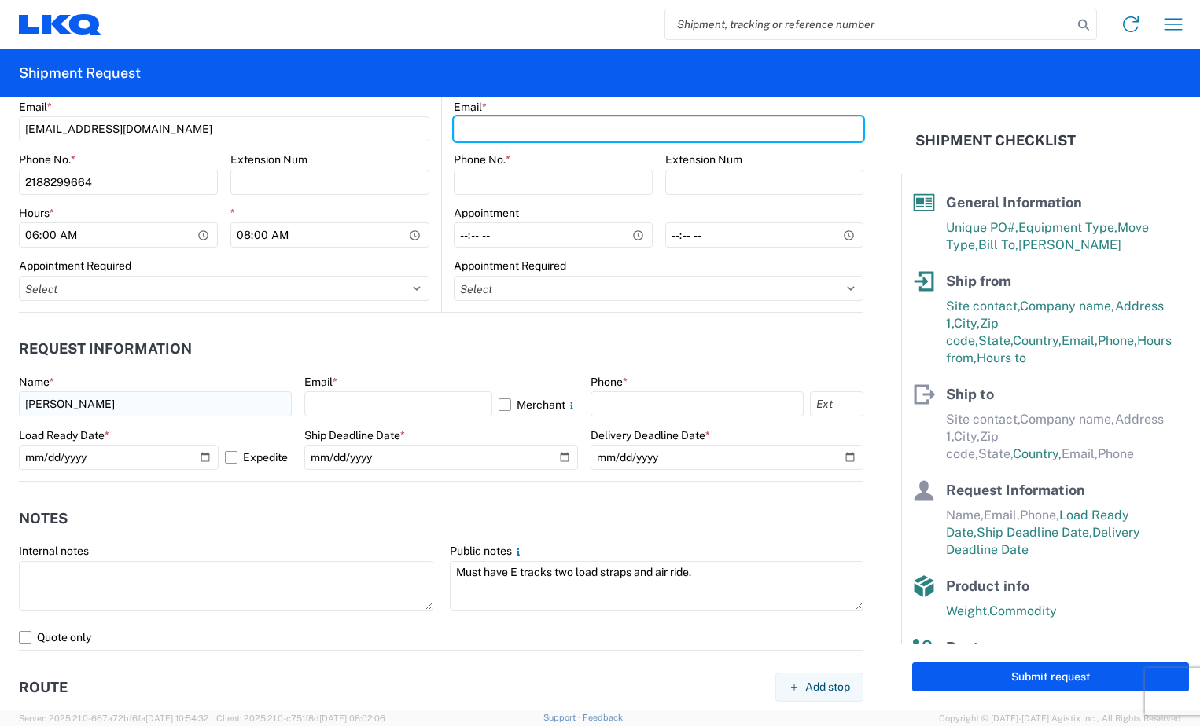
type input "[EMAIL_ADDRESS][DOMAIN_NAME]"
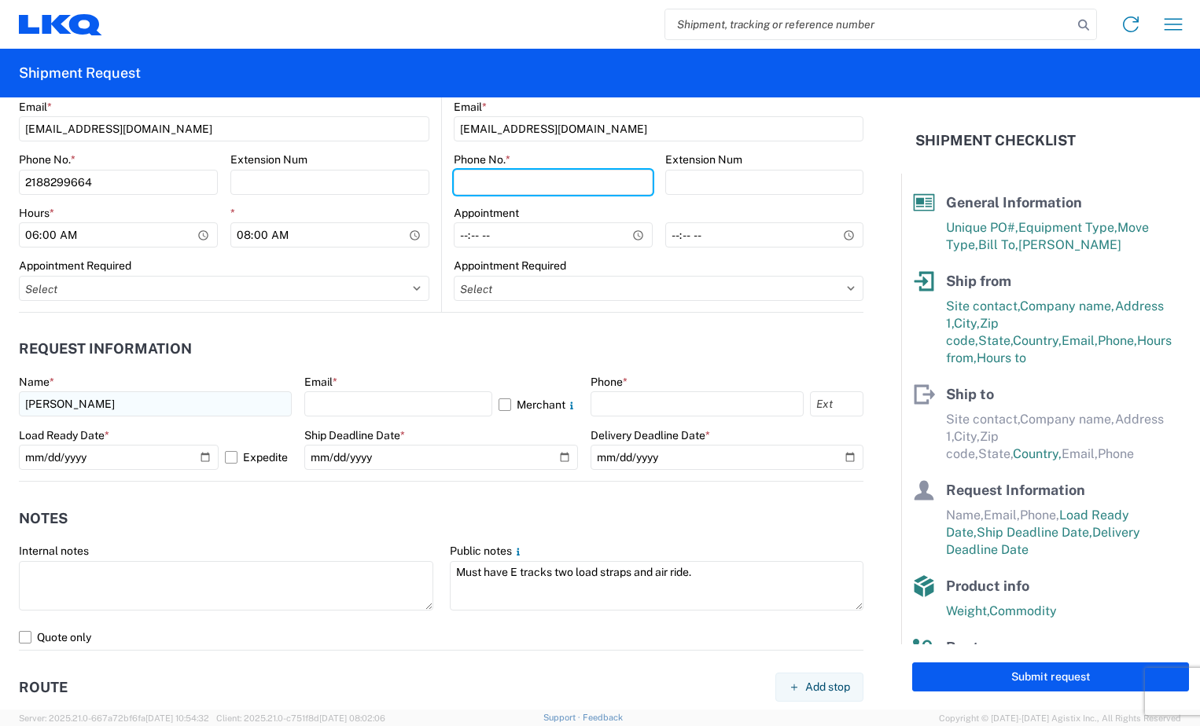
type input "2188296324"
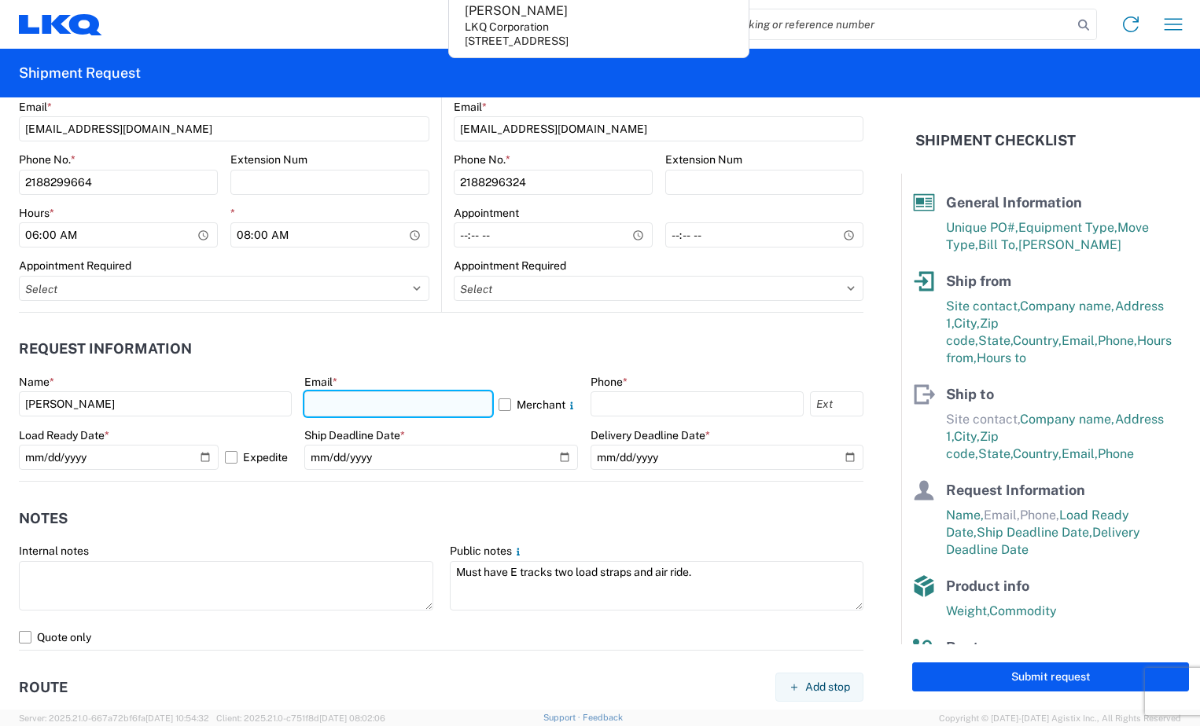
click at [438, 408] on input "text" at bounding box center [397, 404] width 187 height 25
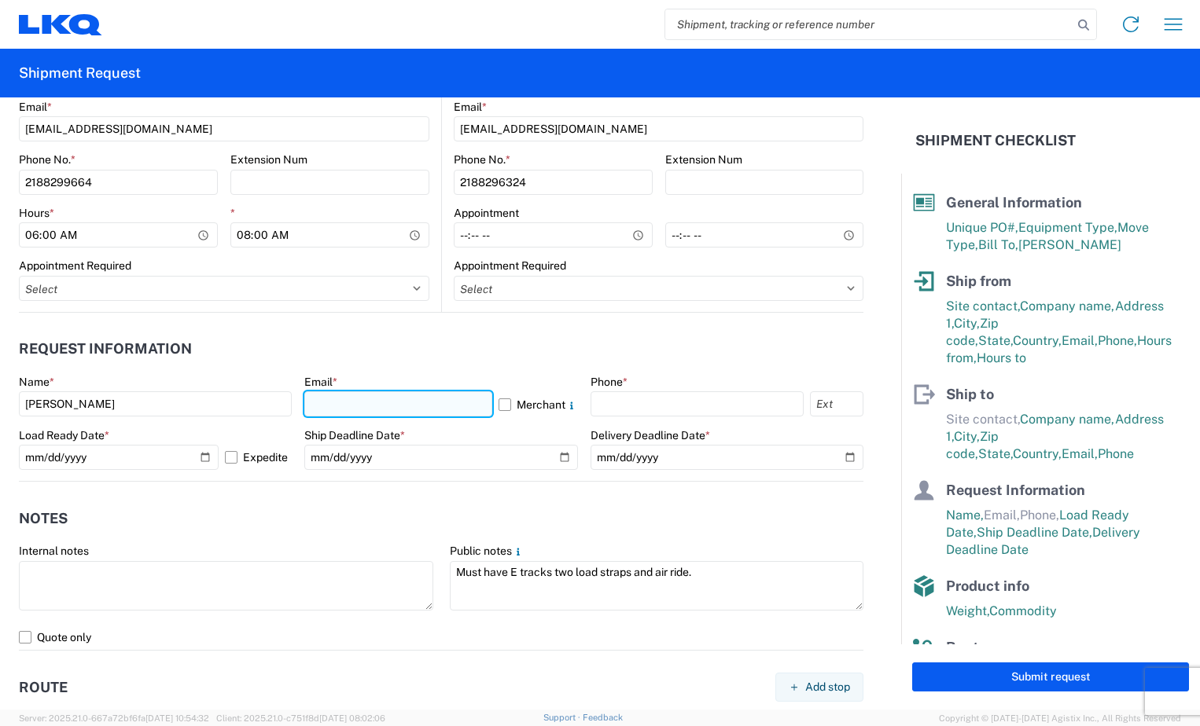
type input "[EMAIL_ADDRESS][DOMAIN_NAME]"
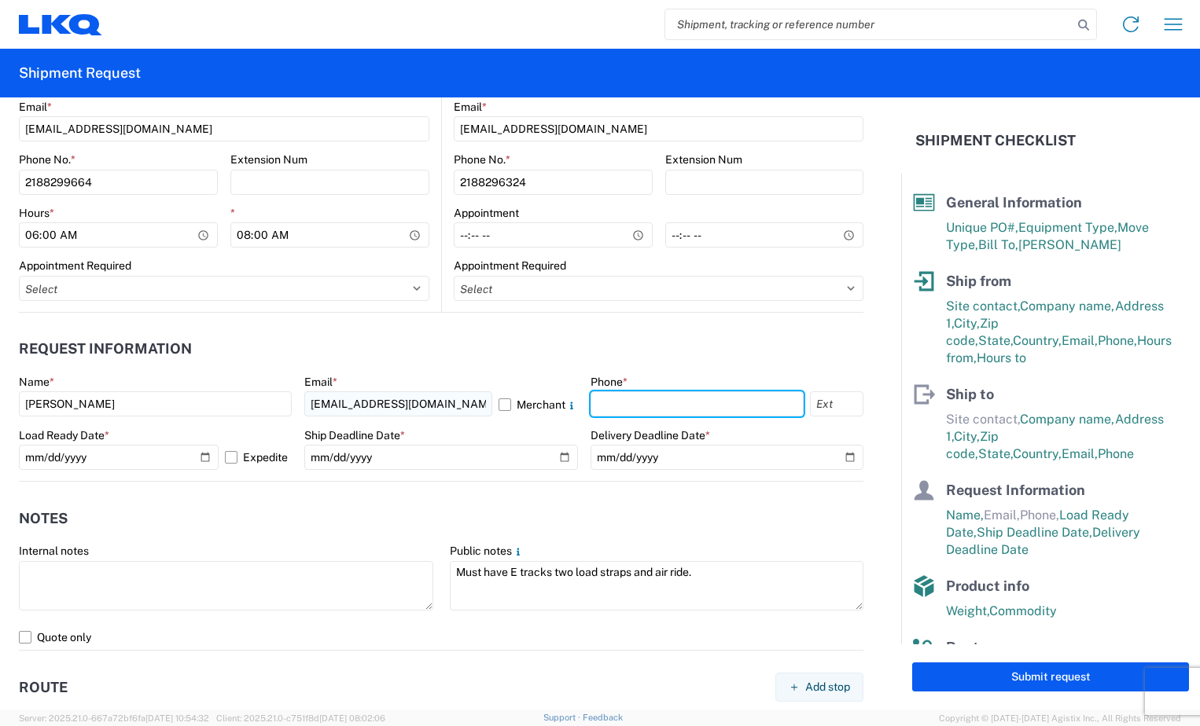
type input "2188296324"
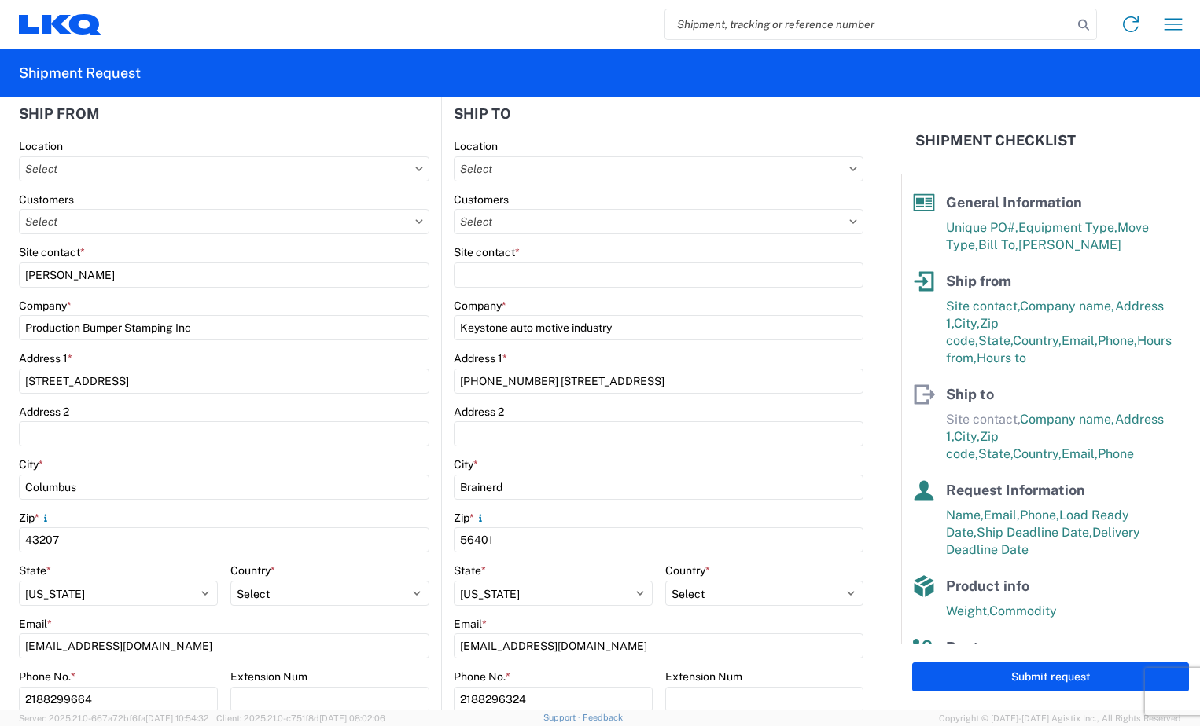
scroll to position [0, 0]
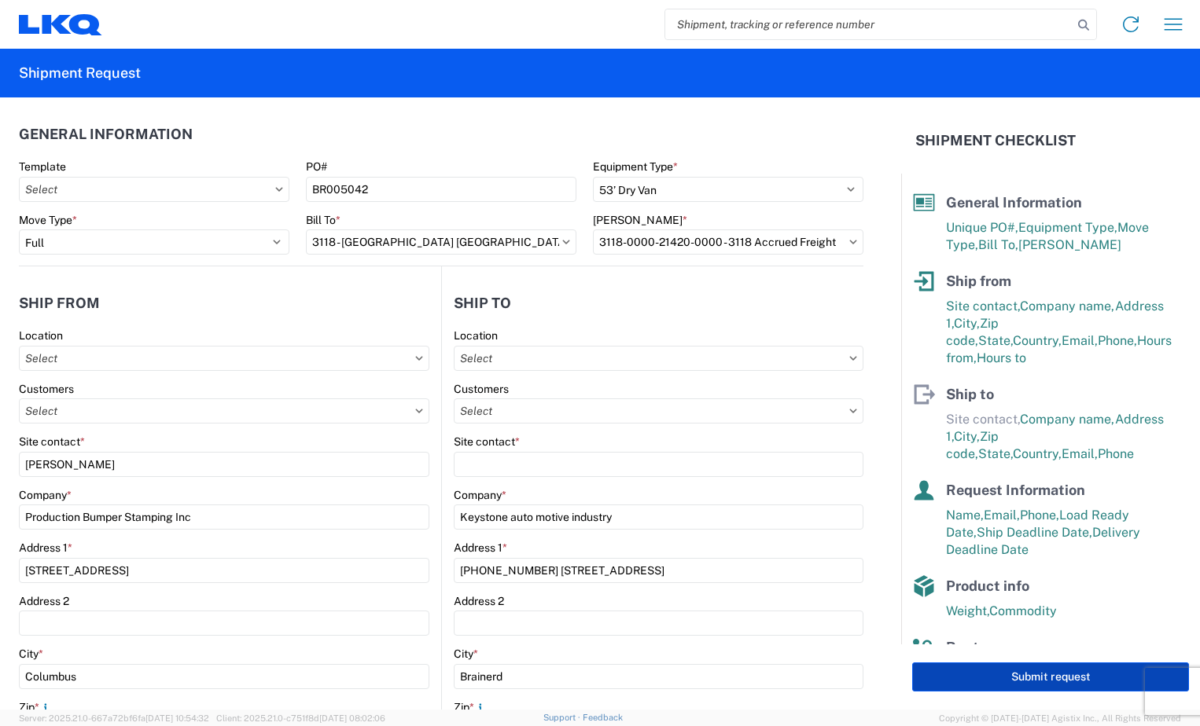
click at [949, 684] on button "Submit request" at bounding box center [1050, 677] width 277 height 29
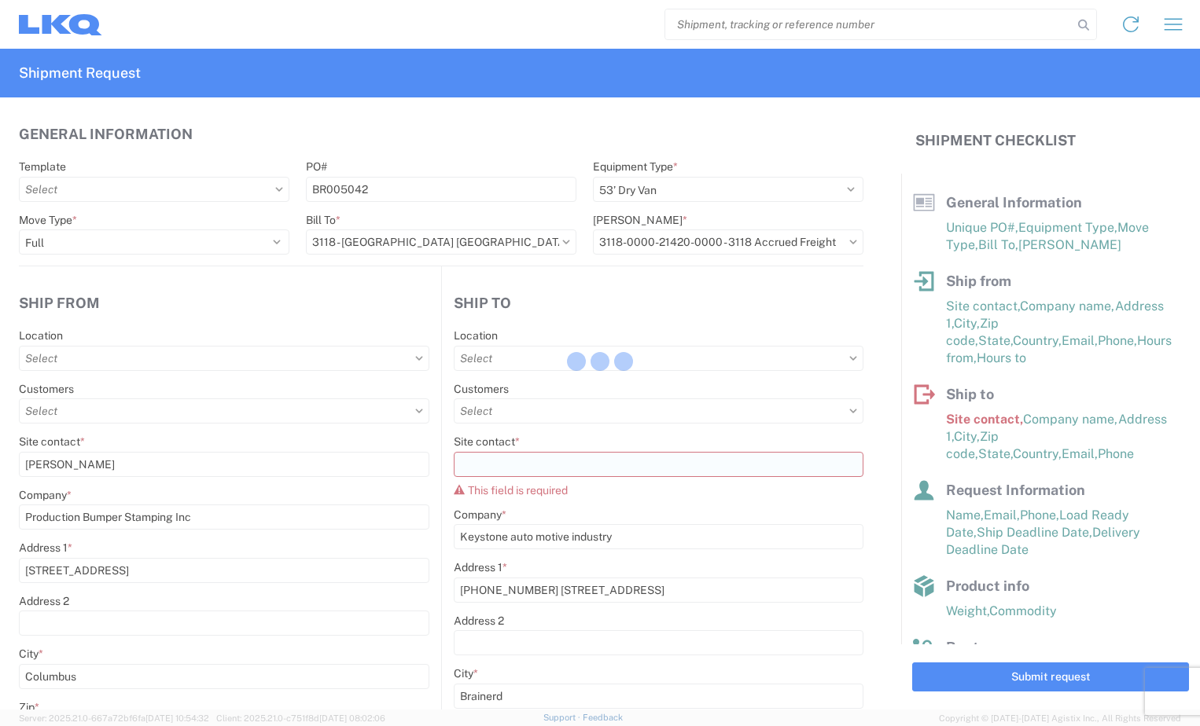
scroll to position [43, 0]
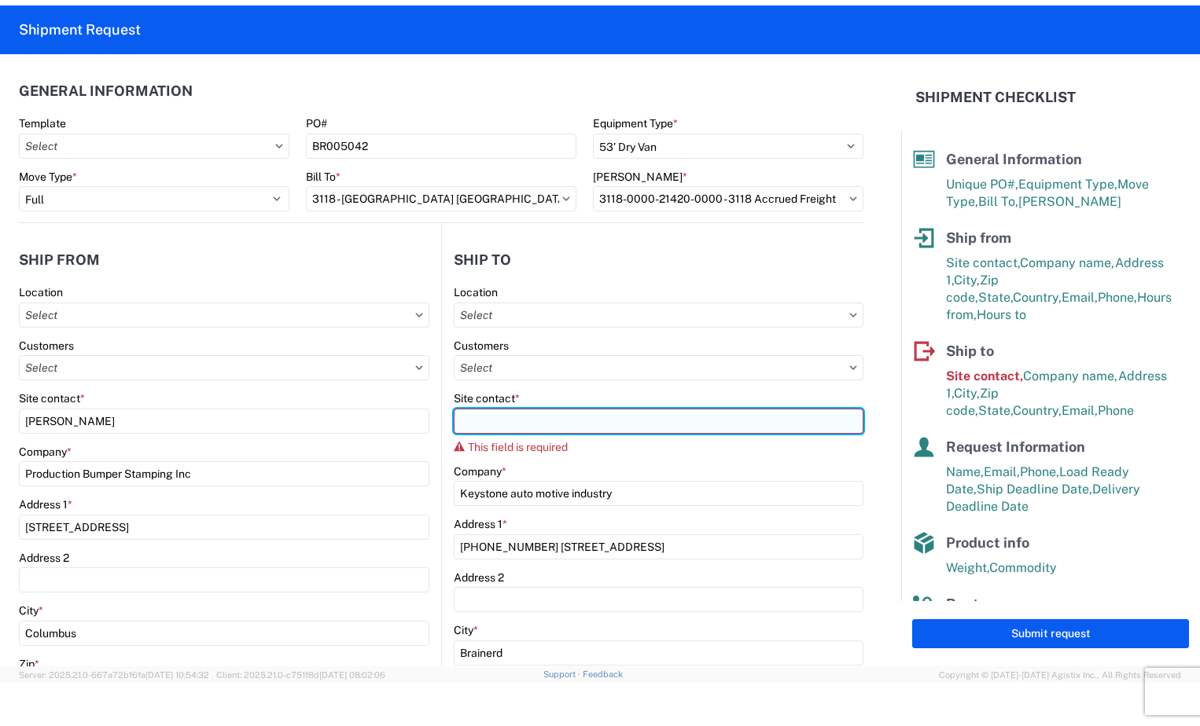
click at [524, 425] on input "Site contact *" at bounding box center [659, 421] width 410 height 25
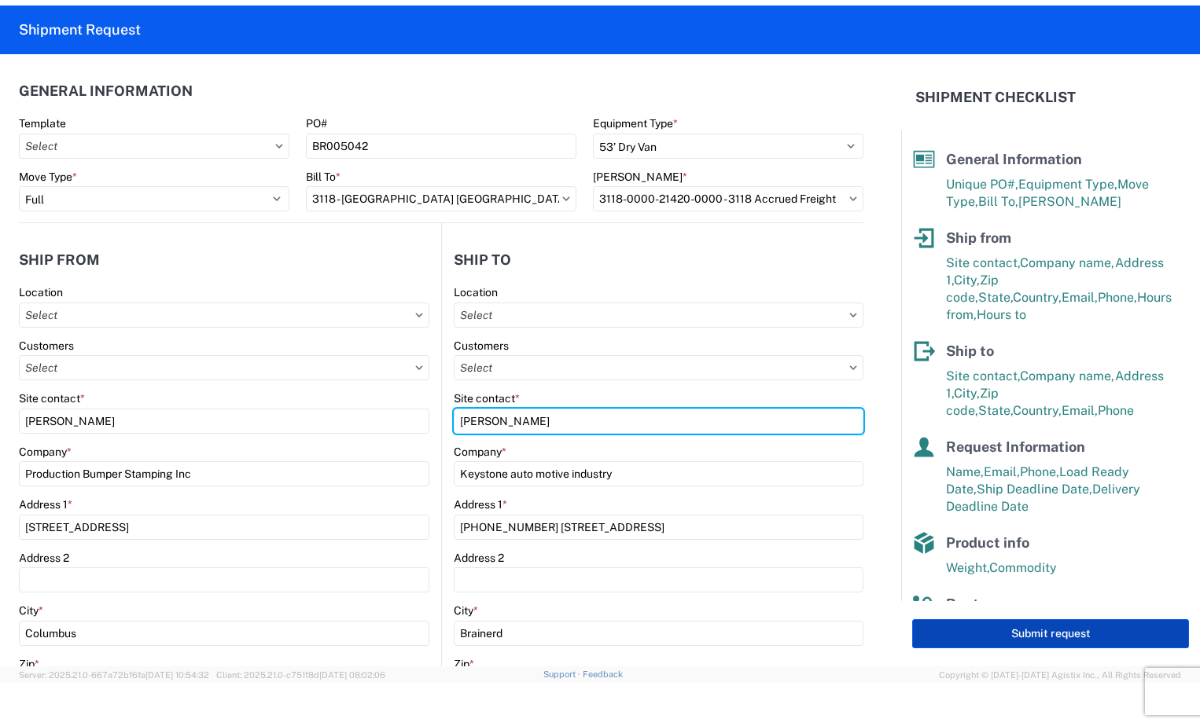
type input "[PERSON_NAME]"
click at [1025, 631] on button "Submit request" at bounding box center [1050, 634] width 277 height 29
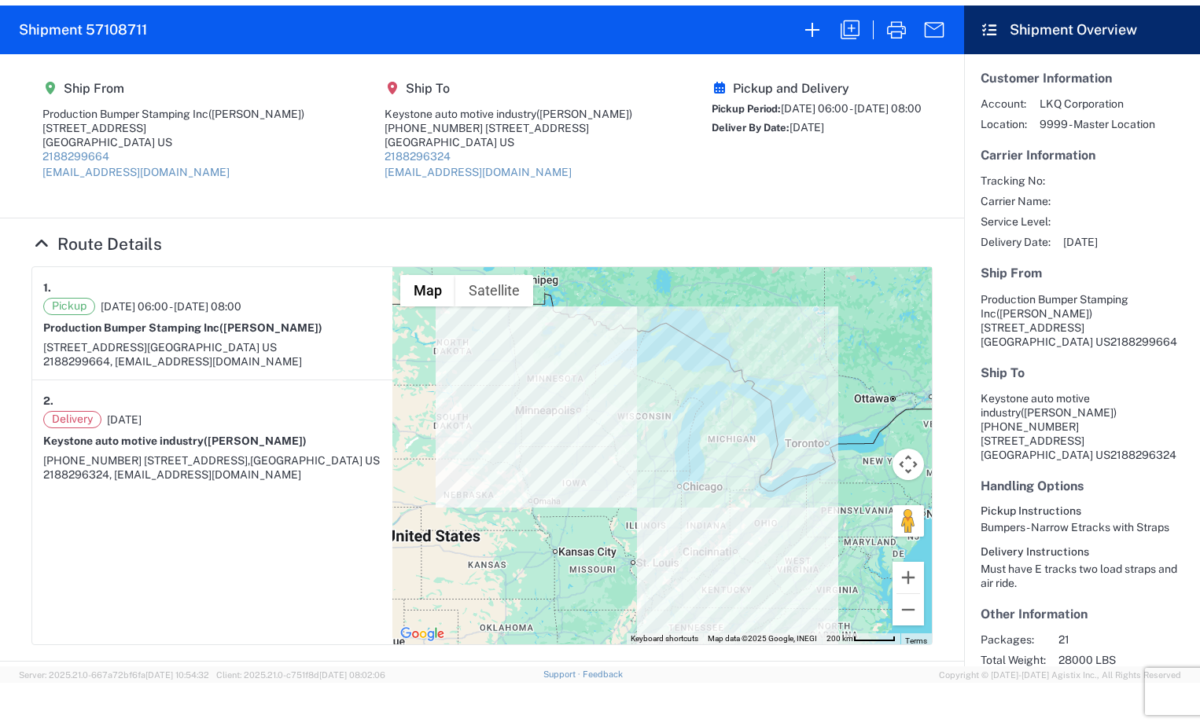
select select "FULL"
select select "US"
select select "LBS"
select select "IN"
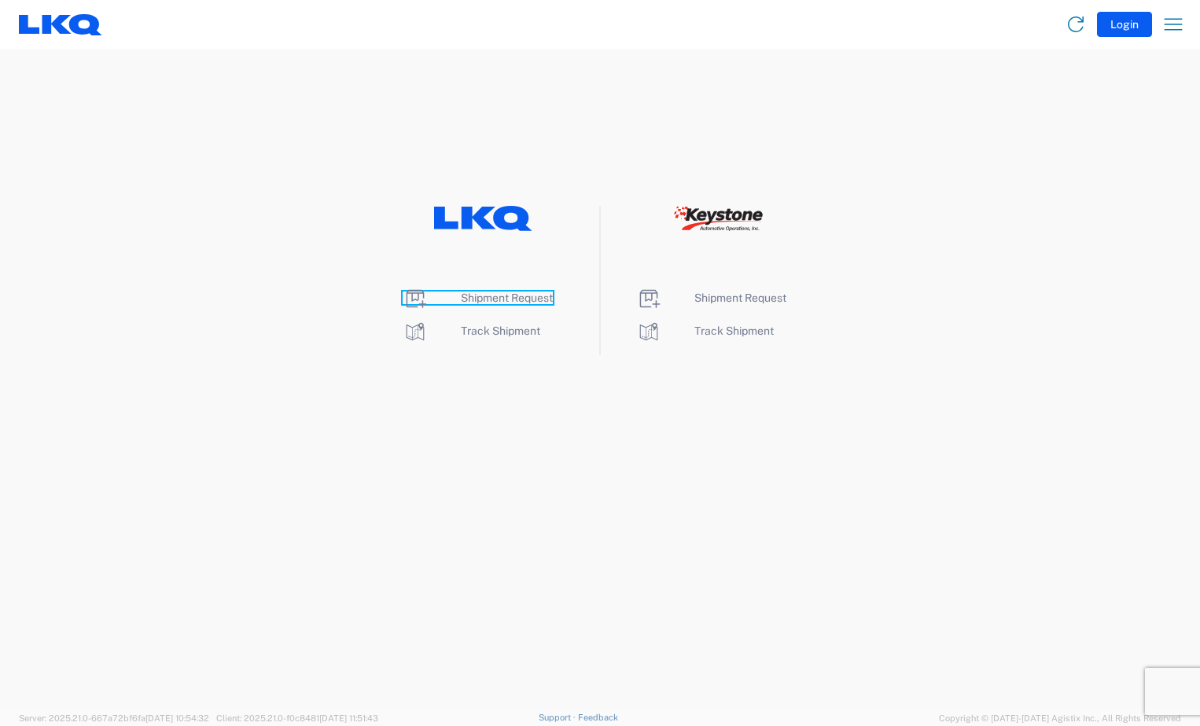
click at [488, 300] on span "Shipment Request" at bounding box center [507, 298] width 92 height 13
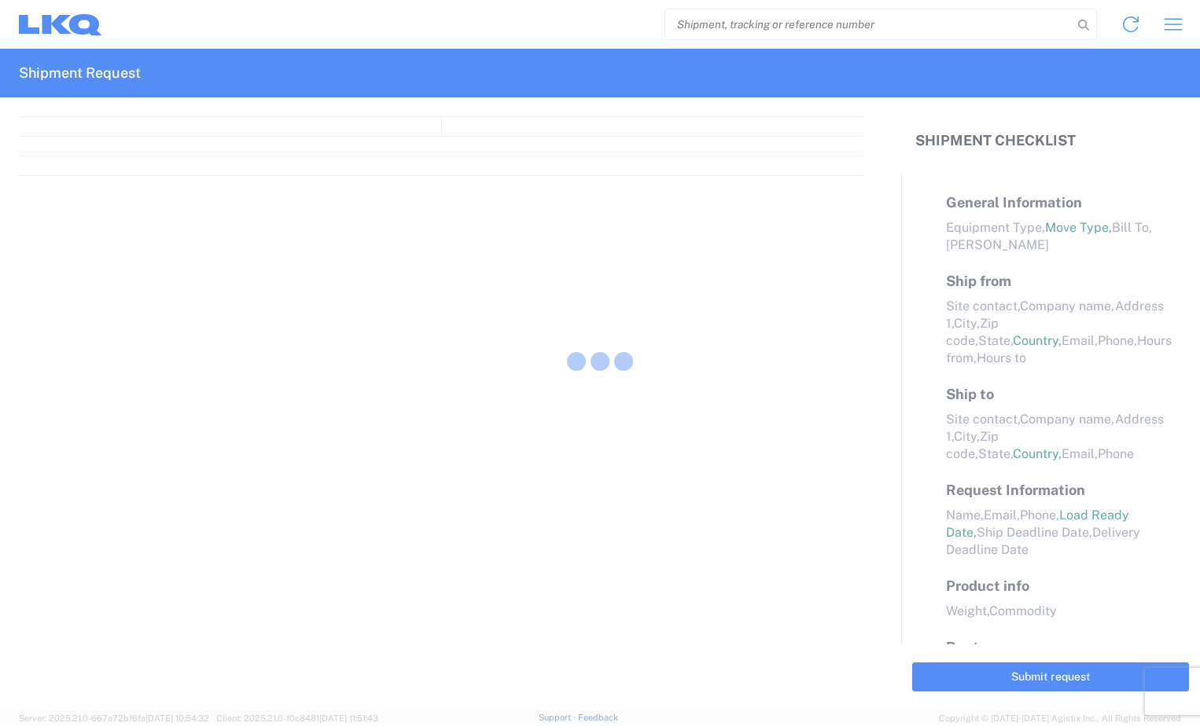
select select "FULL"
select select "LBS"
select select "IN"
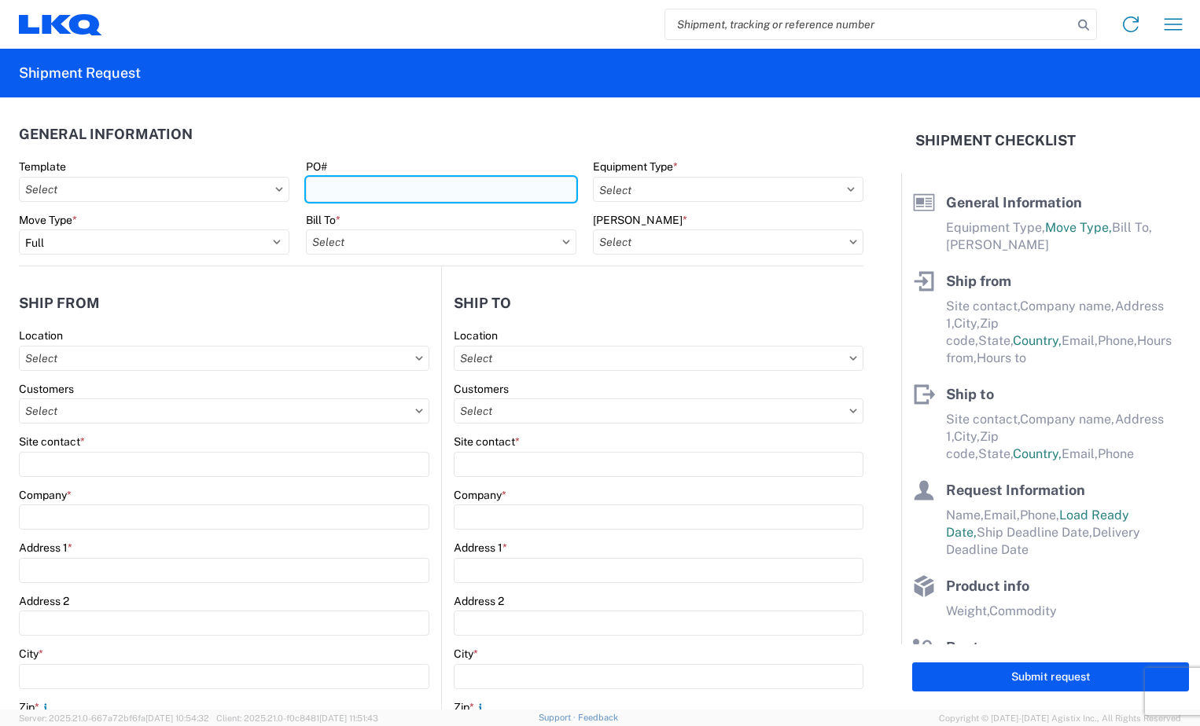
click at [384, 196] on input "PO#" at bounding box center [441, 189] width 270 height 25
type input "BR005043"
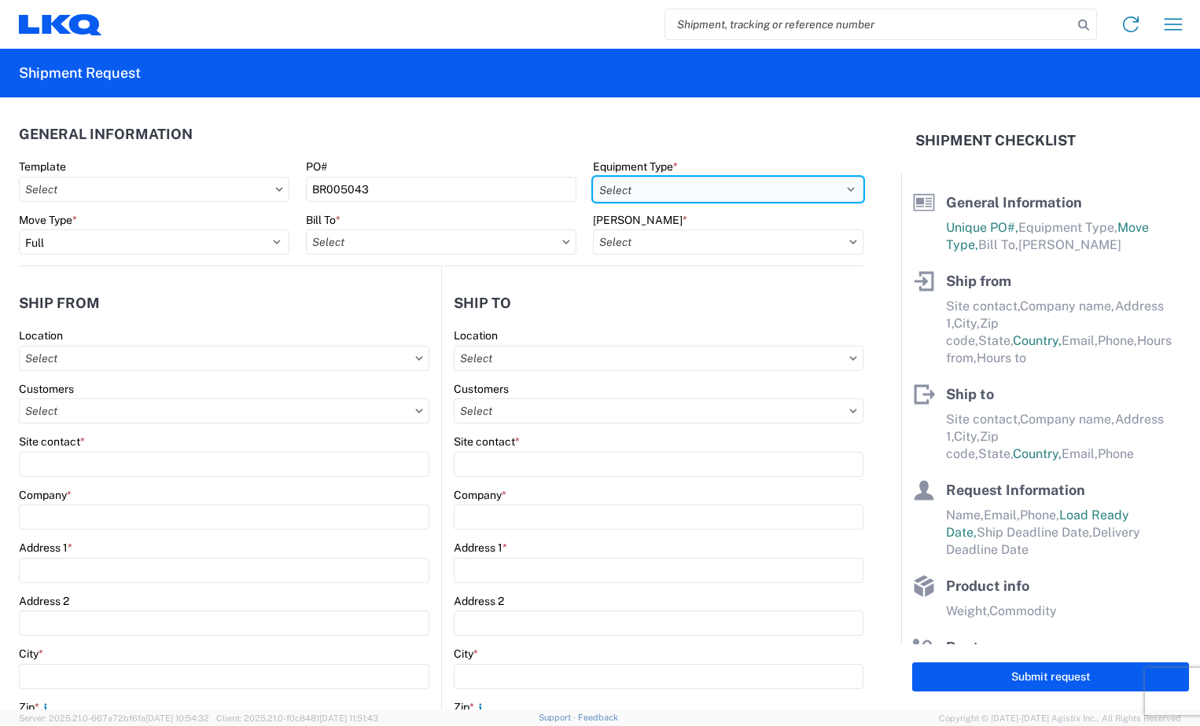
click at [828, 193] on select "Select 53’ Dry Van Flatbed Dropdeck (van) Lowboy (flatbed) Rail" at bounding box center [728, 189] width 270 height 25
select select "STDV"
click at [593, 177] on select "Select 53’ Dry Van Flatbed Dropdeck (van) Lowboy (flatbed) Rail" at bounding box center [728, 189] width 270 height 25
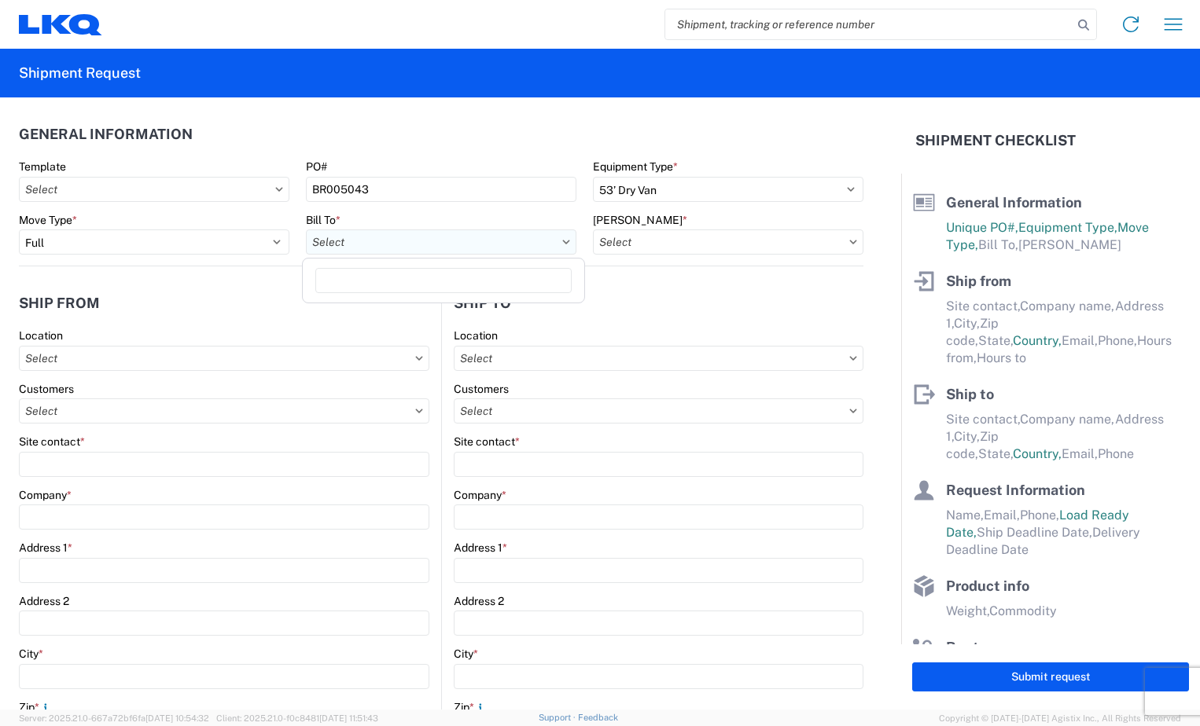
click at [403, 241] on input "text" at bounding box center [441, 242] width 270 height 25
type input "3118"
click at [421, 302] on div "3118 - [GEOGRAPHIC_DATA] [GEOGRAPHIC_DATA]" at bounding box center [443, 312] width 275 height 25
type input "3118 - [GEOGRAPHIC_DATA] [GEOGRAPHIC_DATA]"
click at [843, 245] on input "text" at bounding box center [728, 242] width 270 height 25
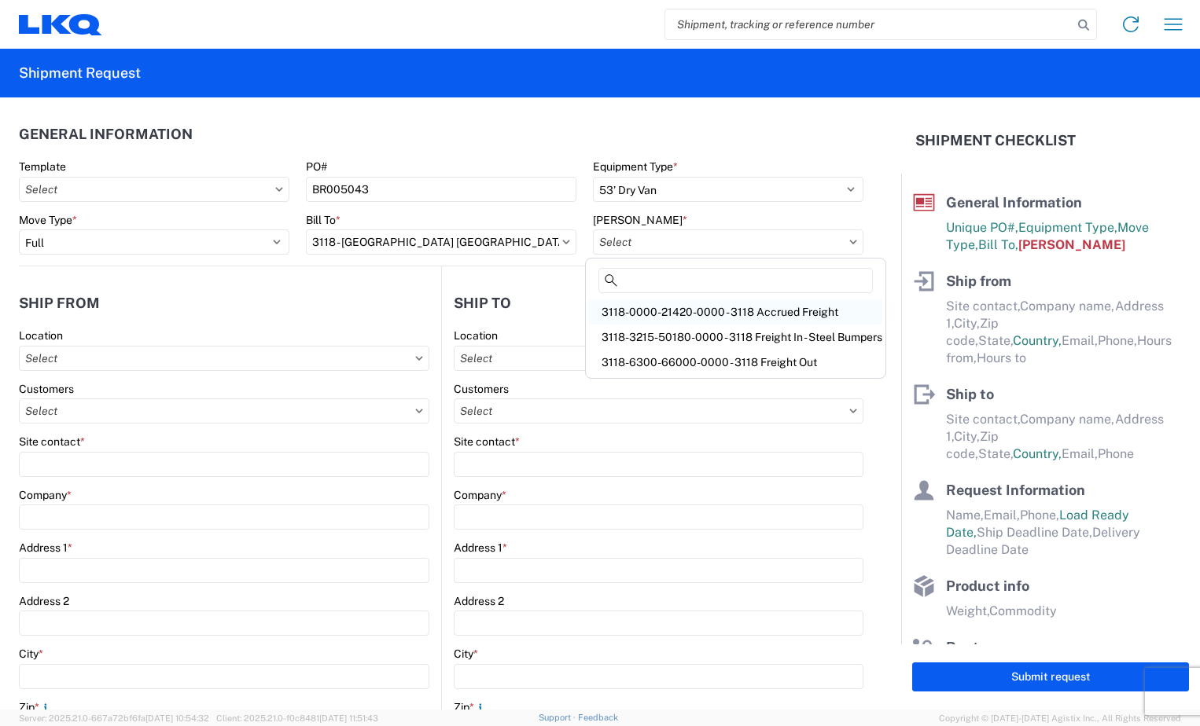
click at [807, 314] on div "3118-0000-21420-0000 - 3118 Accrued Freight" at bounding box center [735, 312] width 293 height 25
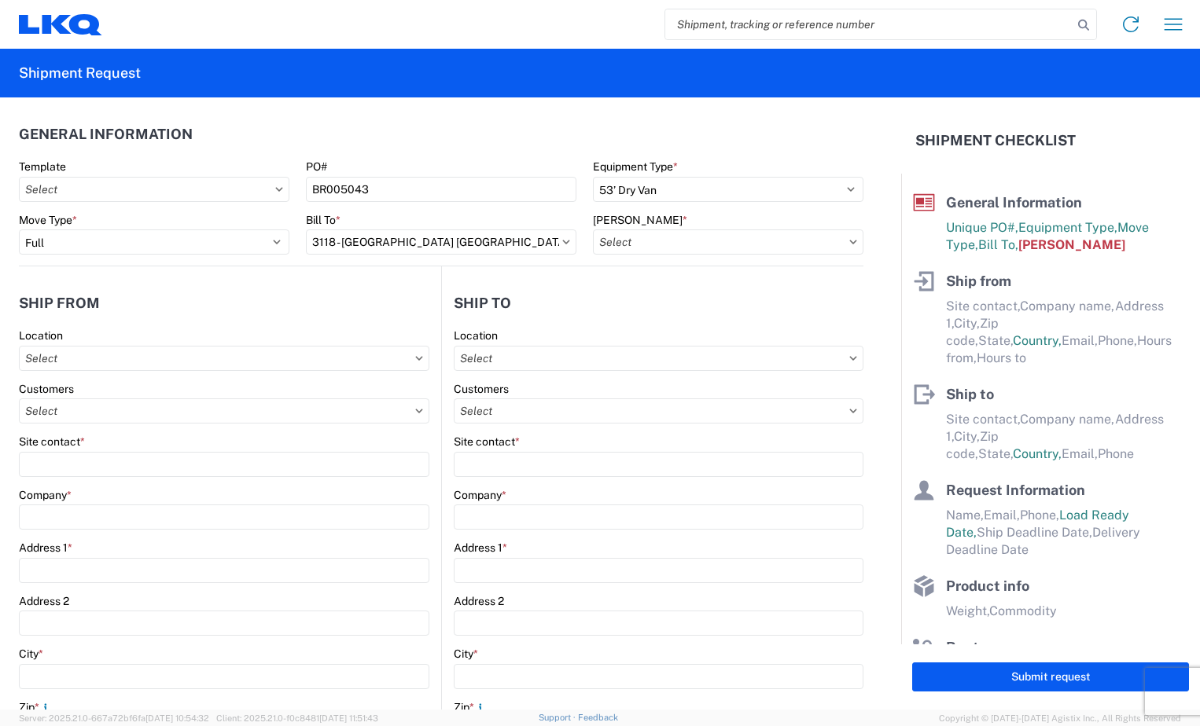
type input "3118-0000-21420-0000 - 3118 Accrued Freight"
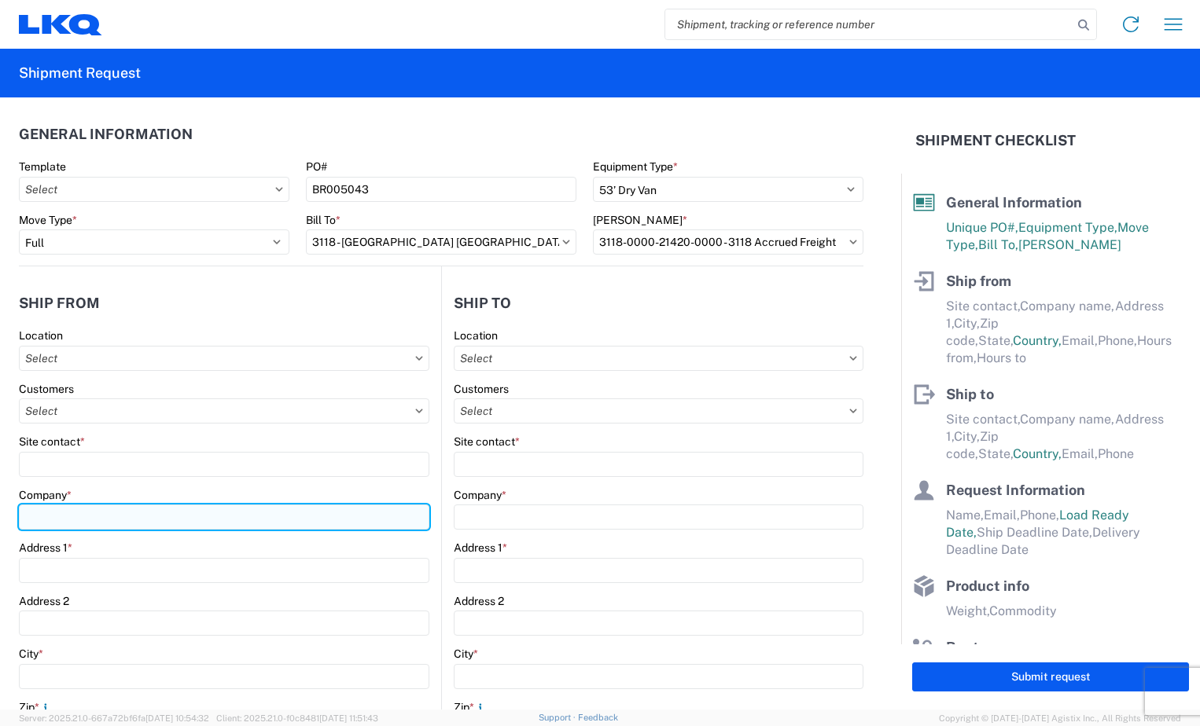
click at [214, 519] on input "Company *" at bounding box center [224, 517] width 410 height 25
type input "Production Bumper Stamping Inc"
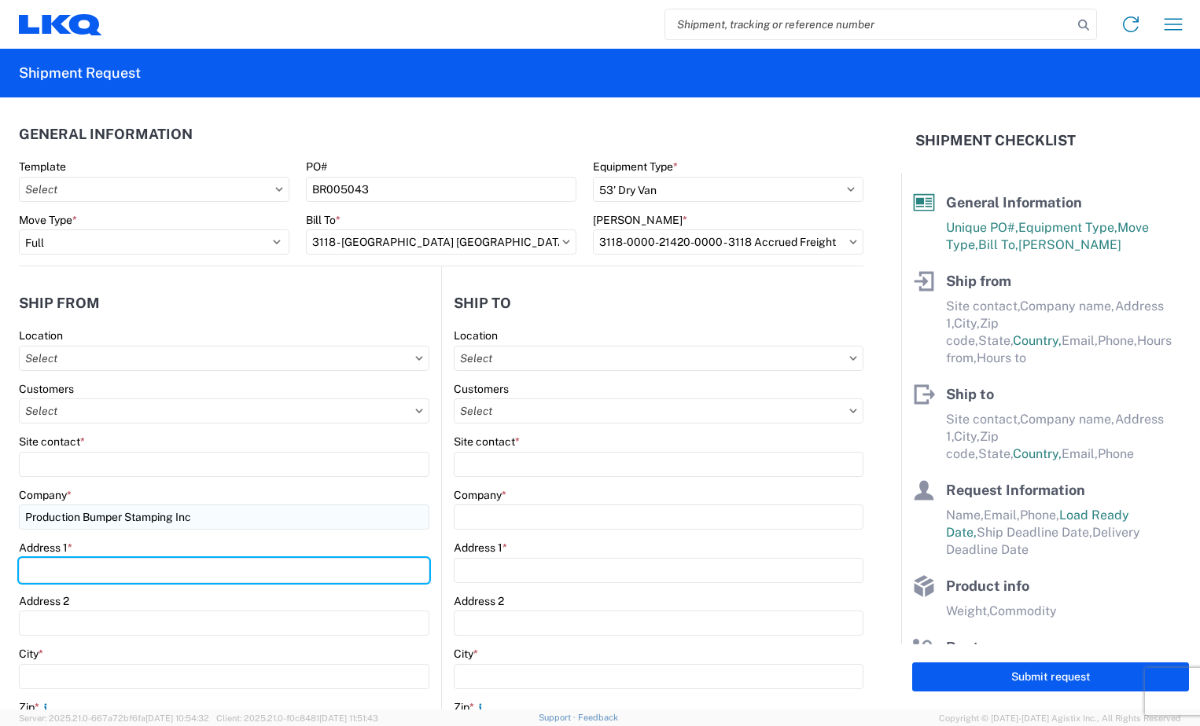
type input "[STREET_ADDRESS]"
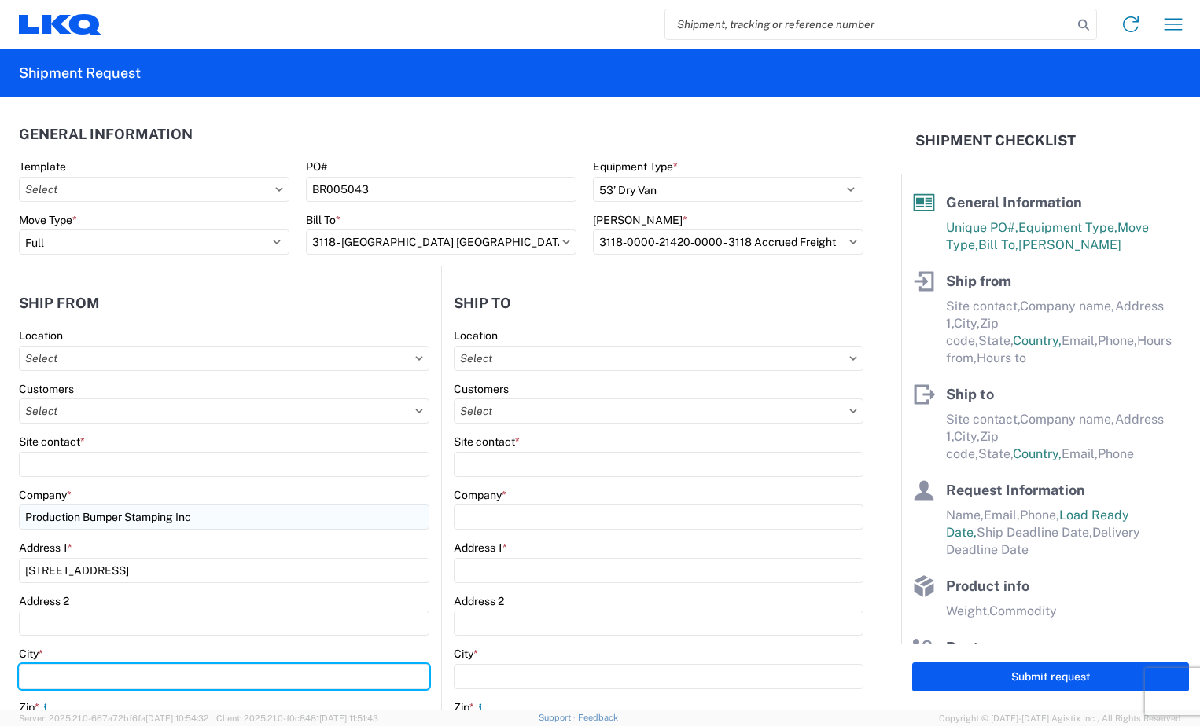
type input "Columbus"
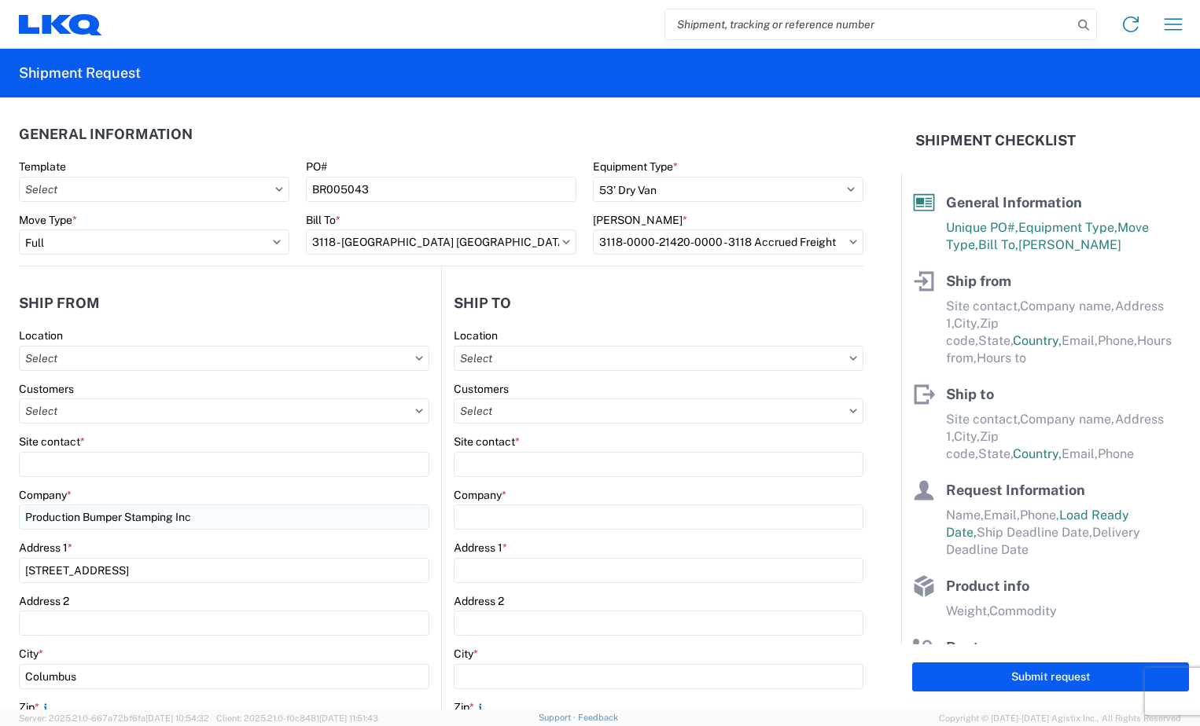
type input "43207"
select select "OH"
type input "[EMAIL_ADDRESS][DOMAIN_NAME]"
type input "6144442181"
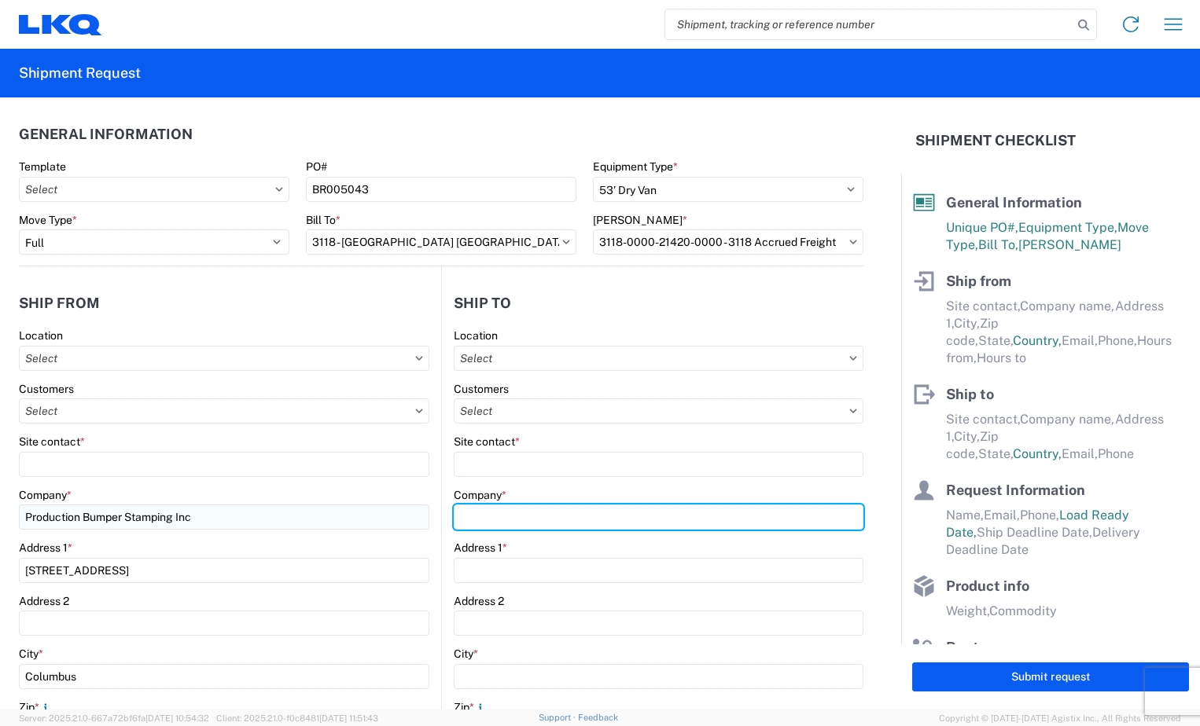
type input "Production Bumper Stamping Inc"
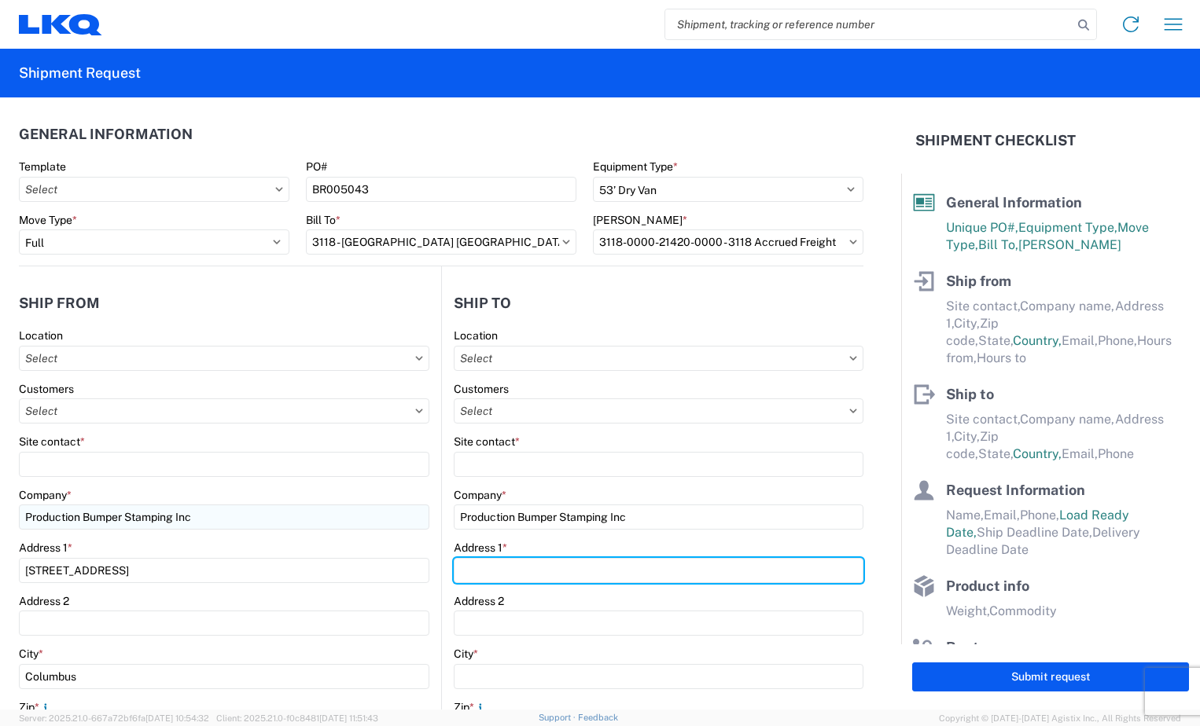
type input "[STREET_ADDRESS]"
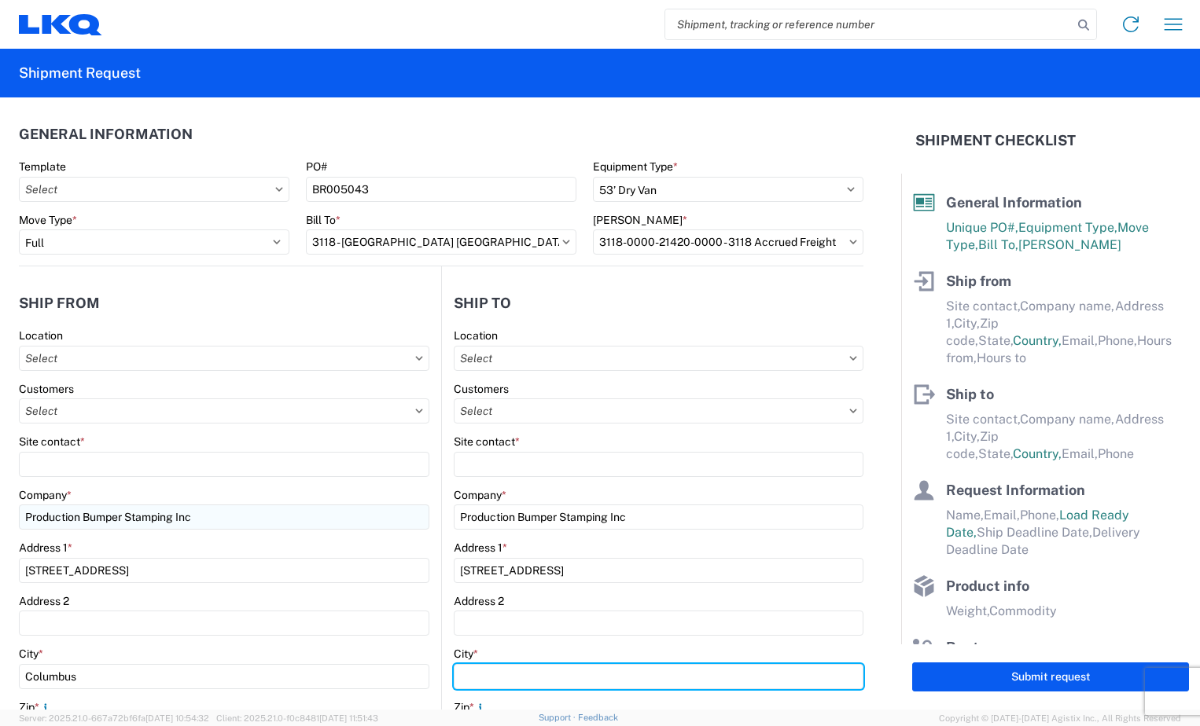
type input "Columbus"
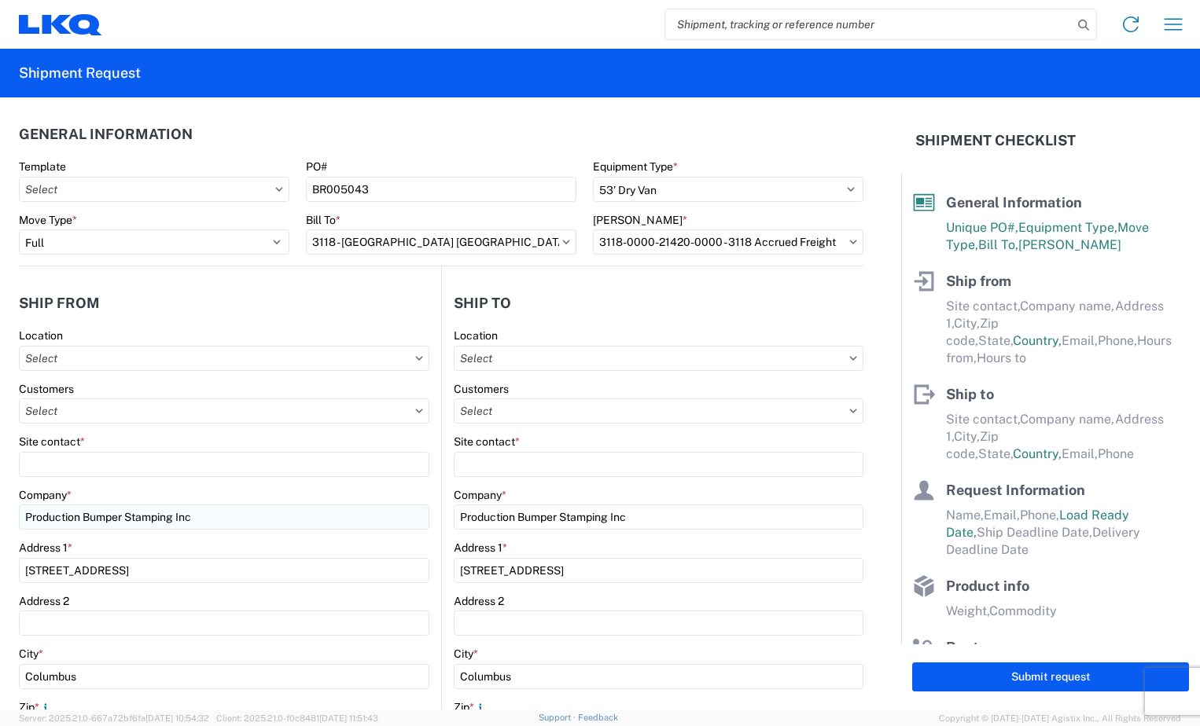
type input "43207"
select select "OH"
type input "[EMAIL_ADDRESS][DOMAIN_NAME]"
type input "6144442181"
type input "[PERSON_NAME]"
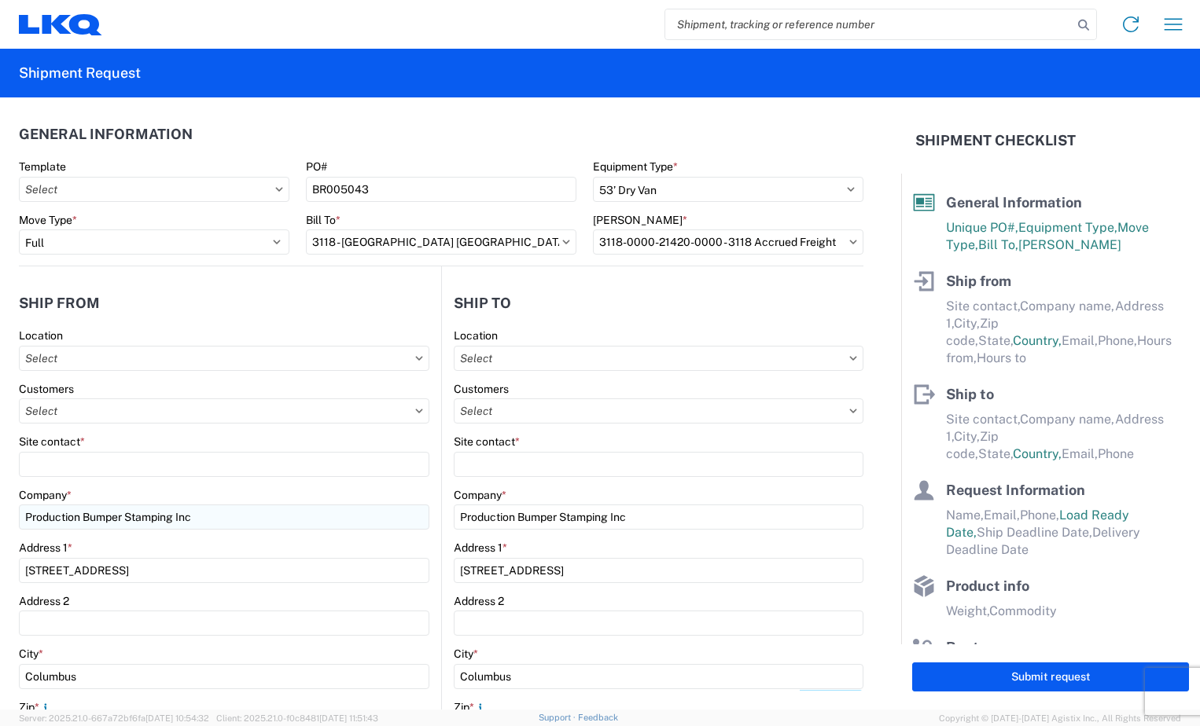
type input "[EMAIL_ADDRESS][DOMAIN_NAME]"
type input "6144442181"
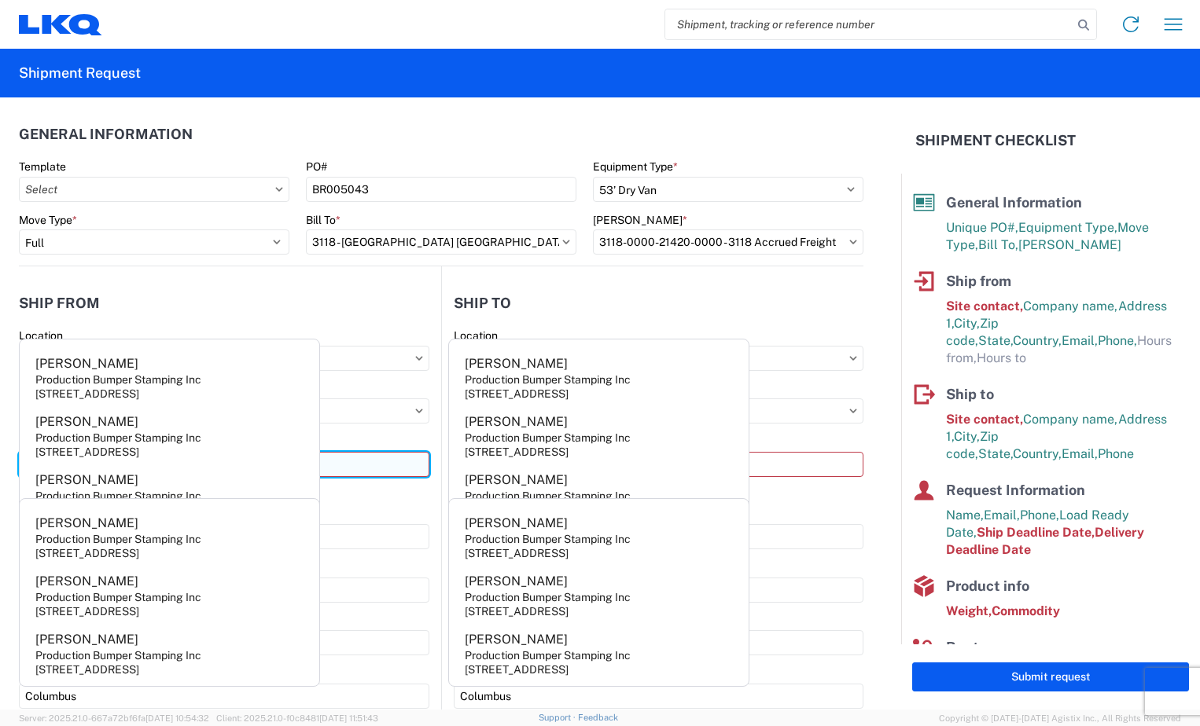
click at [339, 462] on input "Site contact *" at bounding box center [224, 464] width 410 height 25
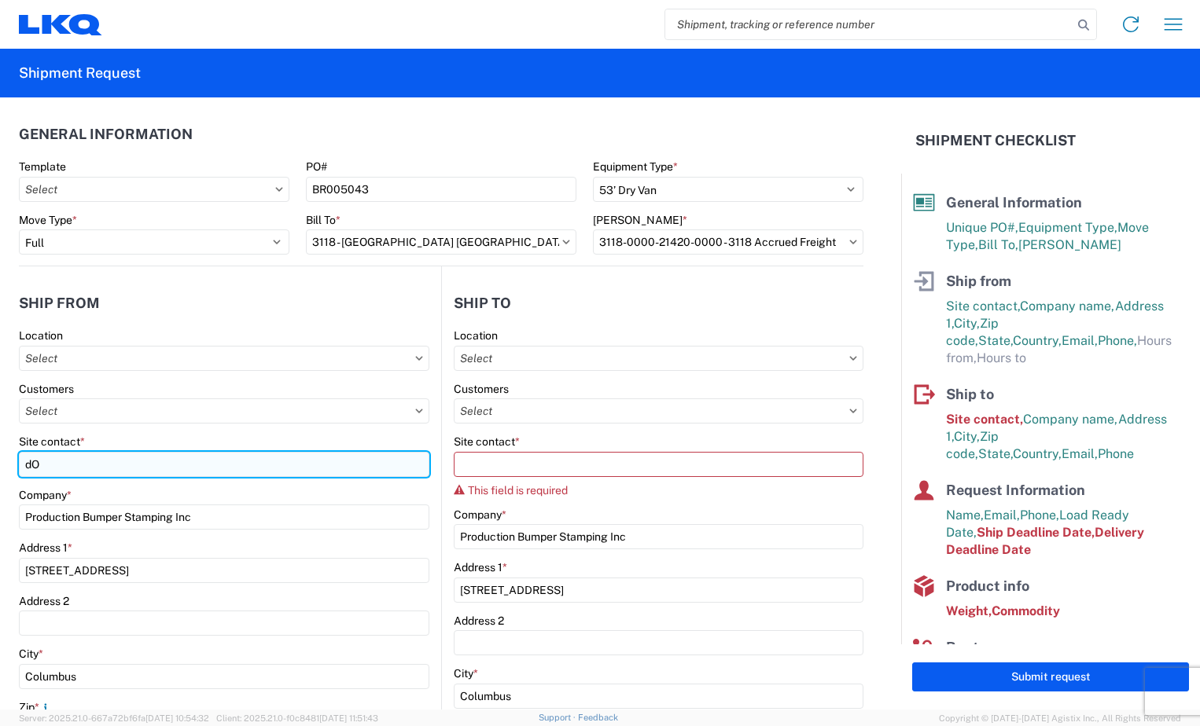
type input "d"
type input "D"
type input "[PERSON_NAME]"
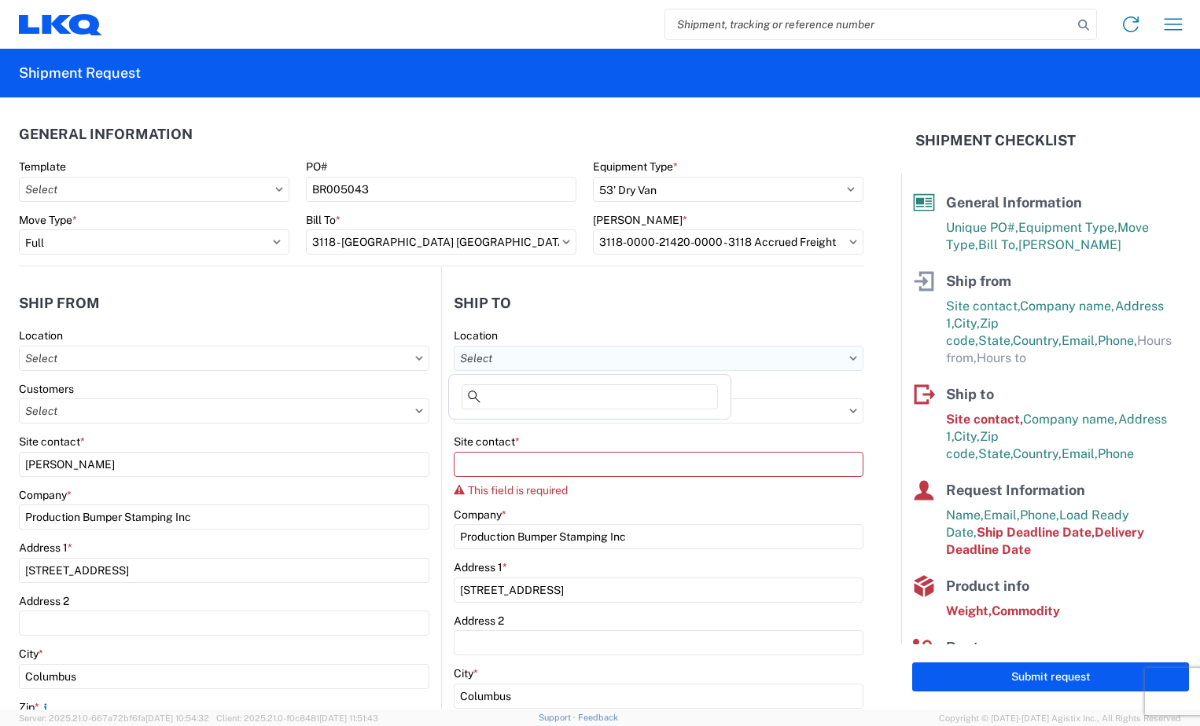
click at [830, 361] on input "text" at bounding box center [659, 358] width 410 height 25
type input "3118"
click at [642, 435] on div "3118 - [GEOGRAPHIC_DATA] [GEOGRAPHIC_DATA]" at bounding box center [589, 428] width 275 height 25
type input "3118 - [GEOGRAPHIC_DATA] [GEOGRAPHIC_DATA]"
type input "LKQ Corporation"
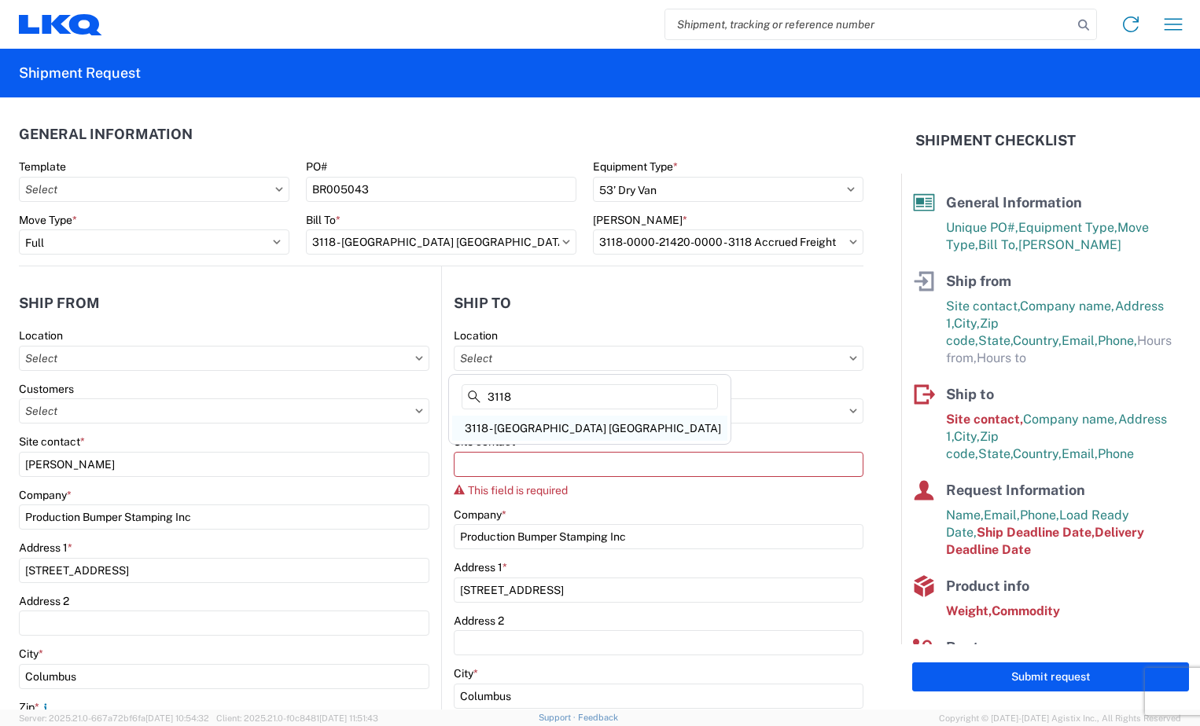
type input "[STREET_ADDRESS]"
type input "Brainerd"
type input "56401"
select select "US"
type input "07:00"
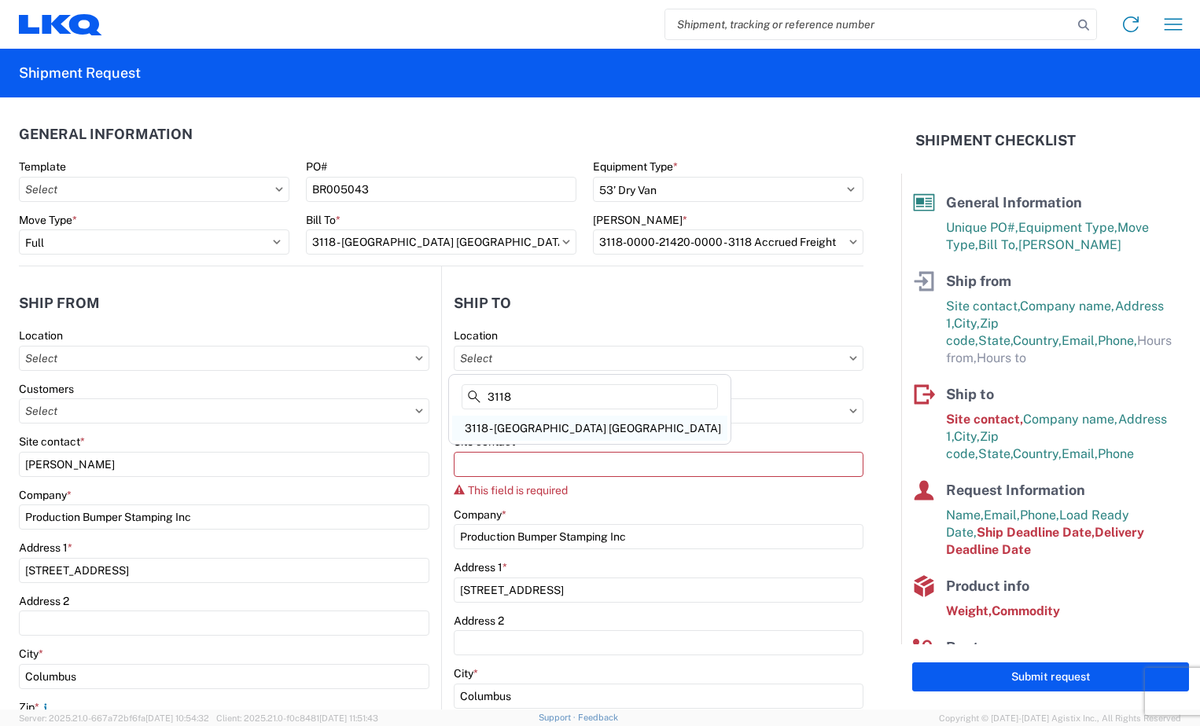
type input "16:30"
select select
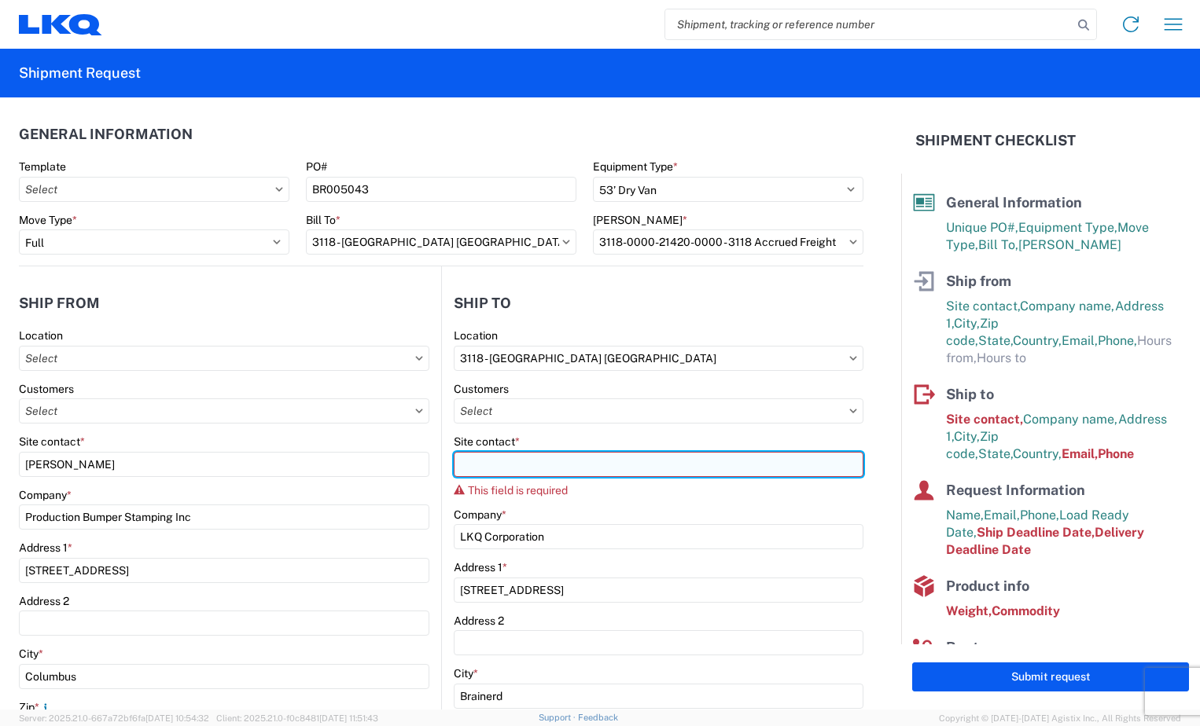
click at [623, 463] on input "Site contact *" at bounding box center [659, 464] width 410 height 25
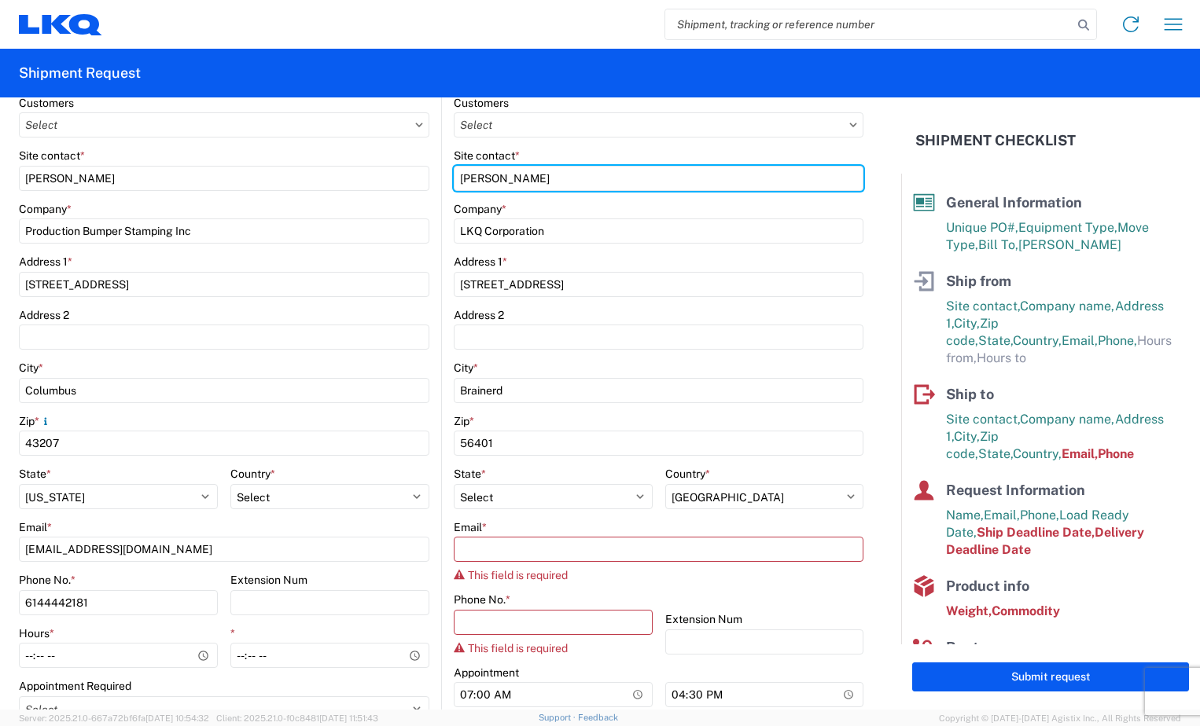
scroll to position [314, 0]
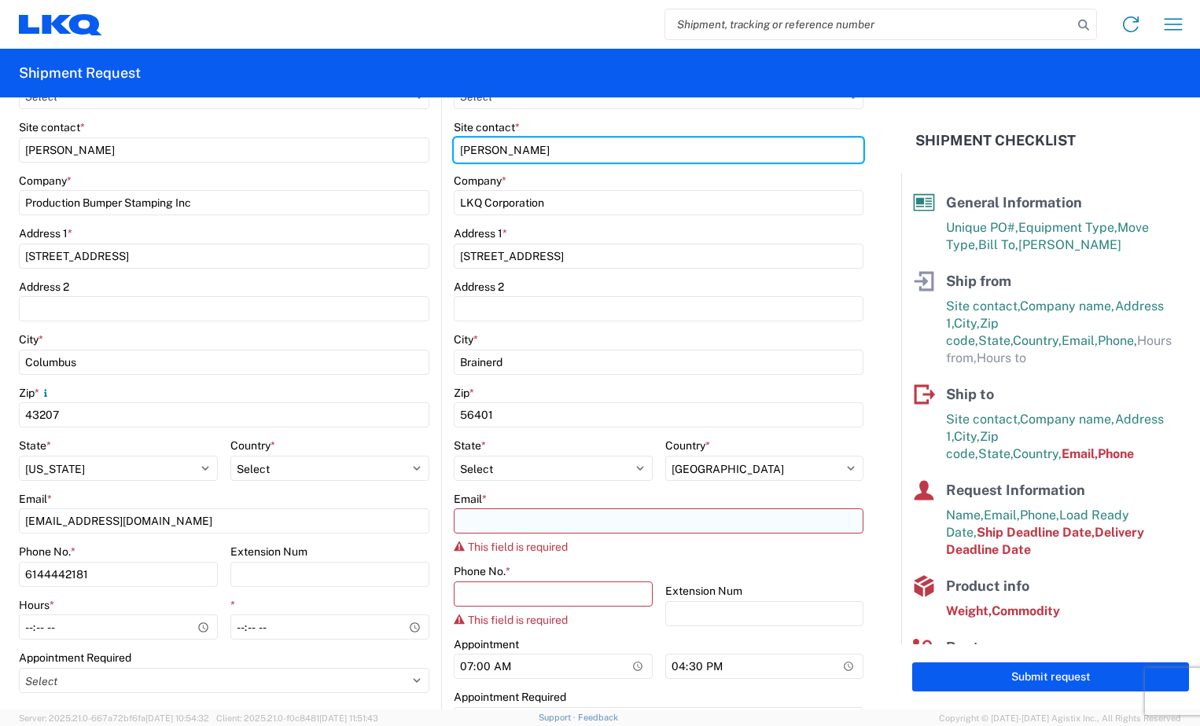
type input "[PERSON_NAME]"
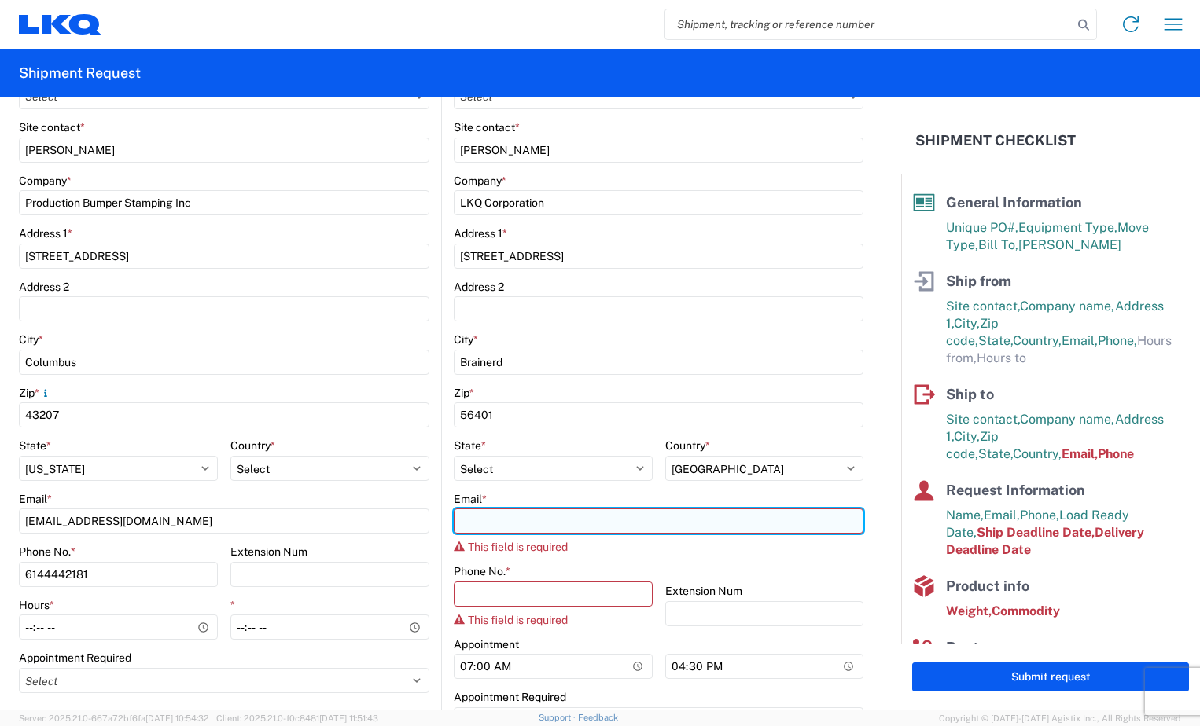
click at [480, 523] on input "Email *" at bounding box center [659, 521] width 410 height 25
type input "[EMAIL_ADDRESS][DOMAIN_NAME]"
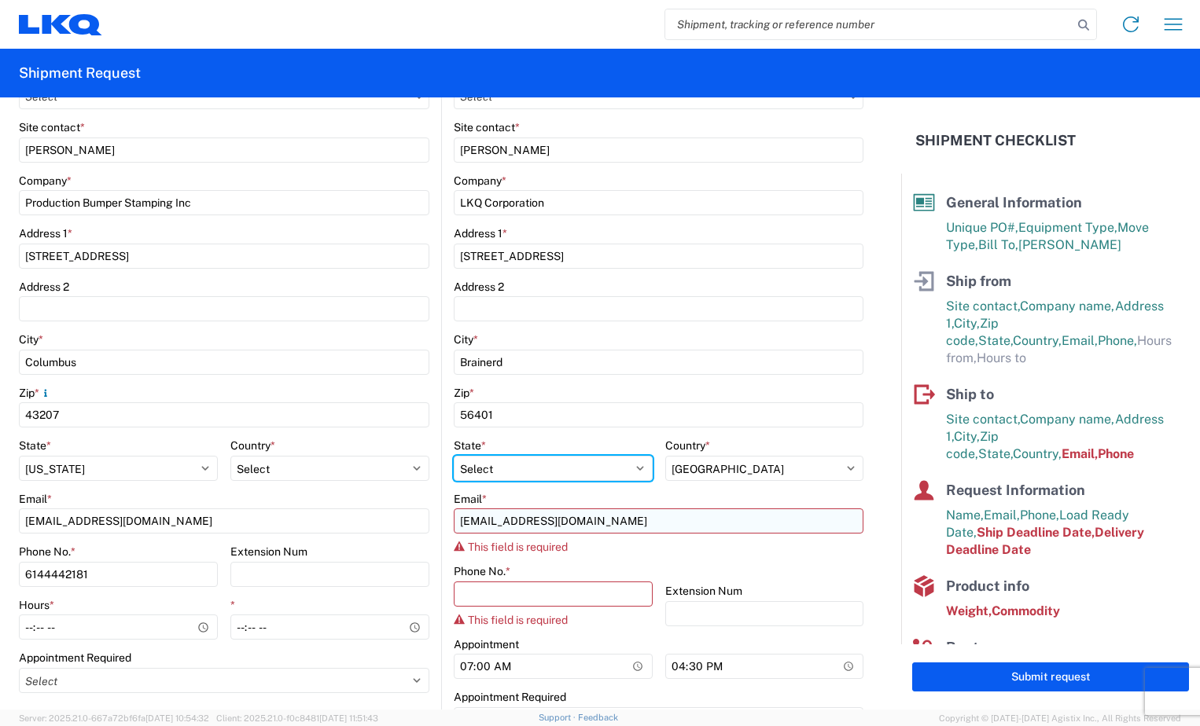
select select "OH"
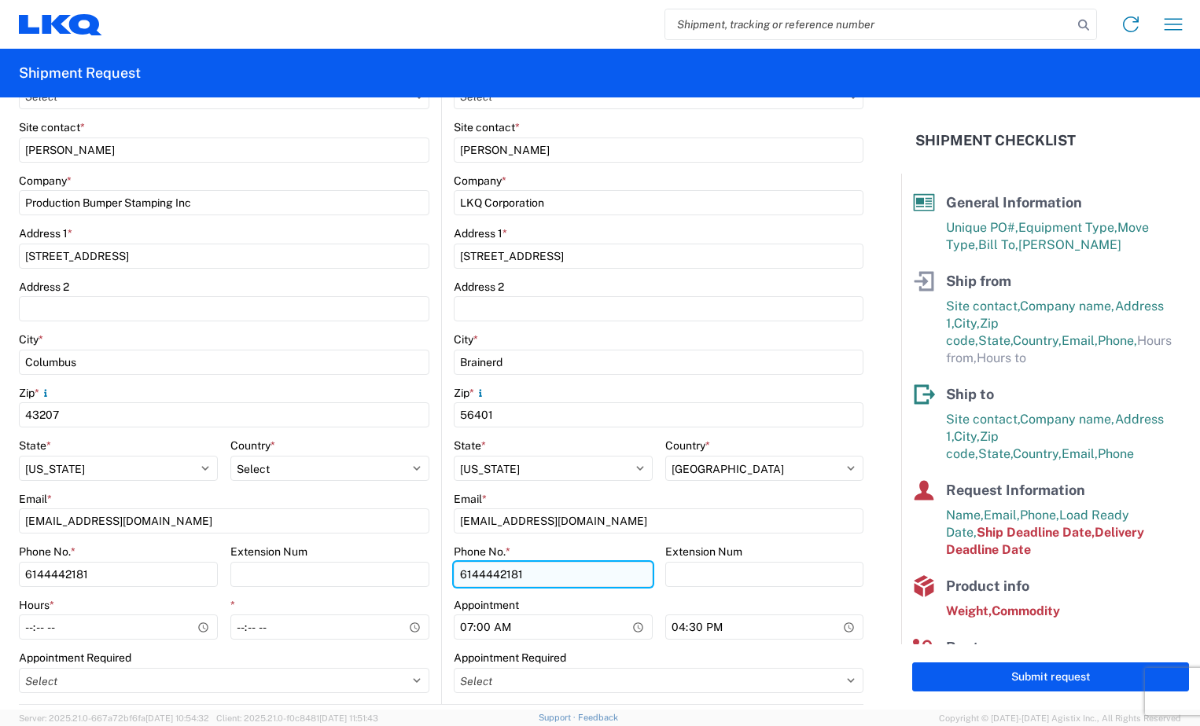
click at [524, 577] on input "6144442181" at bounding box center [553, 574] width 199 height 25
type input "6"
type input "[PHONE_NUMBER]"
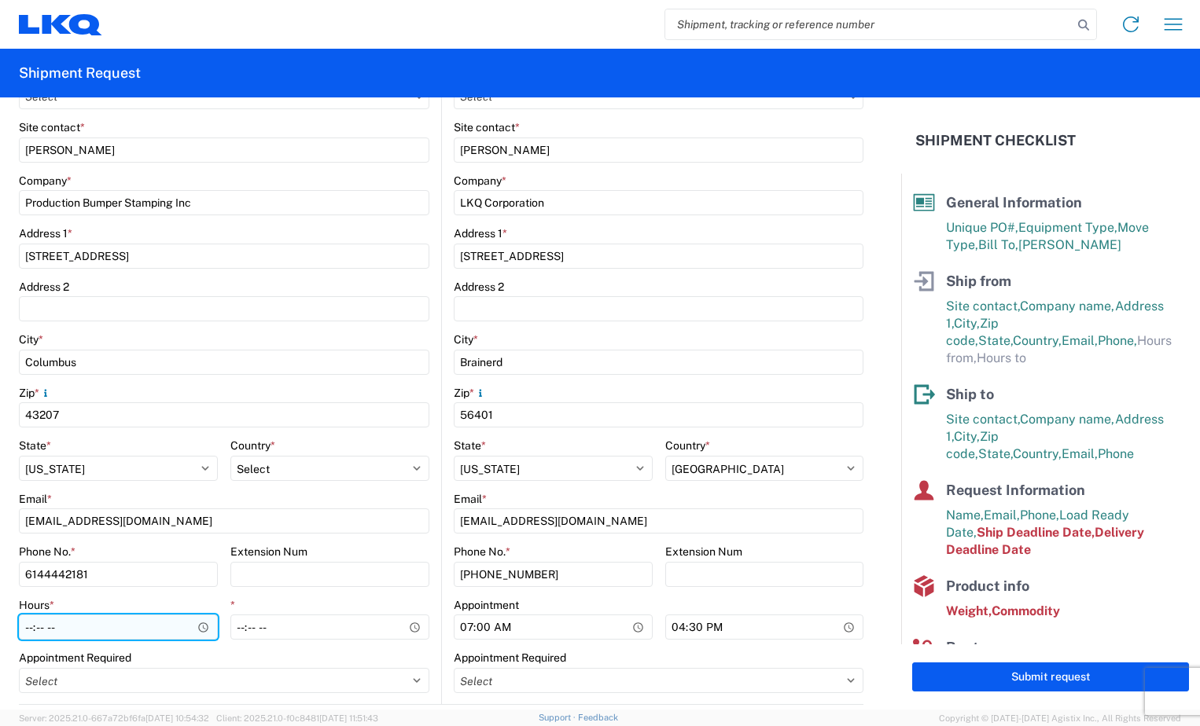
click at [27, 636] on input "Hours *" at bounding box center [118, 627] width 199 height 25
type input "09:00"
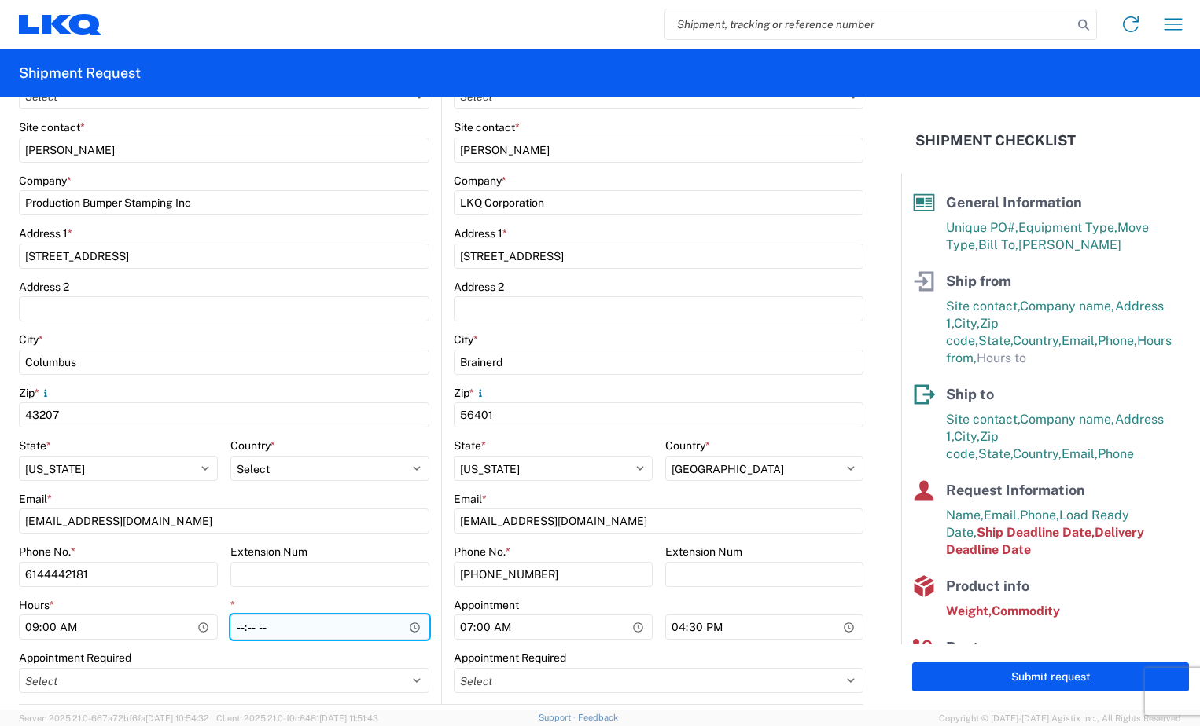
click at [237, 631] on input "*" at bounding box center [329, 627] width 199 height 25
type input "11:00"
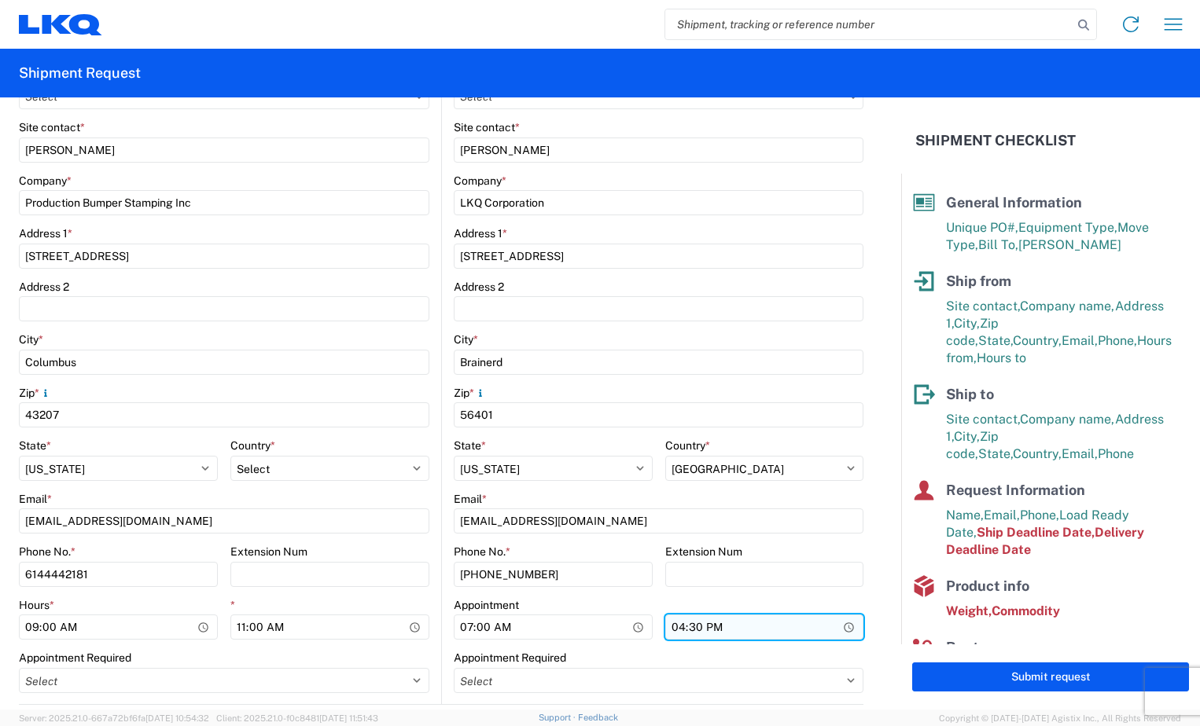
click at [671, 627] on input "16:30" at bounding box center [764, 627] width 199 height 25
type input "12:00"
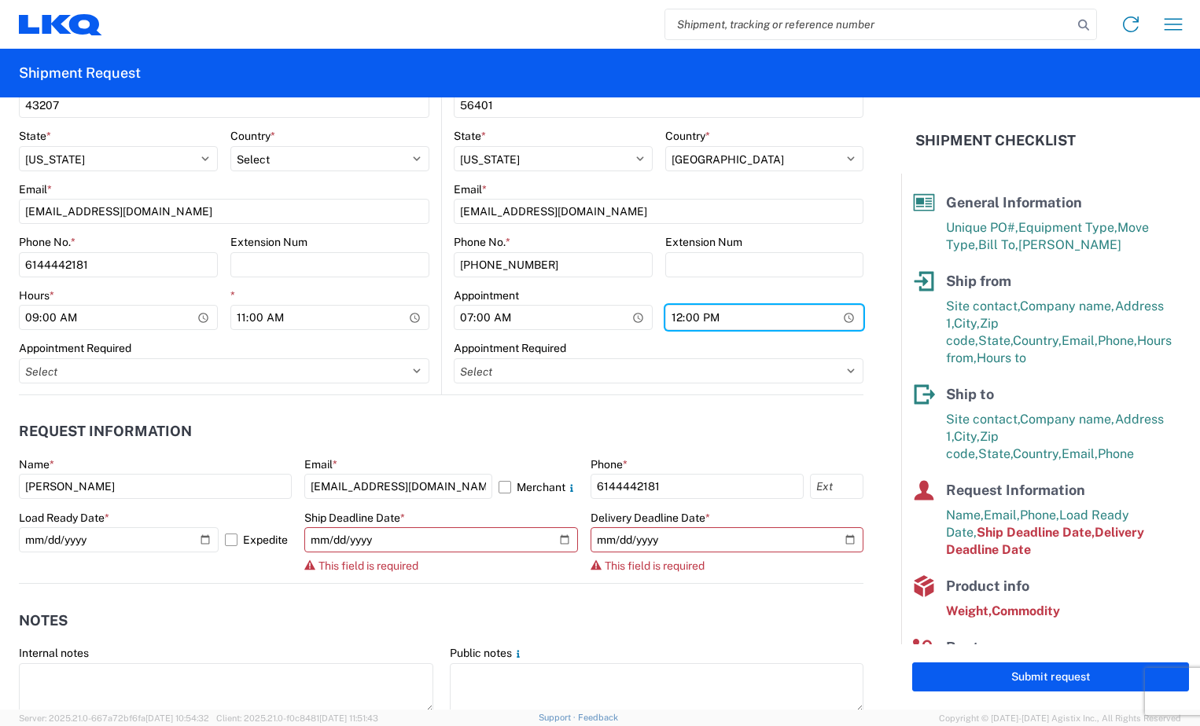
scroll to position [629, 0]
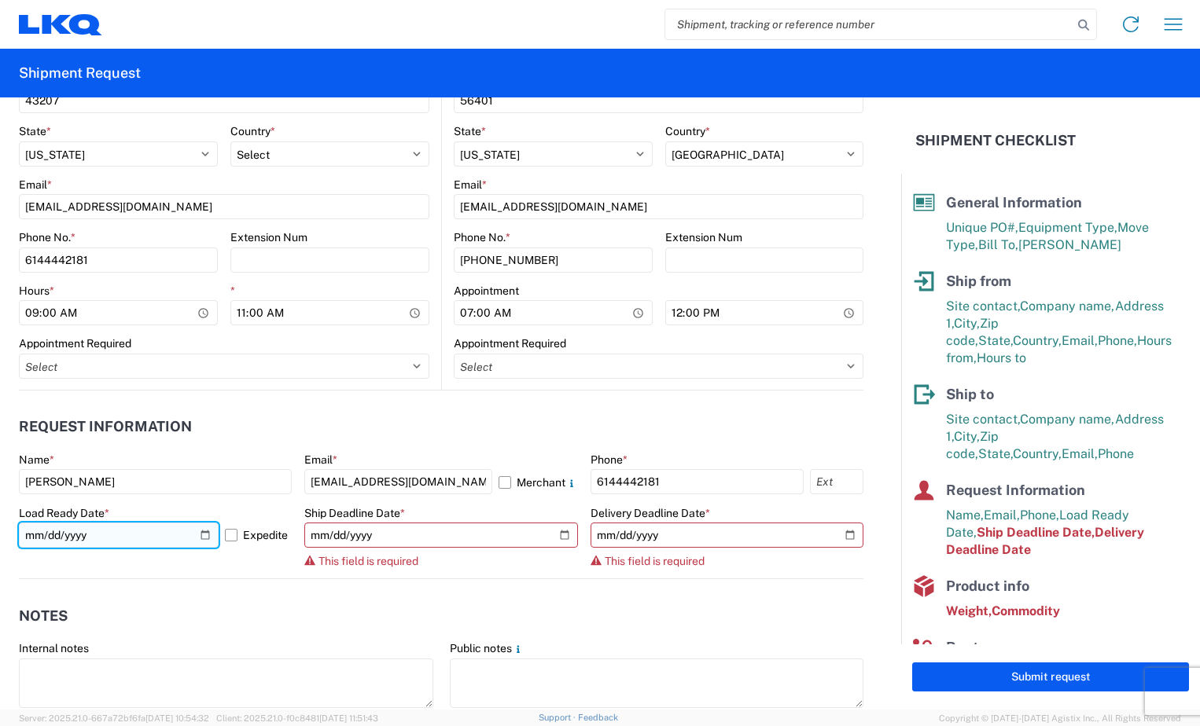
click at [203, 536] on input "[DATE]" at bounding box center [119, 535] width 200 height 25
type input "[DATE]"
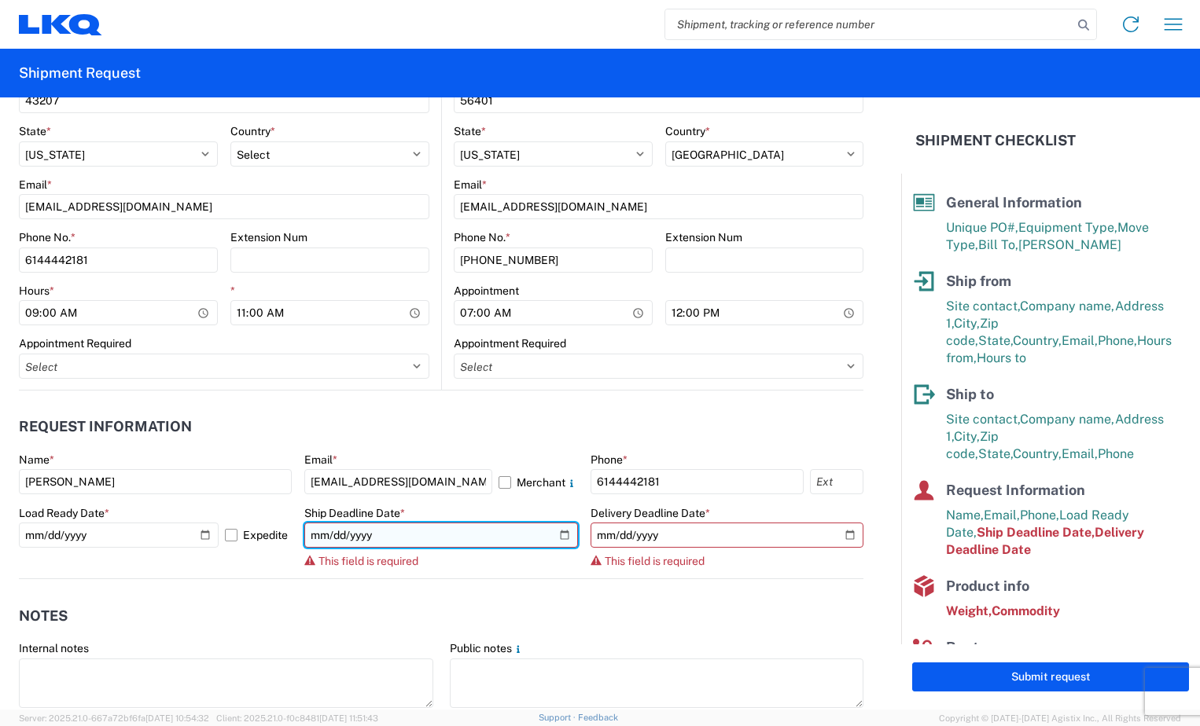
click at [560, 534] on input "date" at bounding box center [440, 535] width 273 height 25
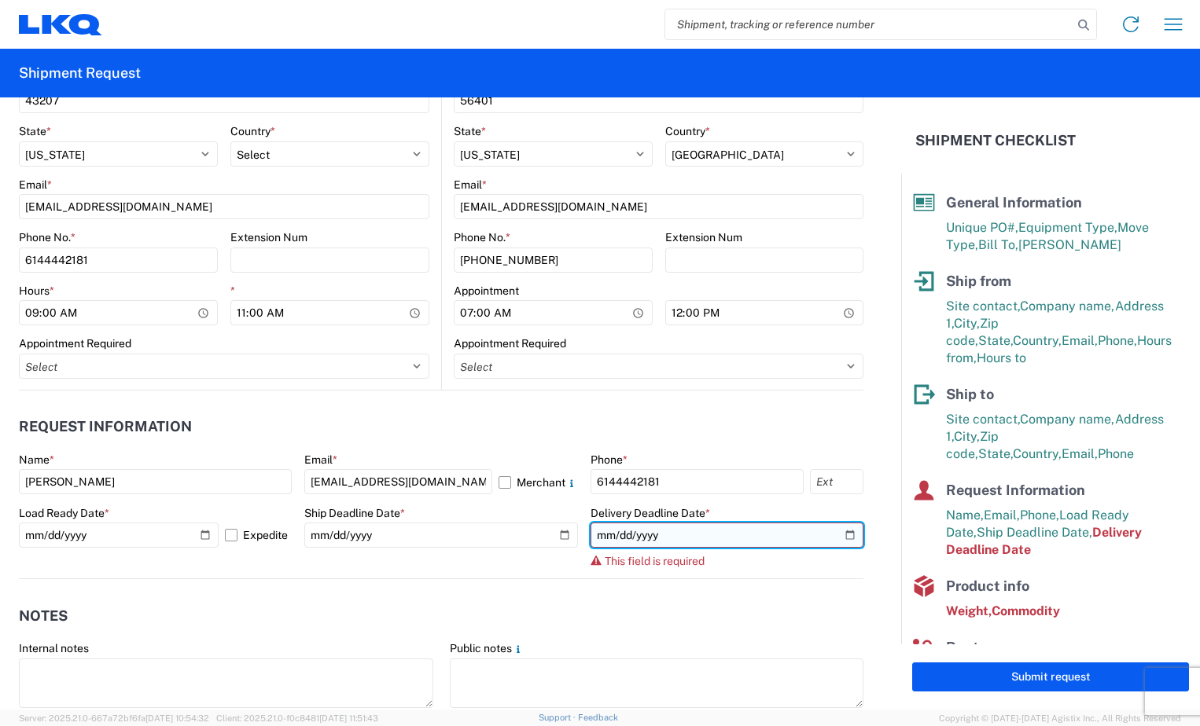
click at [837, 532] on input "date" at bounding box center [726, 535] width 273 height 25
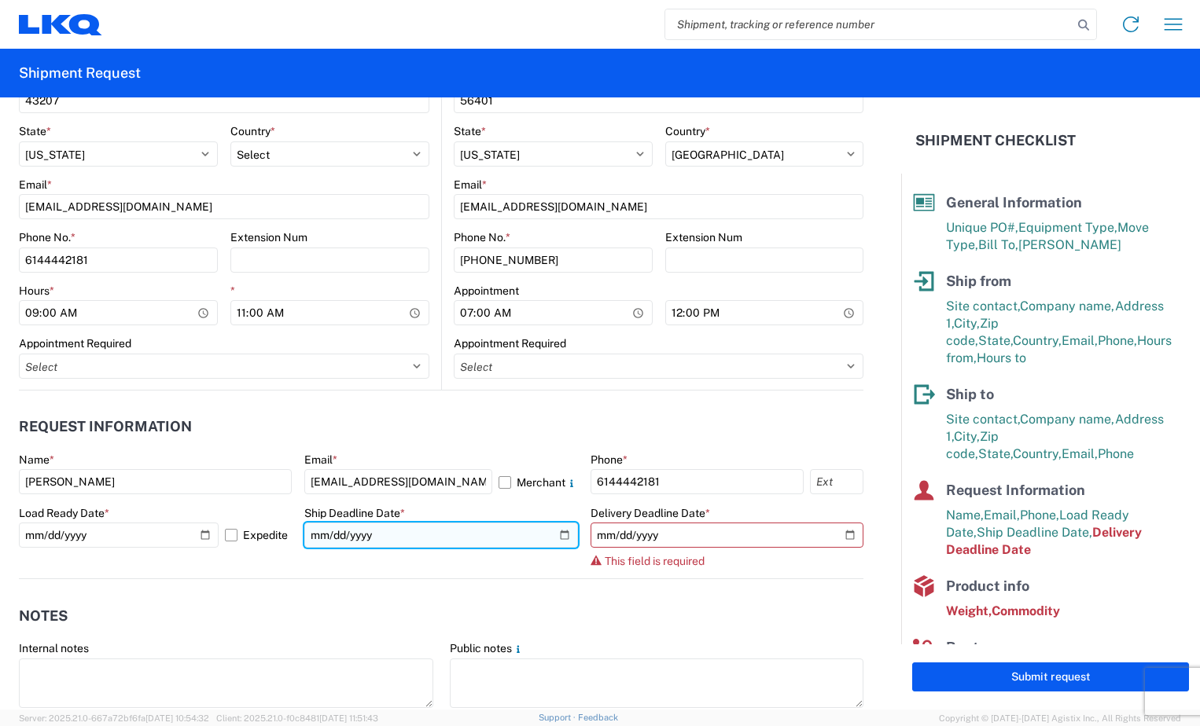
click at [553, 536] on input "[DATE]" at bounding box center [440, 535] width 273 height 25
type input "[DATE]"
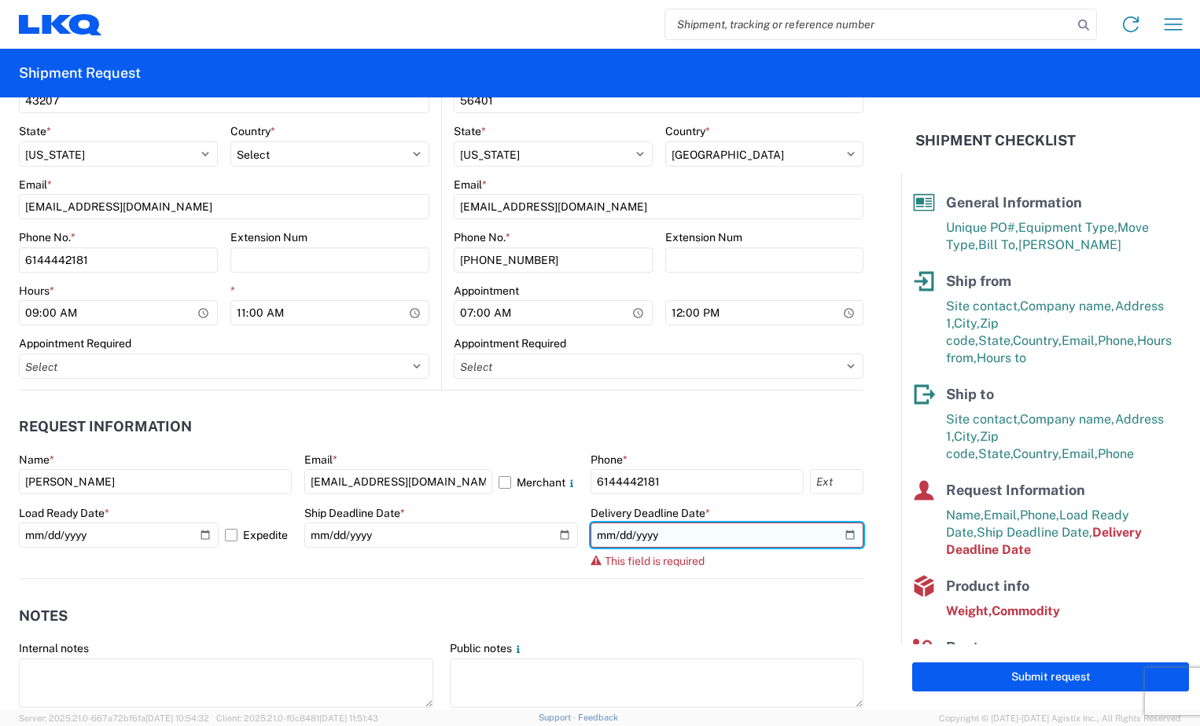
click at [839, 538] on input "date" at bounding box center [726, 535] width 273 height 25
type input "[DATE]"
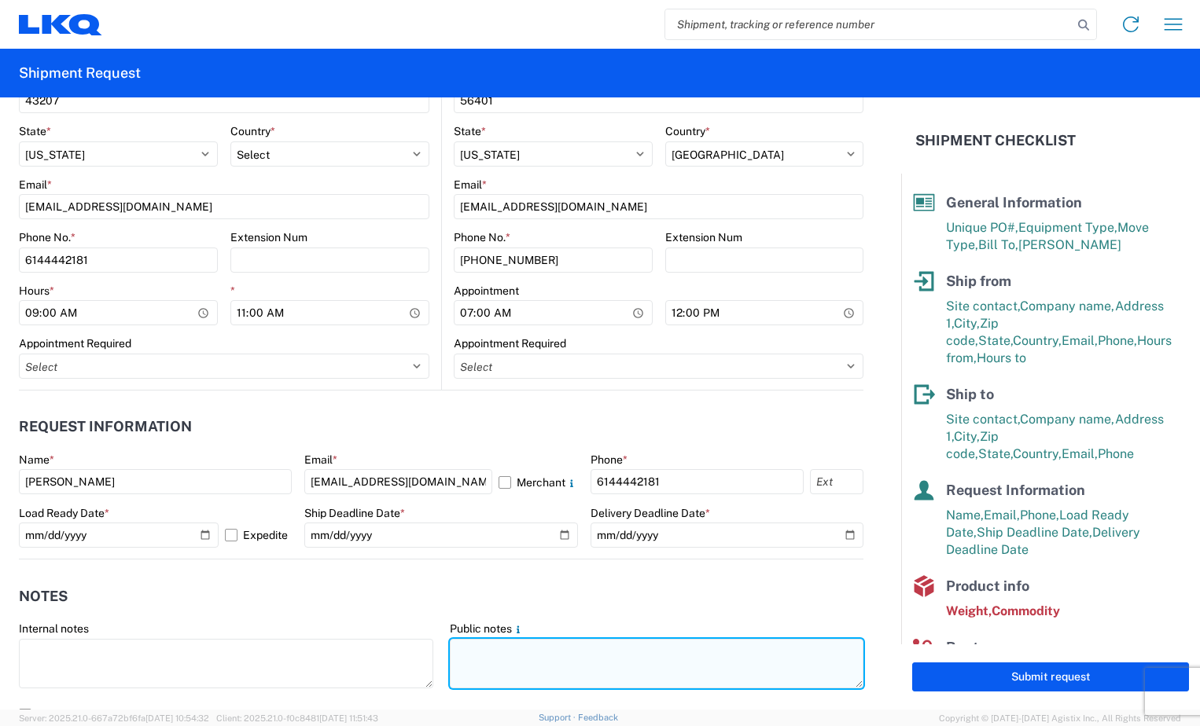
click at [545, 660] on textarea at bounding box center [657, 664] width 414 height 50
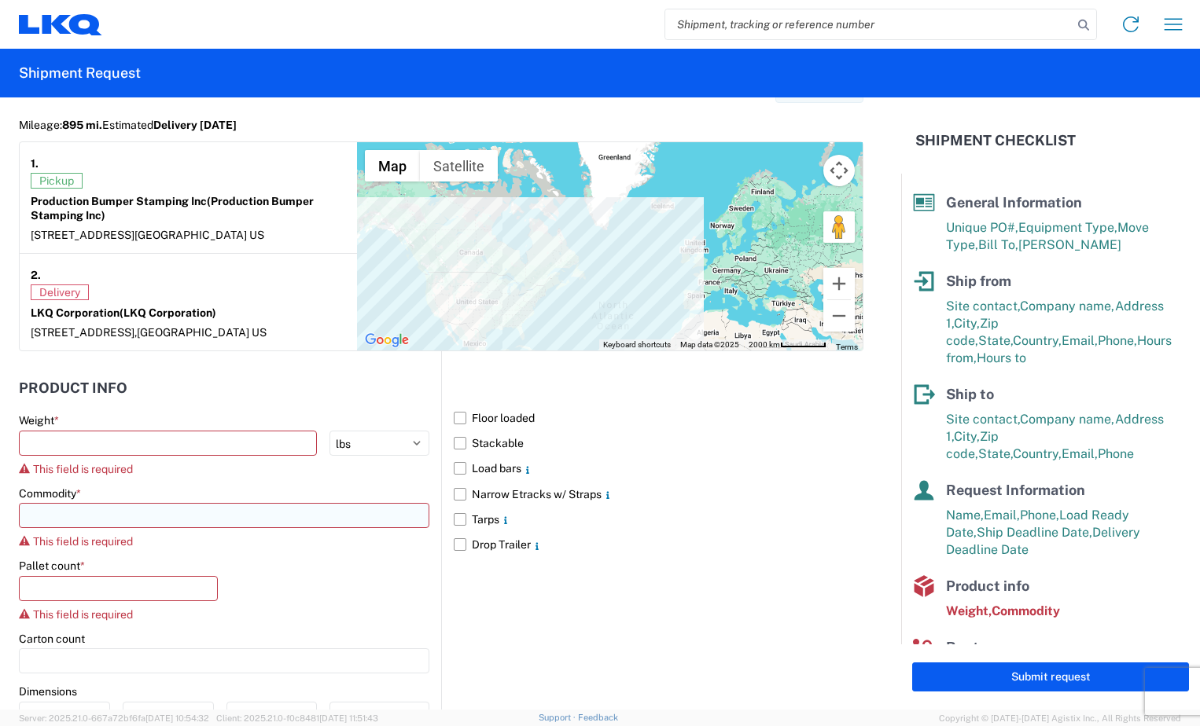
scroll to position [1337, 0]
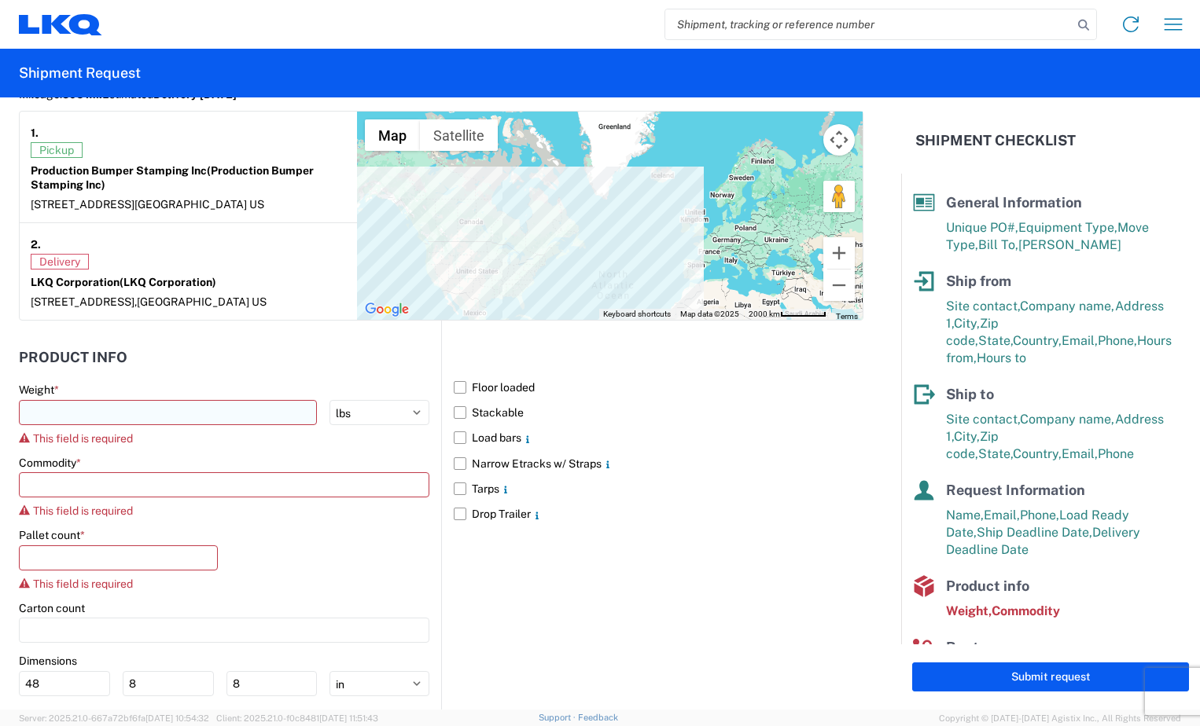
type textarea "Must have e tracks two load straps and air ride."
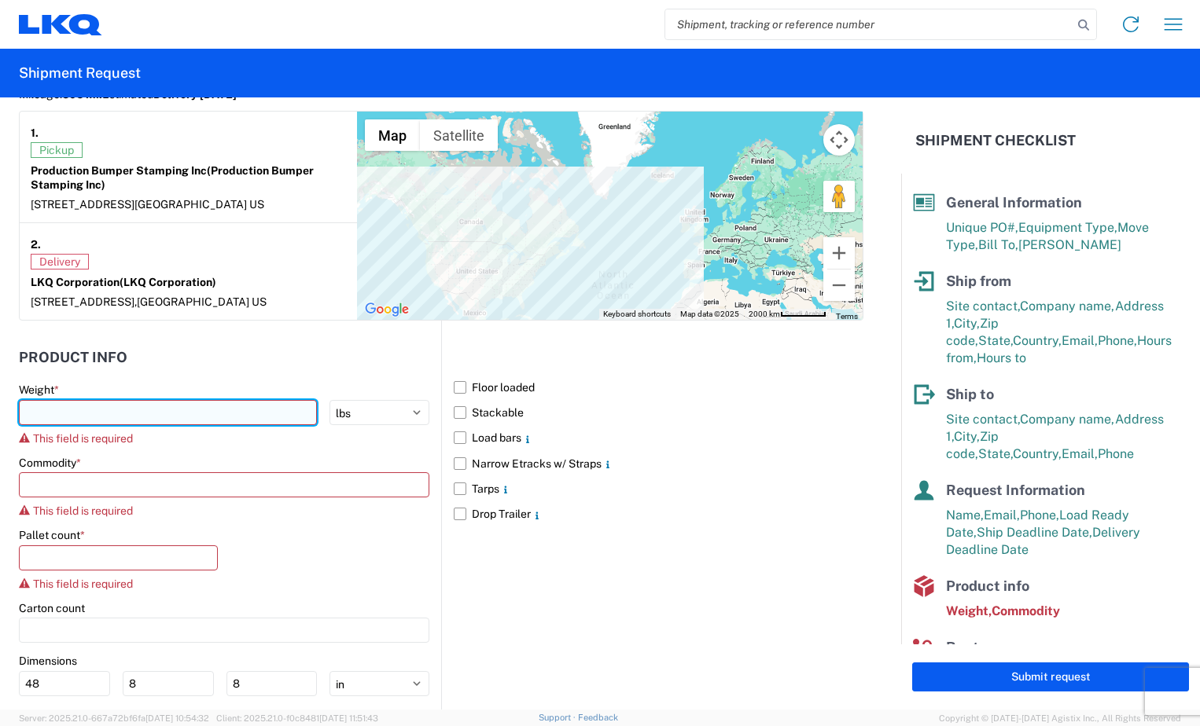
click at [215, 412] on input "number" at bounding box center [168, 412] width 298 height 25
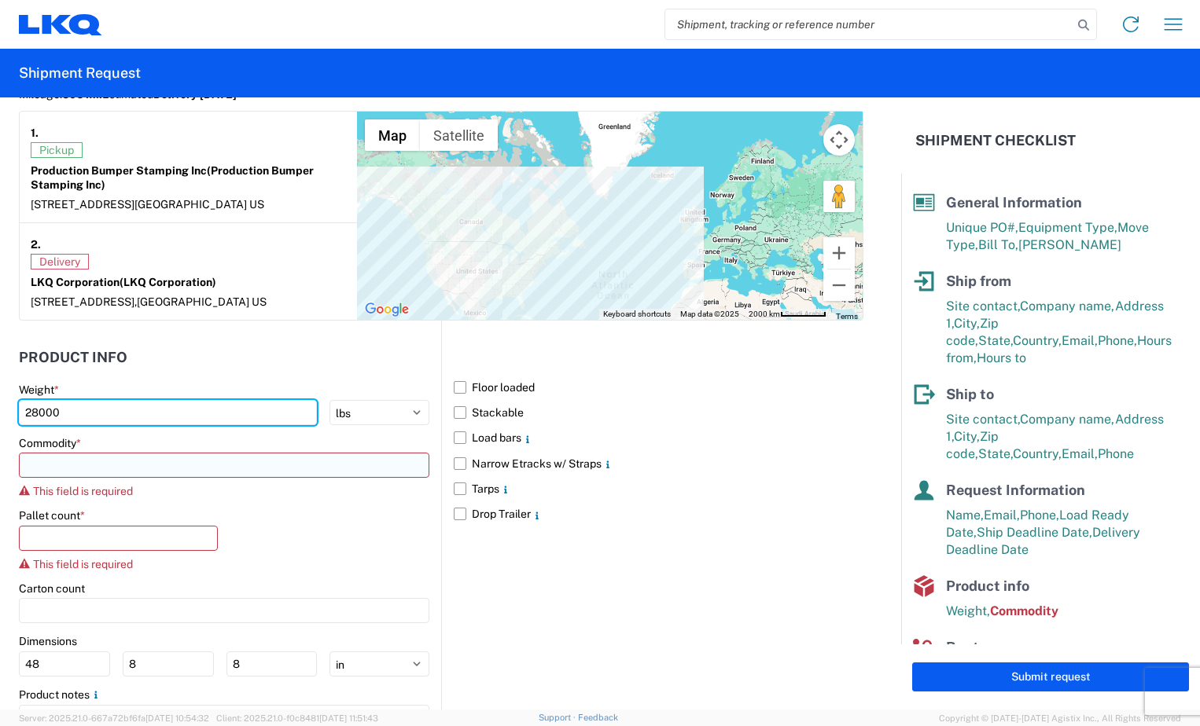
type input "28000"
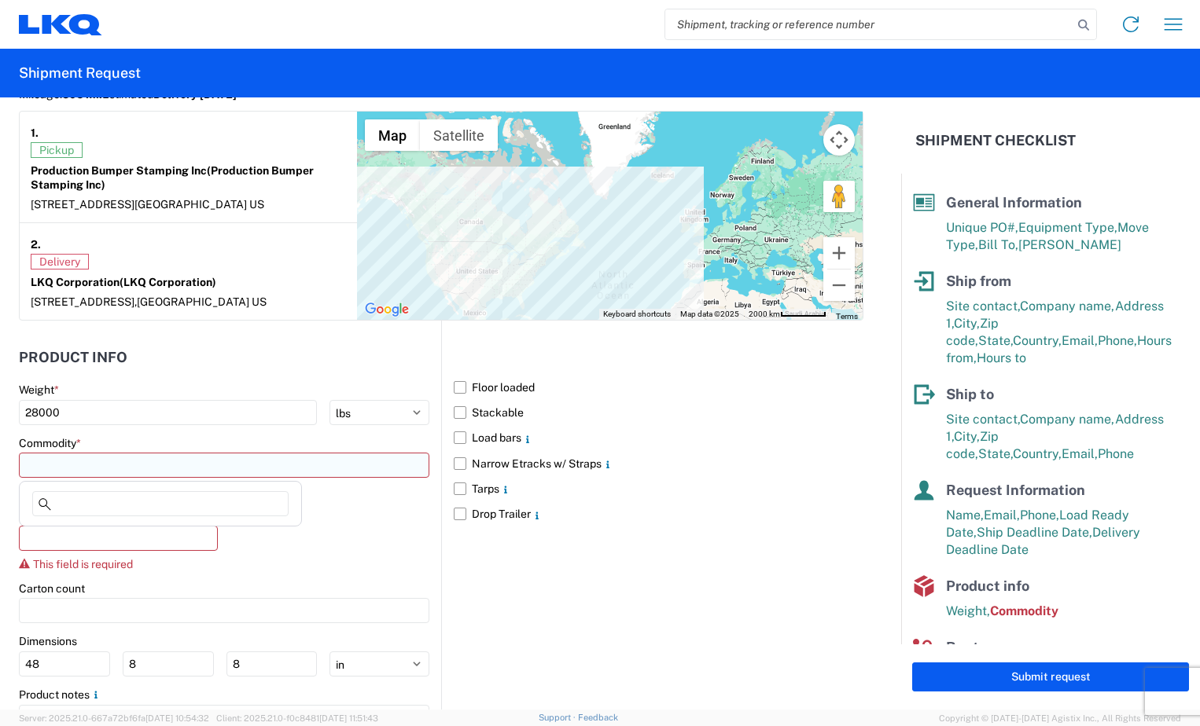
click at [200, 460] on input at bounding box center [224, 465] width 410 height 25
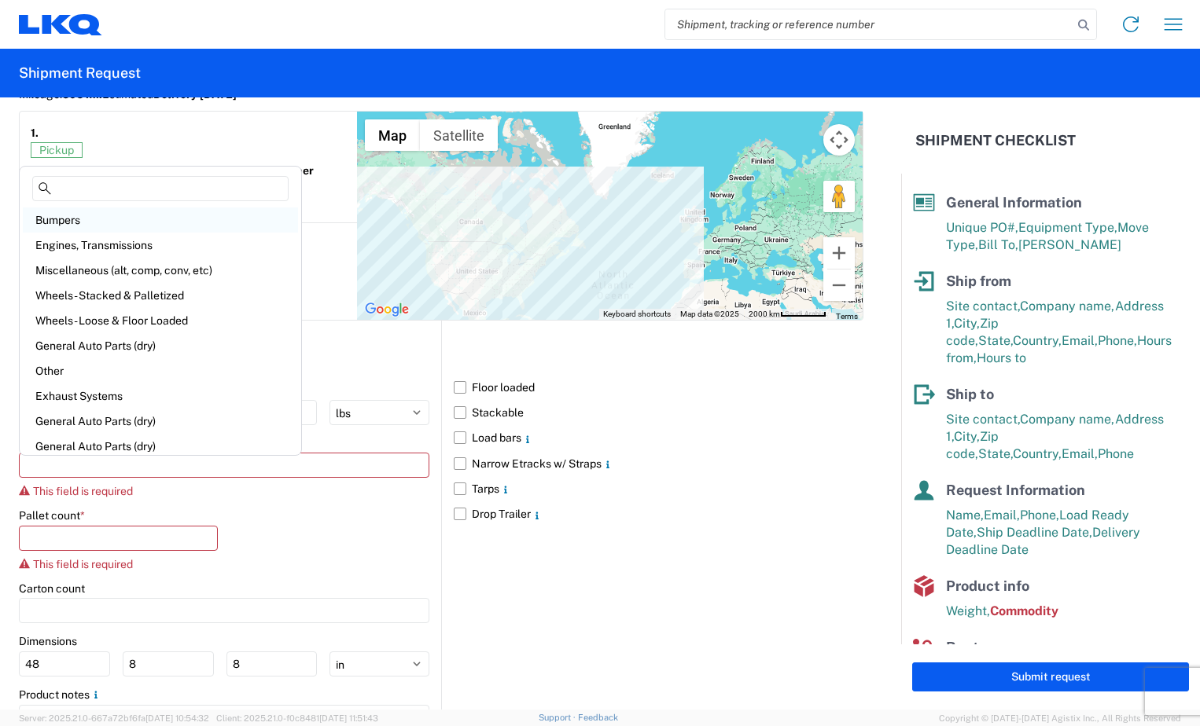
click at [134, 214] on div "Bumpers" at bounding box center [160, 220] width 275 height 25
type input "Bumpers"
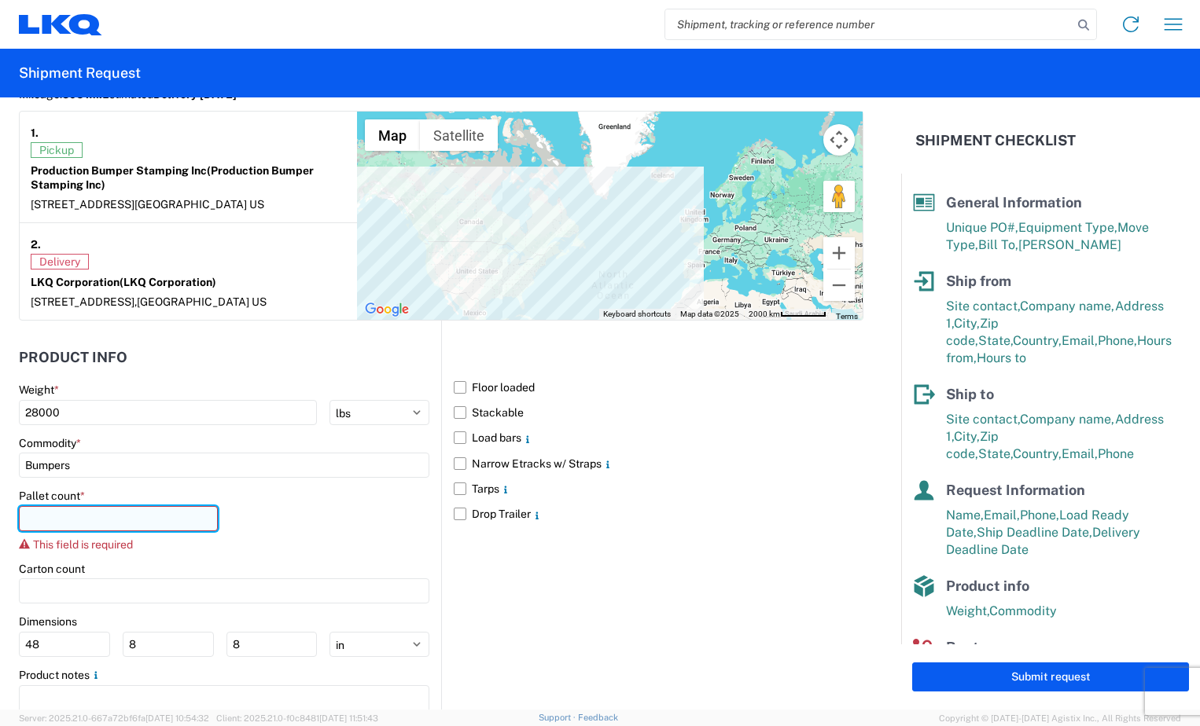
click at [60, 508] on input "number" at bounding box center [118, 518] width 199 height 25
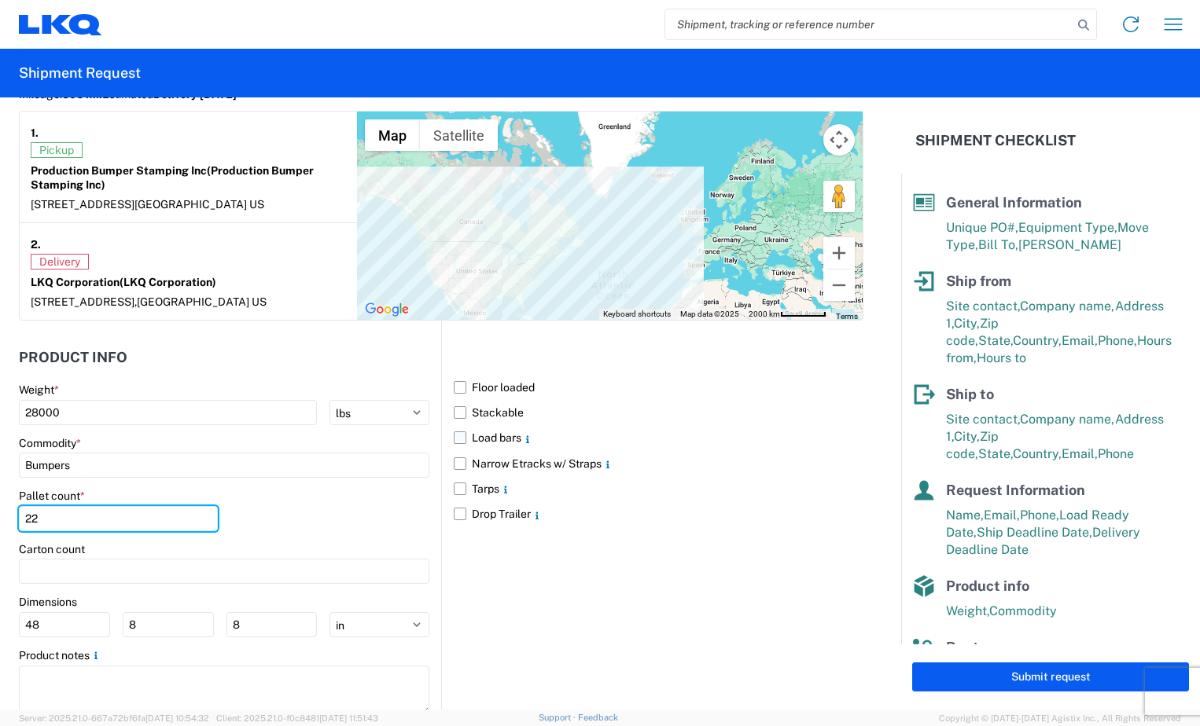
type input "22"
click at [461, 448] on label "Load bars" at bounding box center [659, 437] width 410 height 25
click at [0, 0] on input "Load bars" at bounding box center [0, 0] width 0 height 0
click at [459, 454] on label "Narrow Etracks w/ Straps" at bounding box center [659, 463] width 410 height 25
click at [0, 0] on input "Narrow Etracks w/ Straps" at bounding box center [0, 0] width 0 height 0
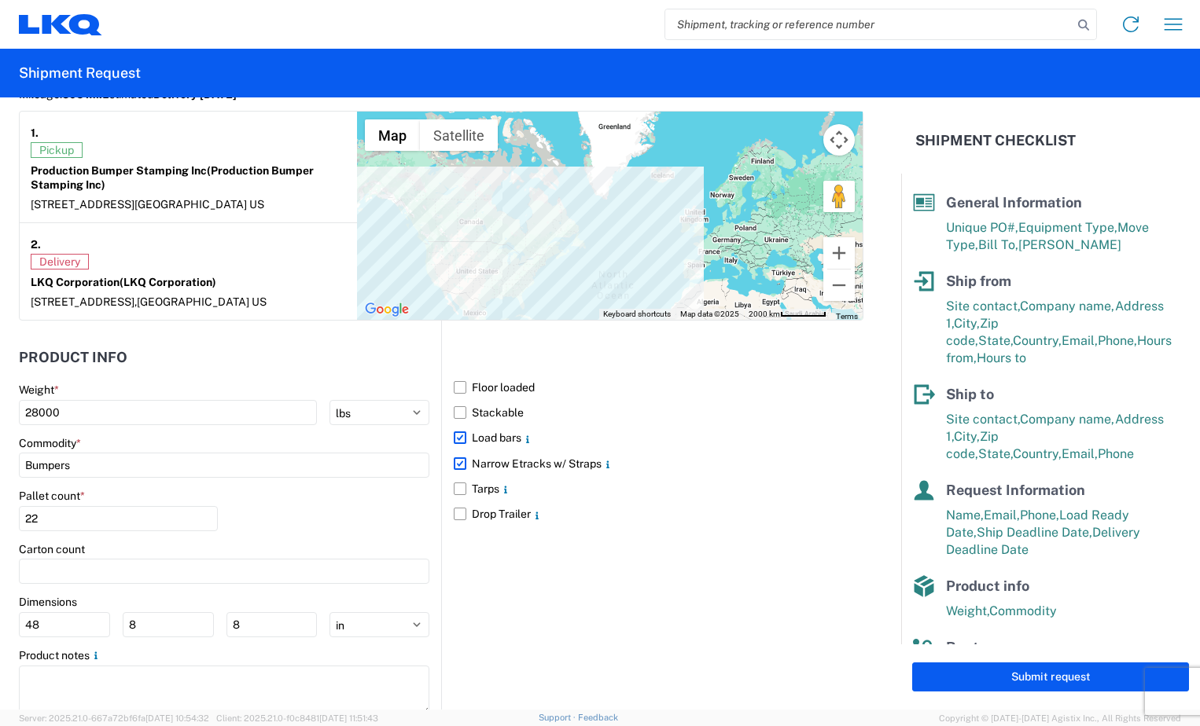
click at [454, 446] on label "Load bars" at bounding box center [659, 437] width 410 height 25
click at [0, 0] on input "Load bars" at bounding box center [0, 0] width 0 height 0
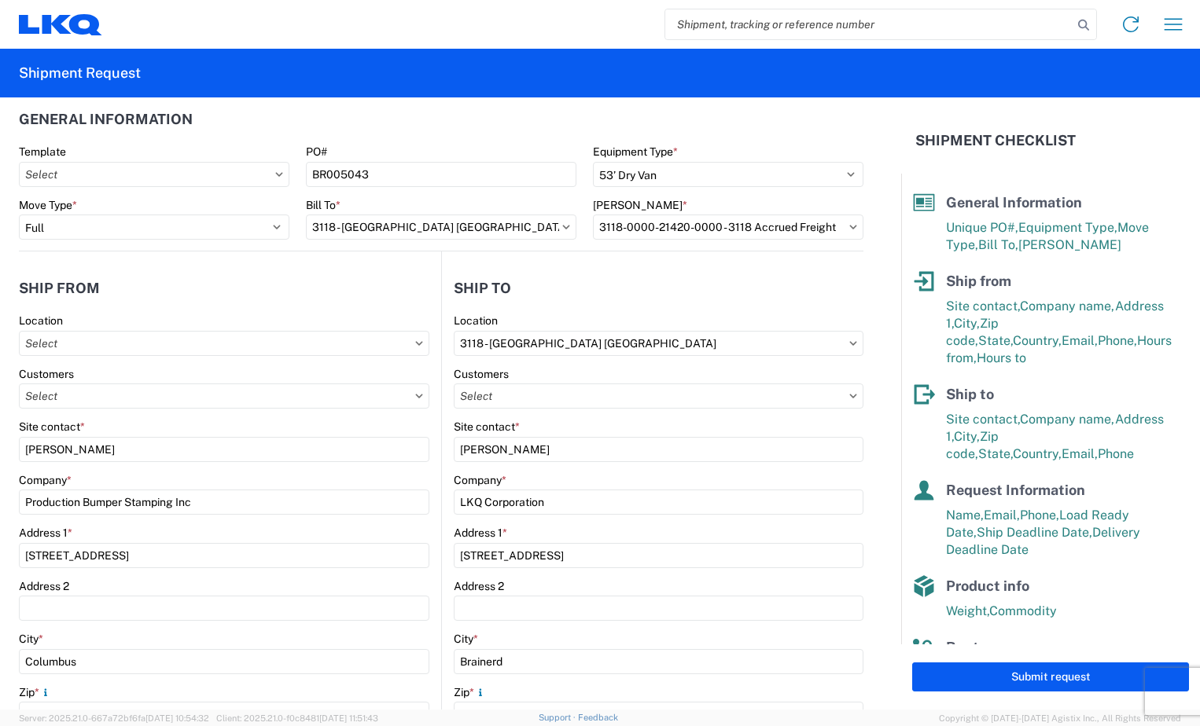
scroll to position [0, 0]
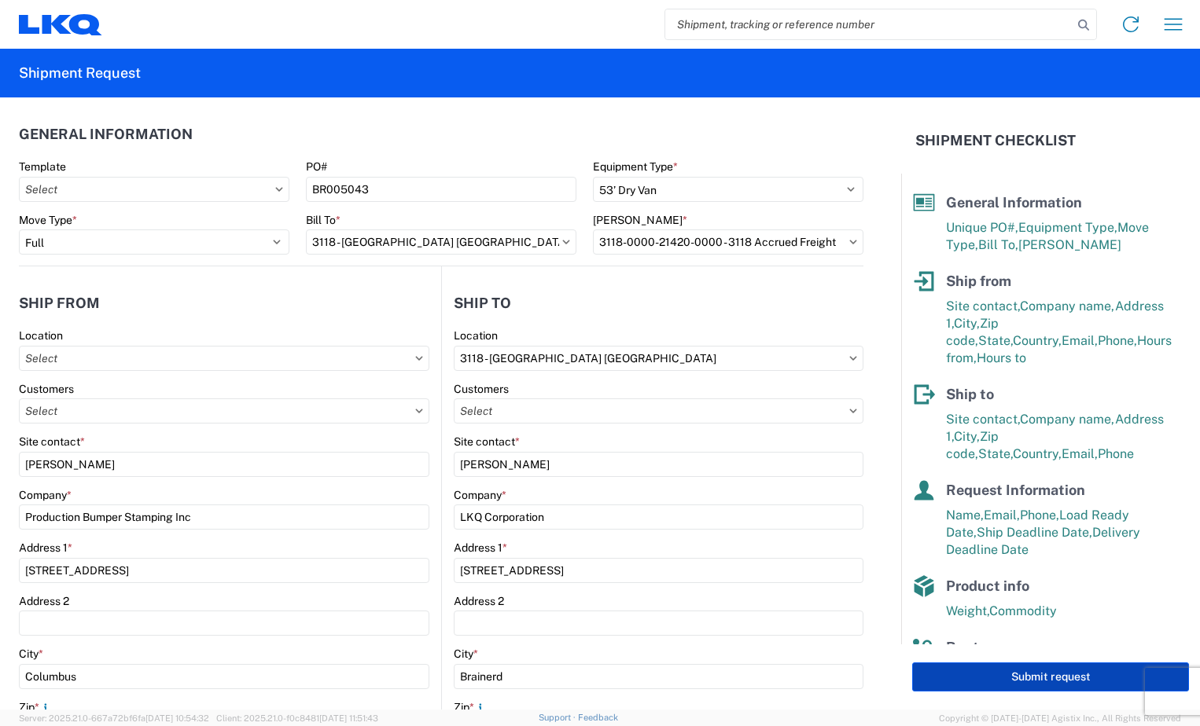
click at [1051, 674] on button "Submit request" at bounding box center [1050, 677] width 277 height 29
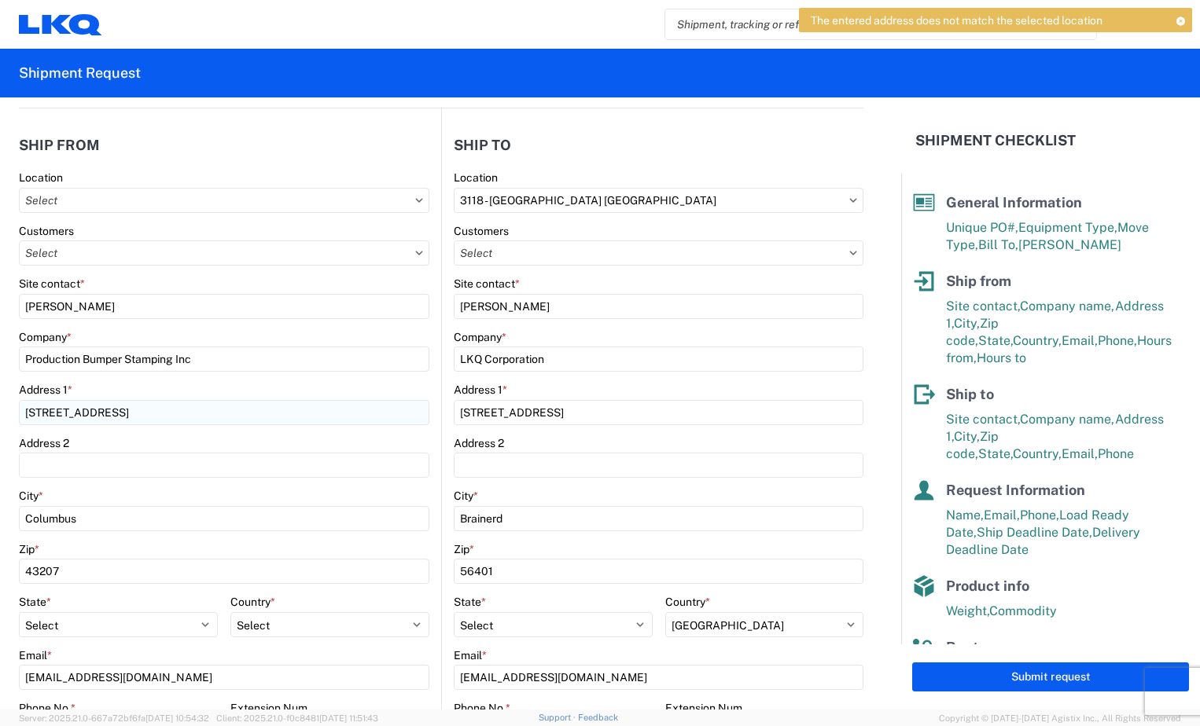
scroll to position [157, 0]
click at [633, 622] on select "Select [US_STATE] [US_STATE] [US_STATE] [US_STATE] Armed Forces Americas Armed …" at bounding box center [553, 625] width 199 height 25
select select "MN"
click at [454, 613] on select "Select [US_STATE] [US_STATE] [US_STATE] [US_STATE] Armed Forces Americas Armed …" at bounding box center [553, 625] width 199 height 25
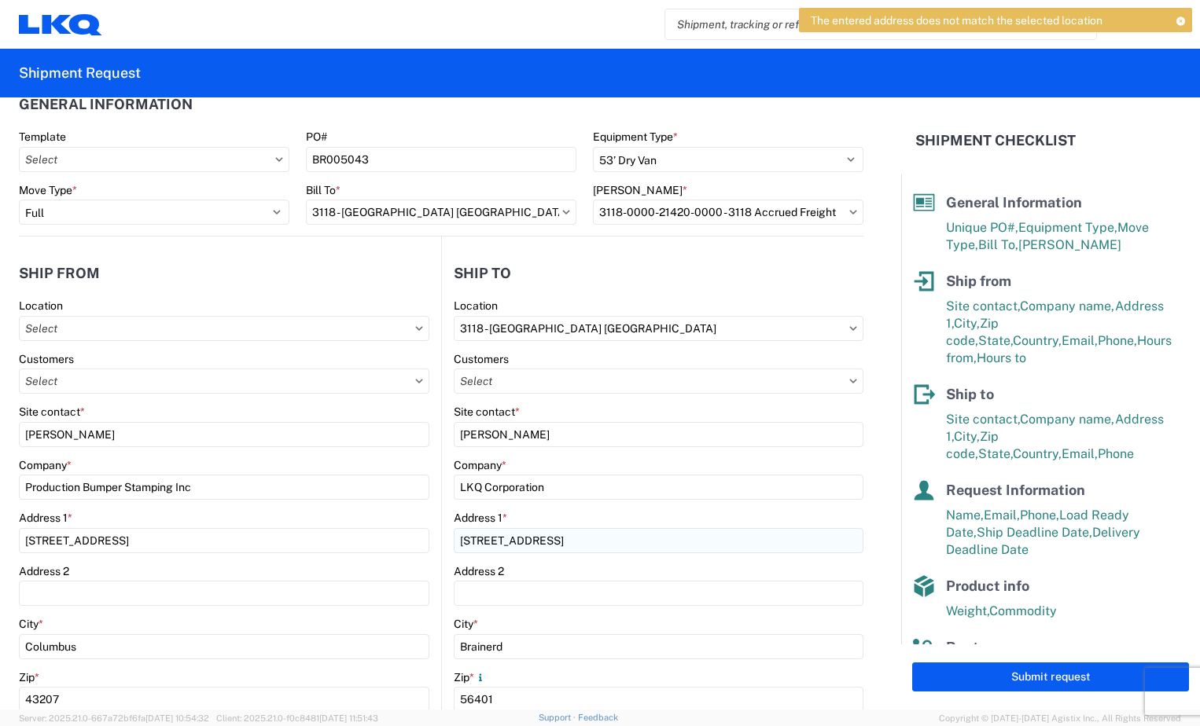
scroll to position [0, 0]
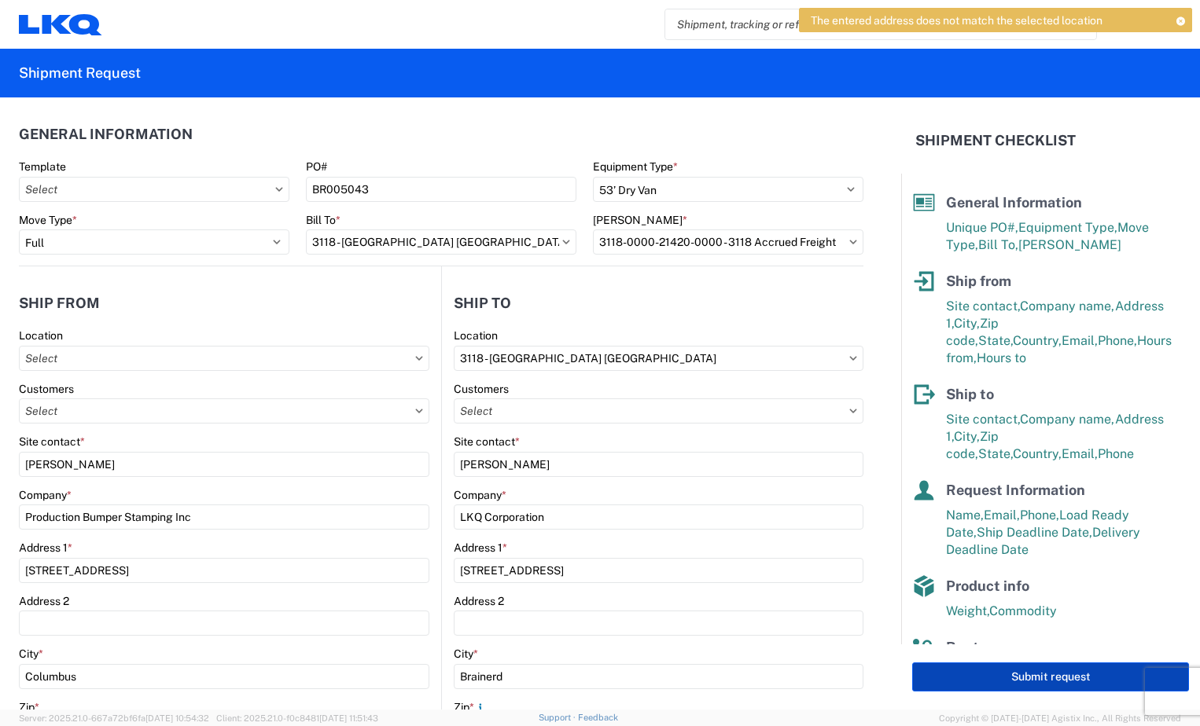
click at [927, 682] on button "Submit request" at bounding box center [1050, 677] width 277 height 29
